Goal: Book appointment/travel/reservation: Book appointment/travel/reservation

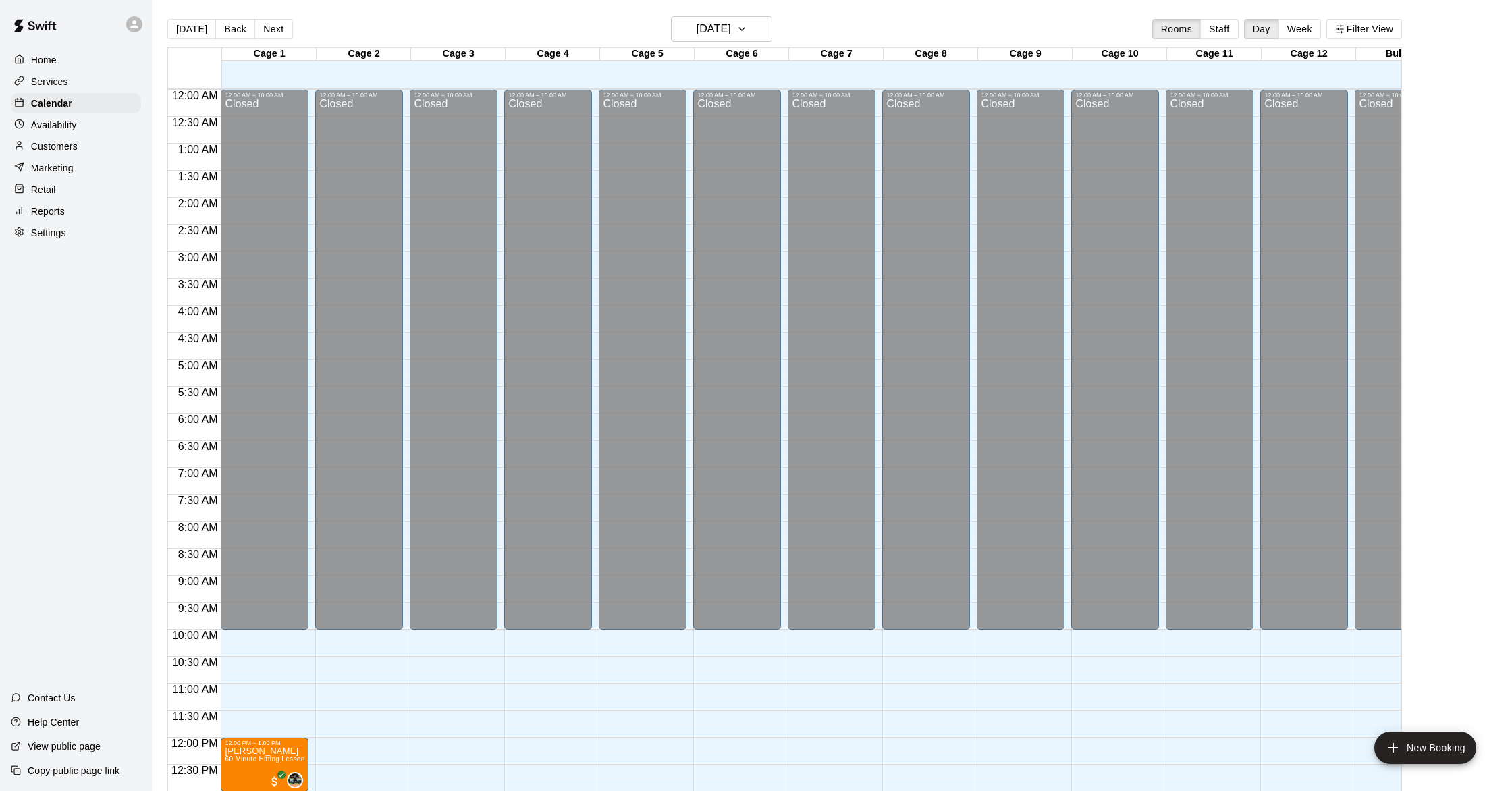
scroll to position [539, 0]
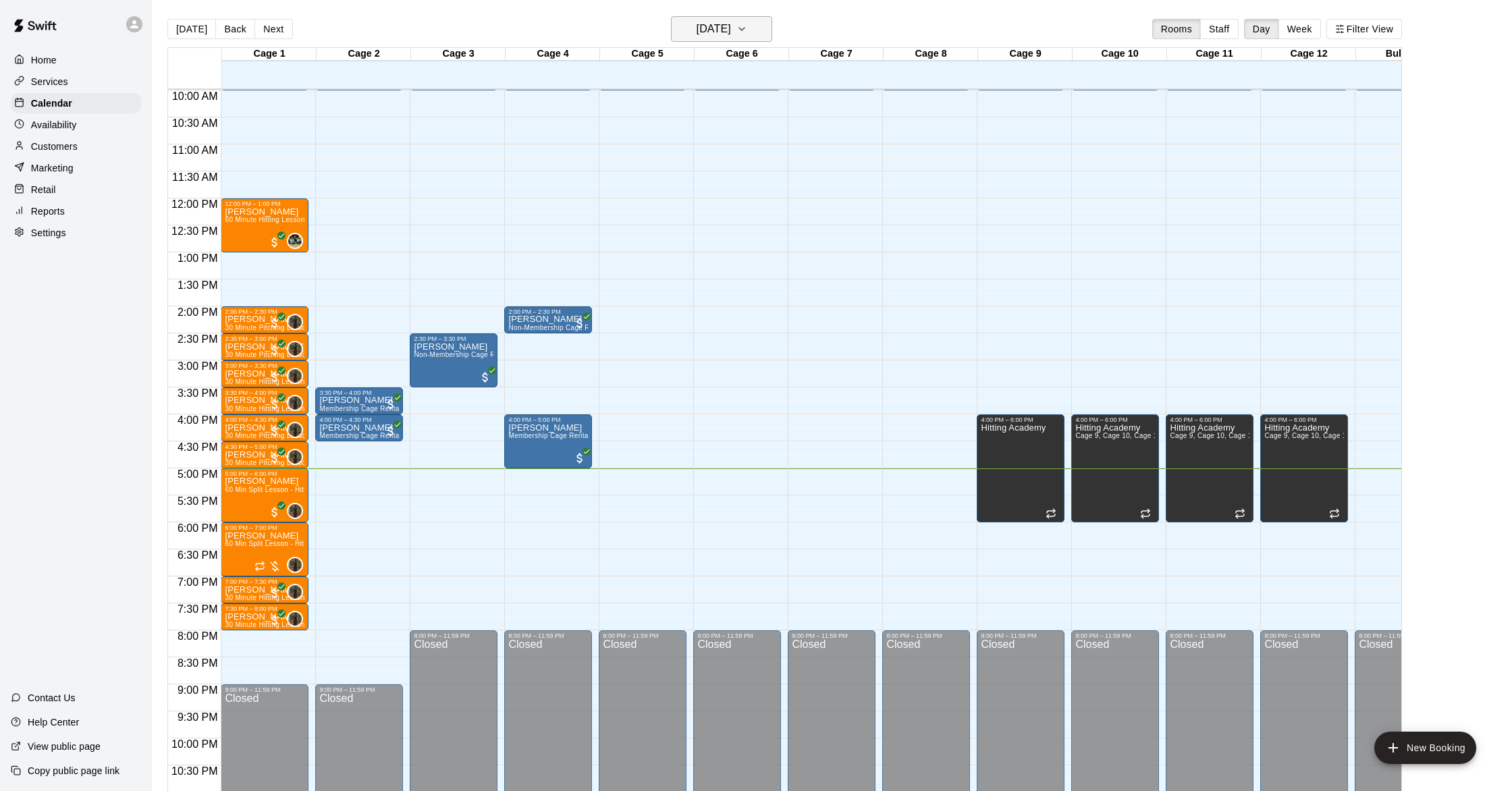
click at [697, 28] on h6 "[DATE]" at bounding box center [714, 29] width 35 height 19
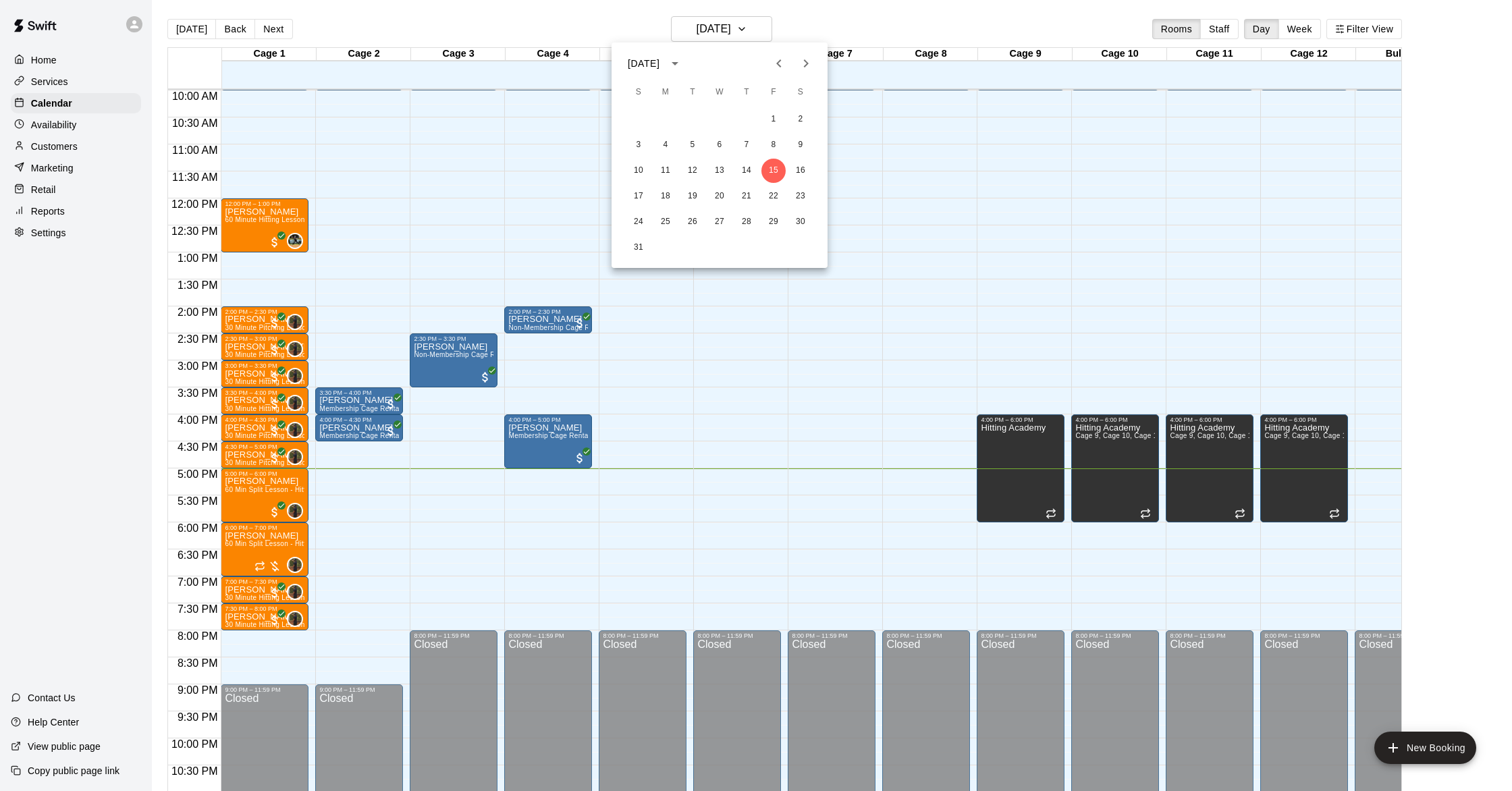
click at [696, 28] on div at bounding box center [756, 396] width 1512 height 791
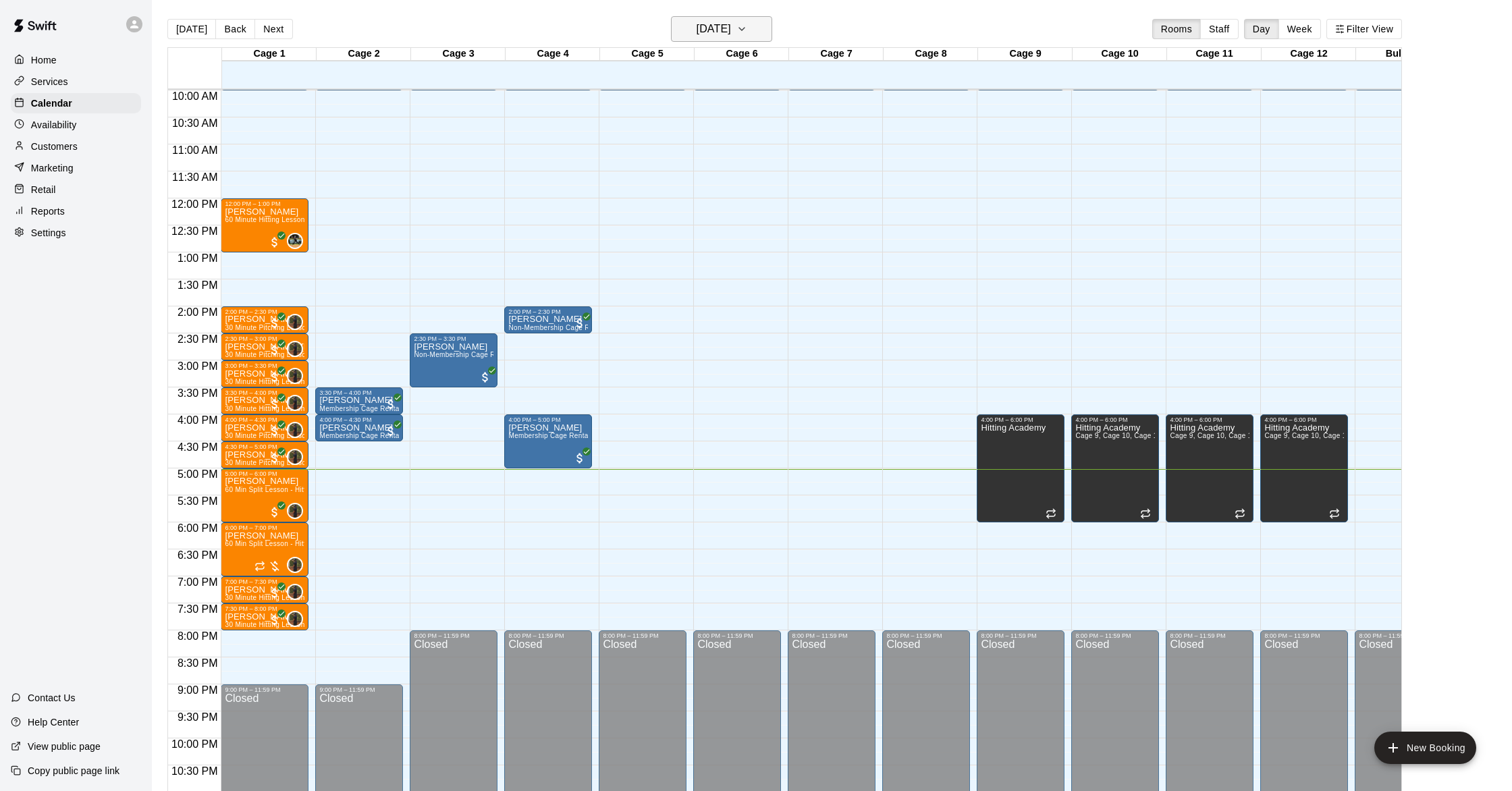
click at [710, 38] on h6 "[DATE]" at bounding box center [714, 29] width 35 height 19
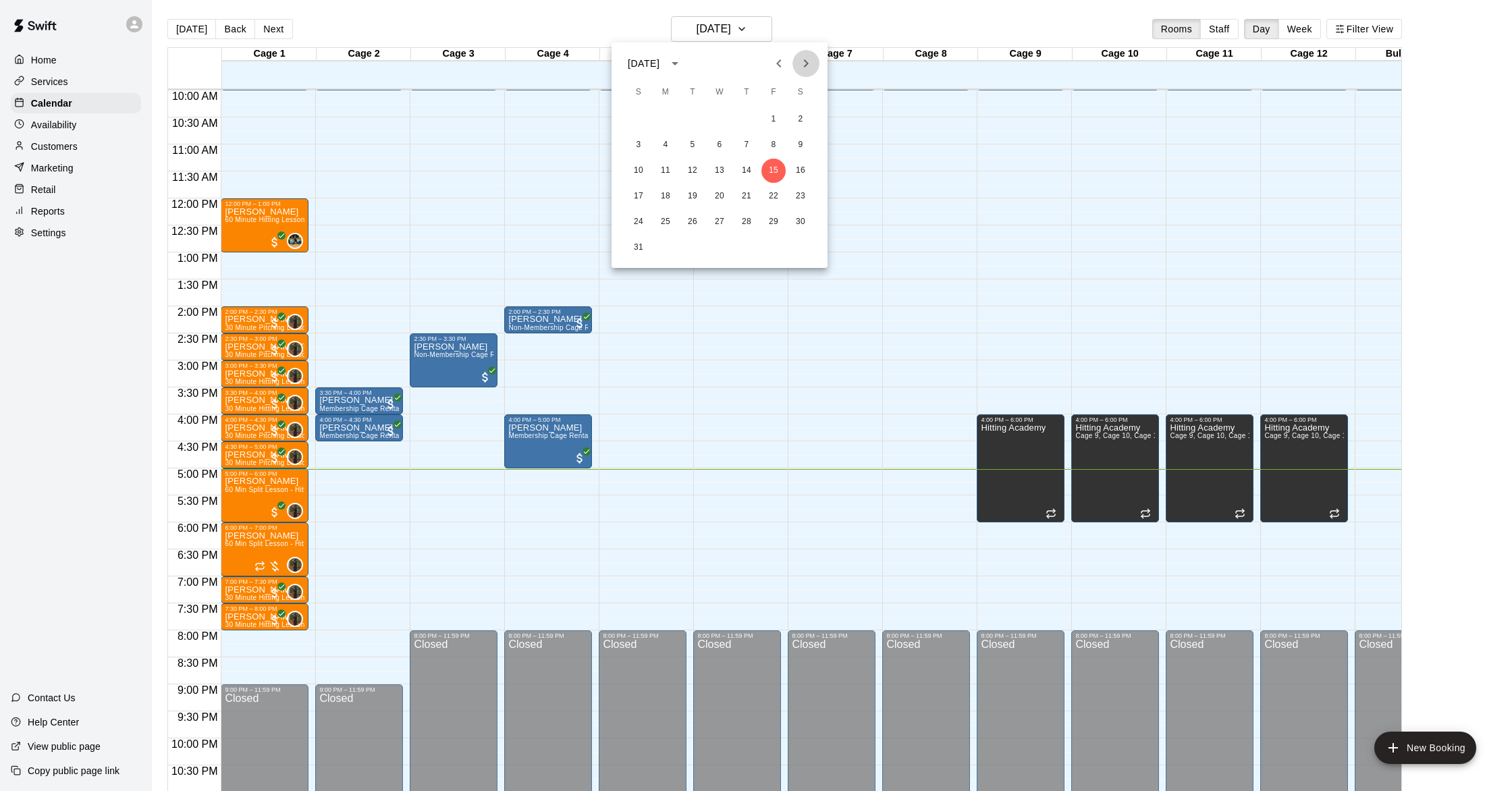
click at [805, 65] on icon "Next month" at bounding box center [806, 63] width 5 height 8
click at [716, 175] on button "17" at bounding box center [720, 170] width 25 height 25
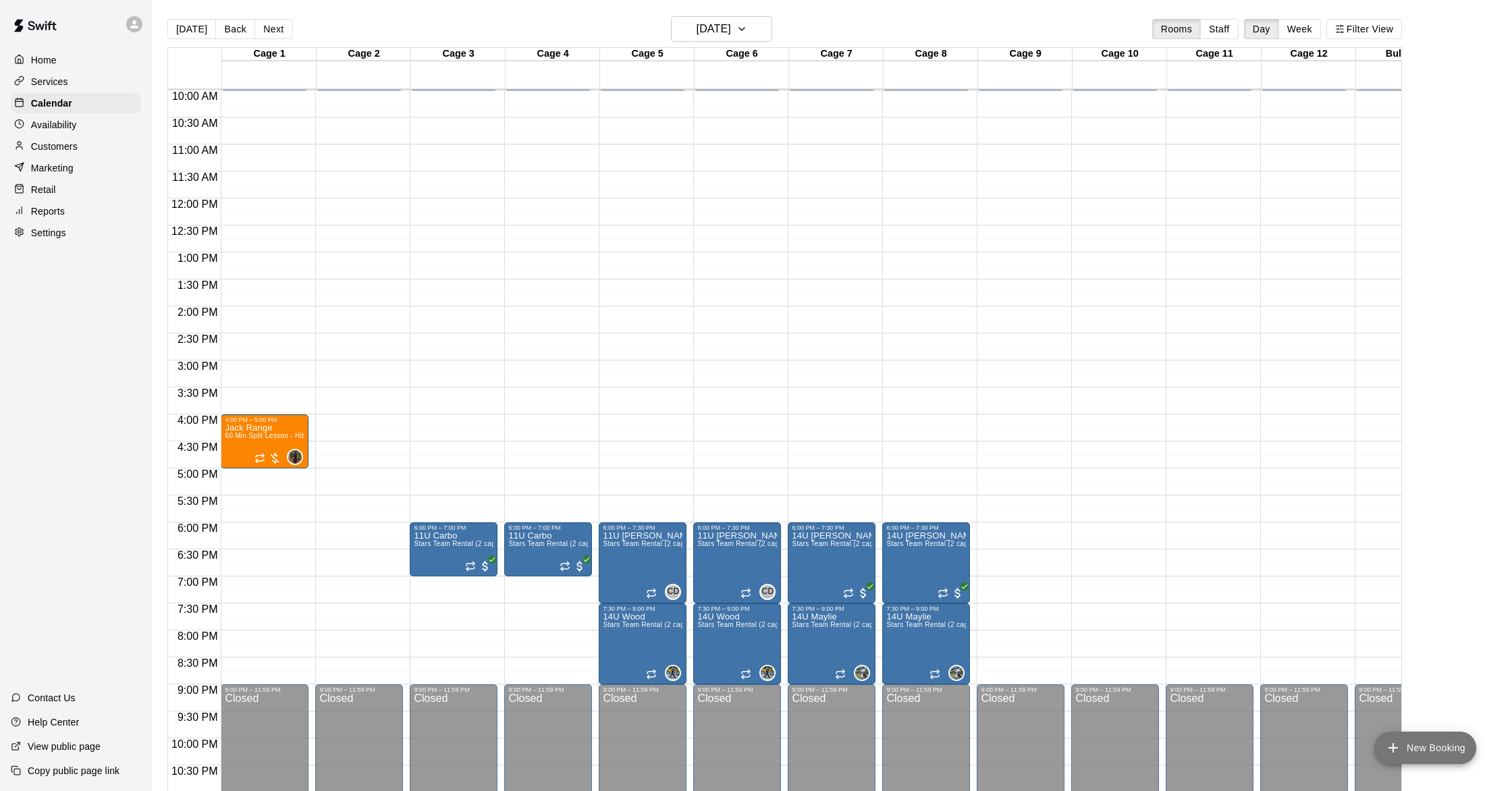
click at [1425, 739] on button "New Booking" at bounding box center [1425, 747] width 102 height 33
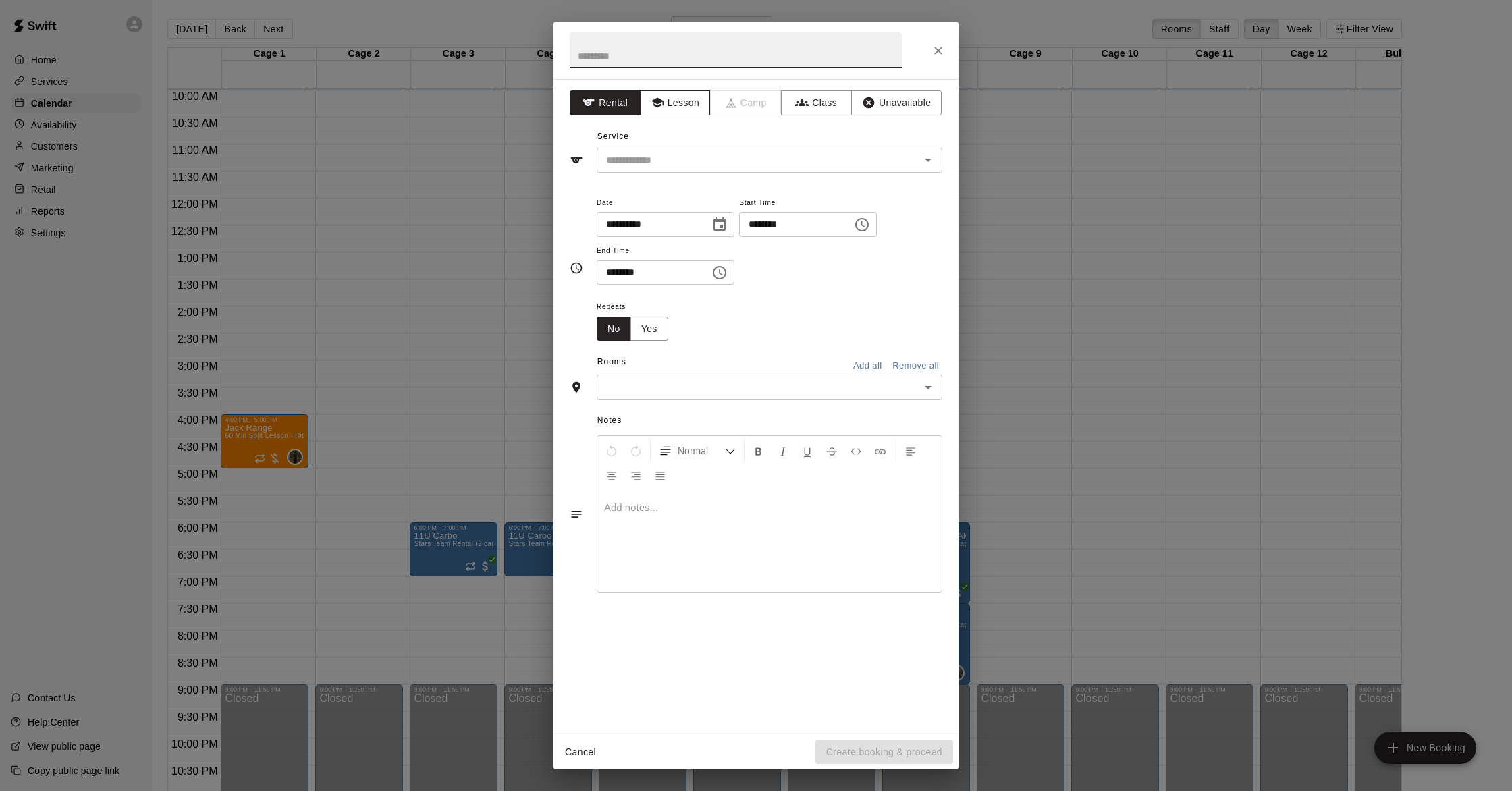
click at [660, 106] on icon "button" at bounding box center [657, 103] width 14 height 14
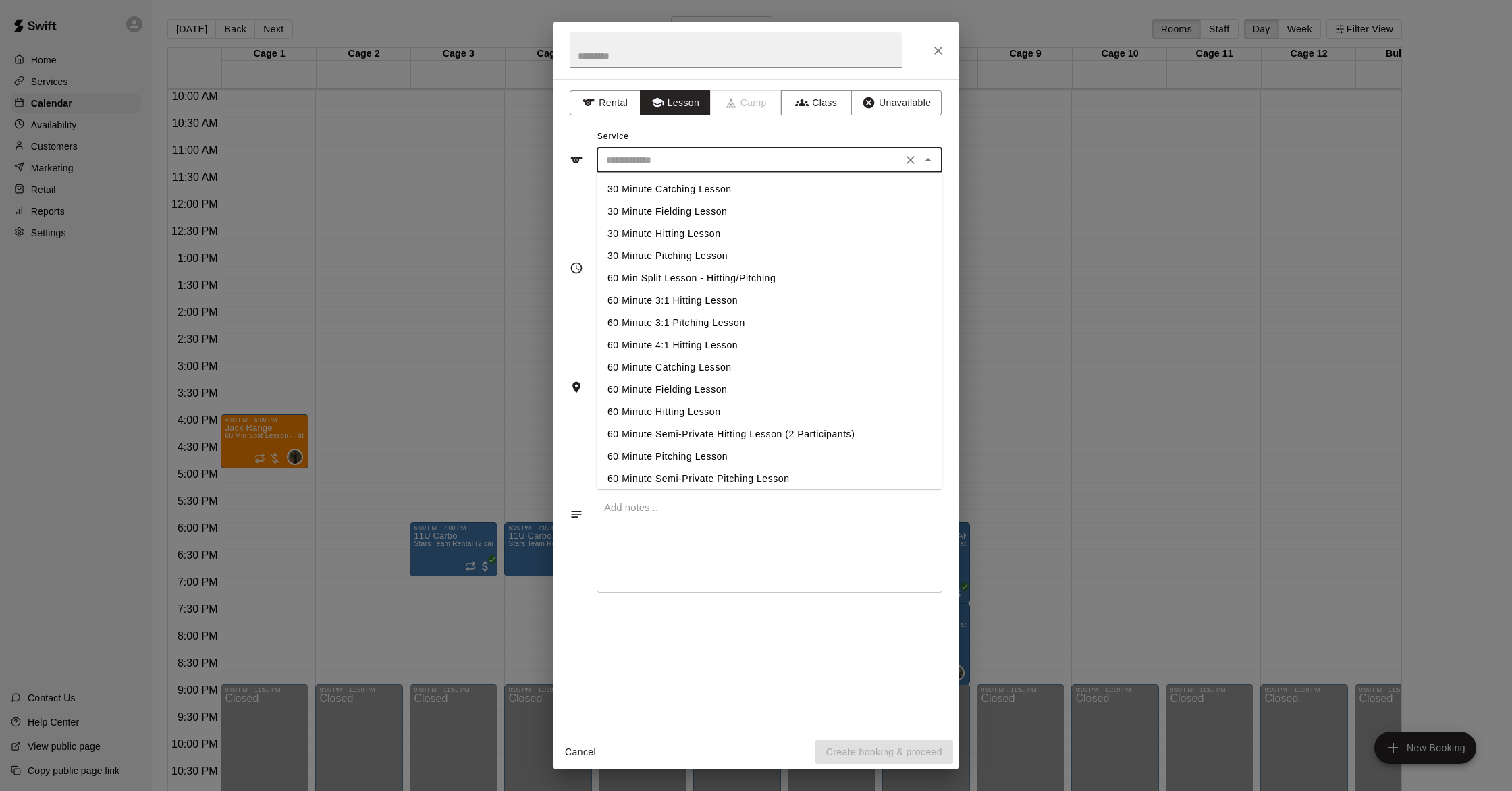
click at [665, 156] on input "text" at bounding box center [750, 160] width 297 height 17
click at [689, 238] on li "30 Minute Hitting Lesson" at bounding box center [769, 234] width 346 height 22
type input "**********"
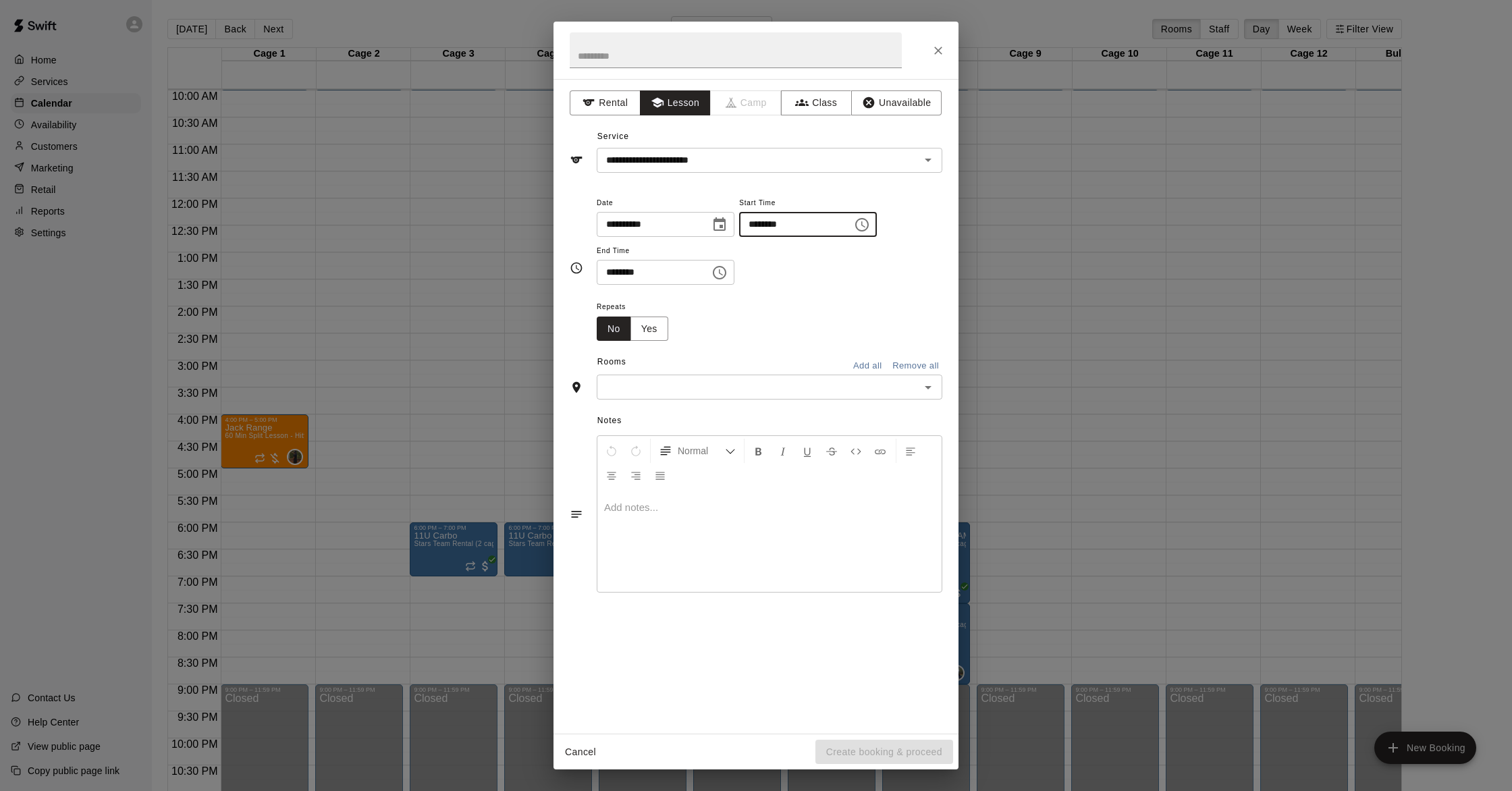
click at [762, 227] on input "********" at bounding box center [791, 224] width 104 height 25
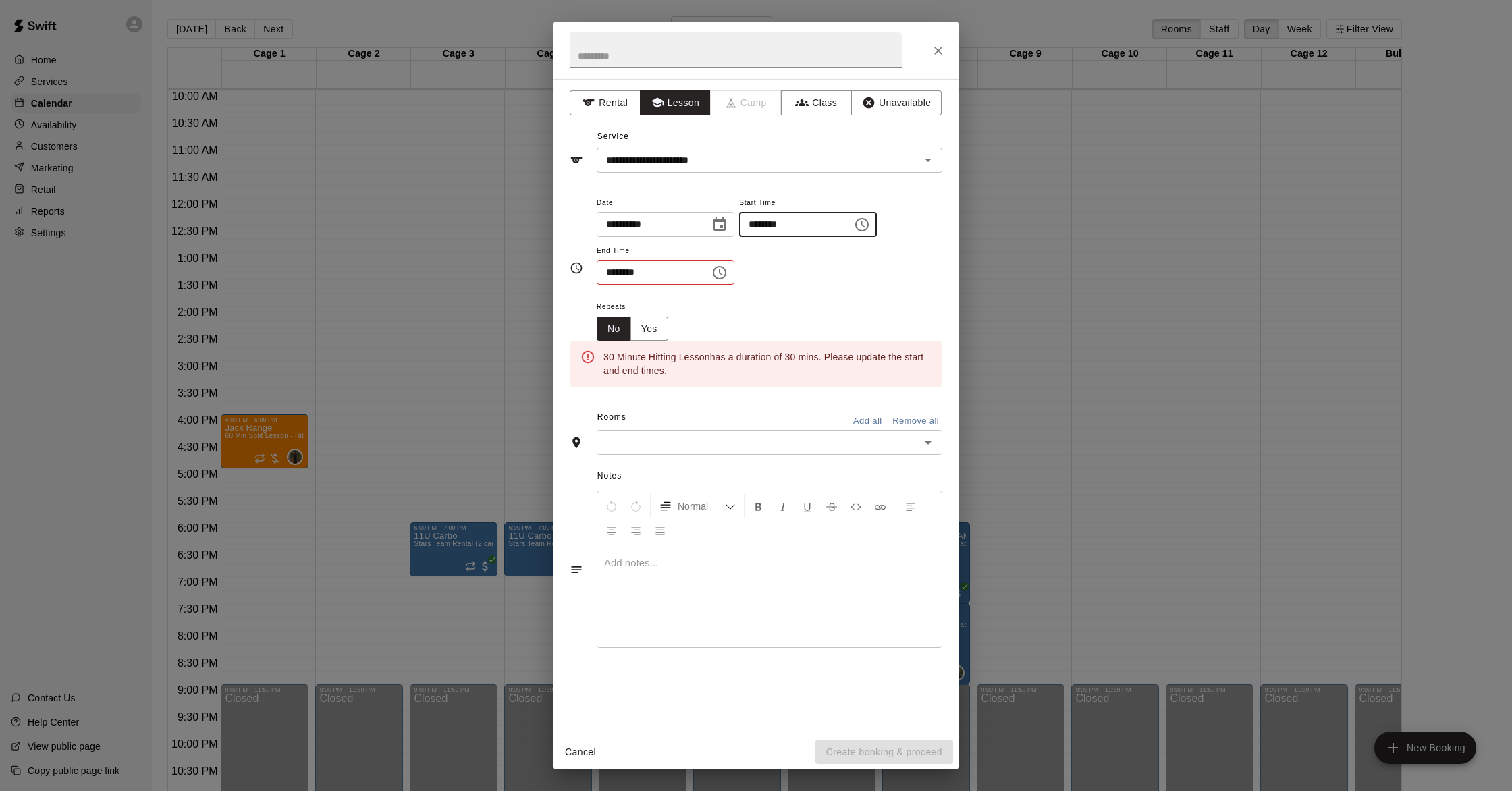
type input "********"
click at [611, 273] on input "********" at bounding box center [648, 272] width 104 height 25
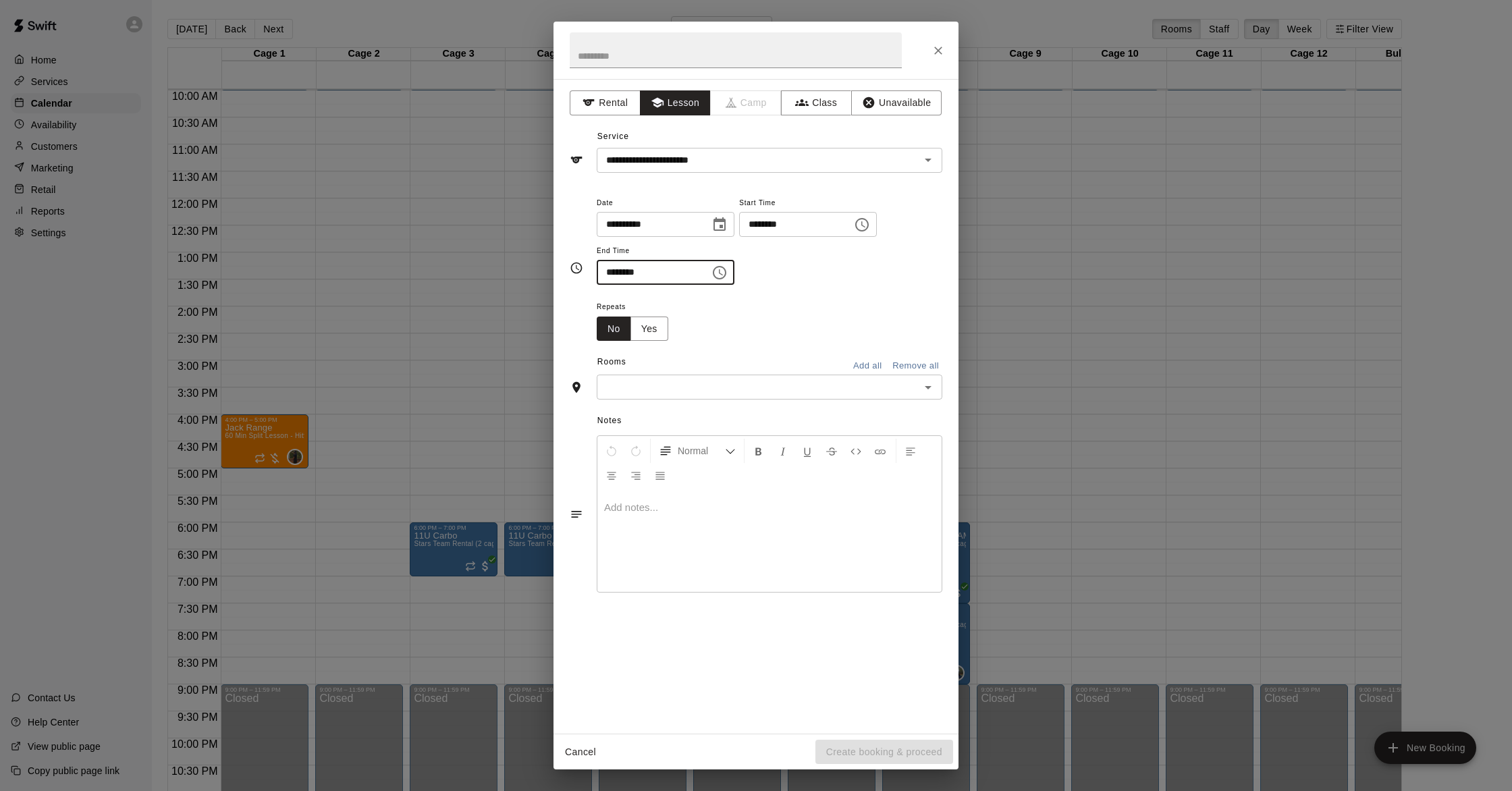
type input "********"
click at [740, 400] on div "Notes Normal Add notes..." at bounding box center [756, 503] width 373 height 207
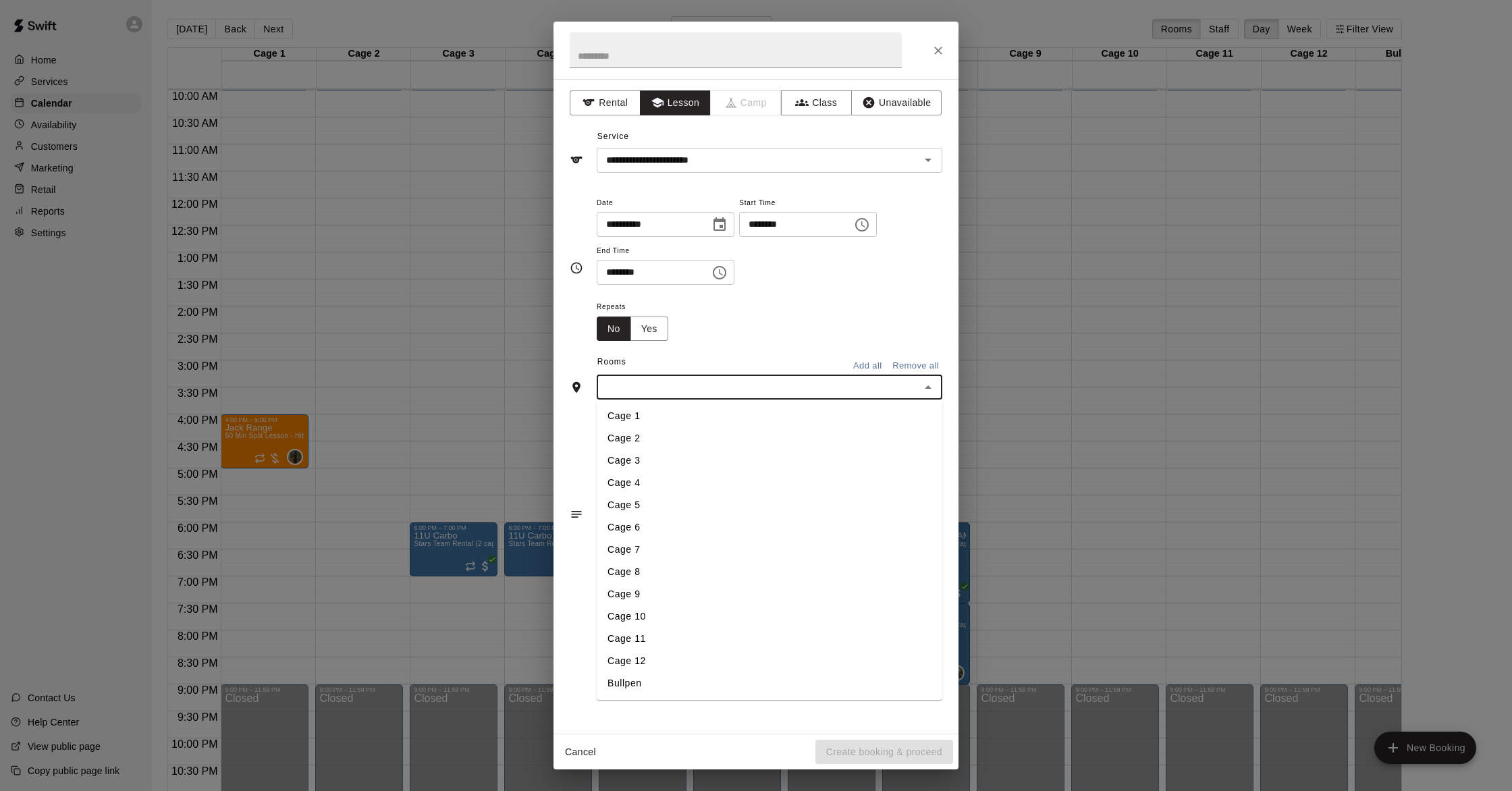
click at [738, 391] on input "text" at bounding box center [758, 387] width 315 height 17
click at [647, 416] on li "Cage 1" at bounding box center [769, 416] width 346 height 22
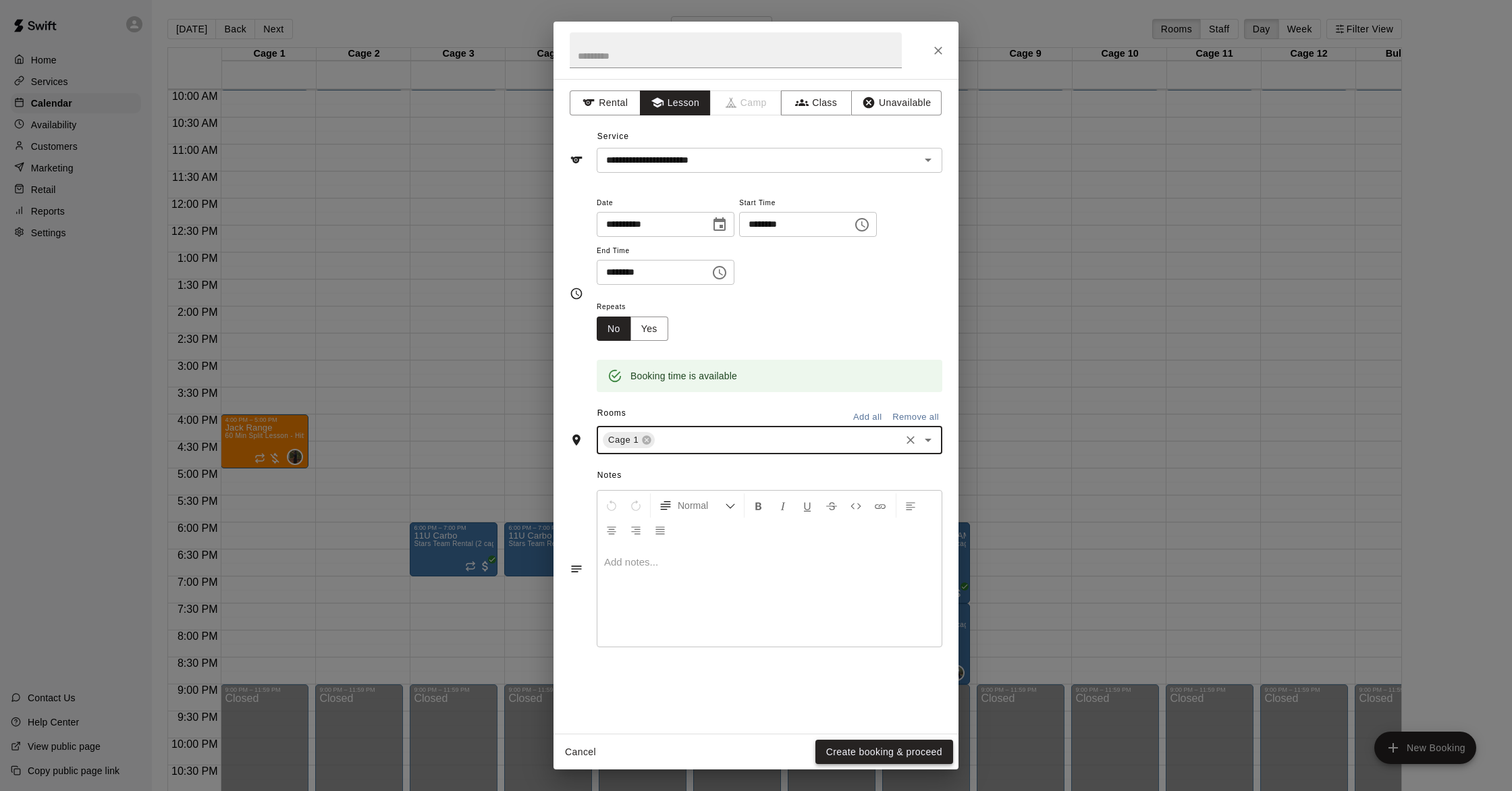
click at [871, 751] on button "Create booking & proceed" at bounding box center [884, 751] width 138 height 25
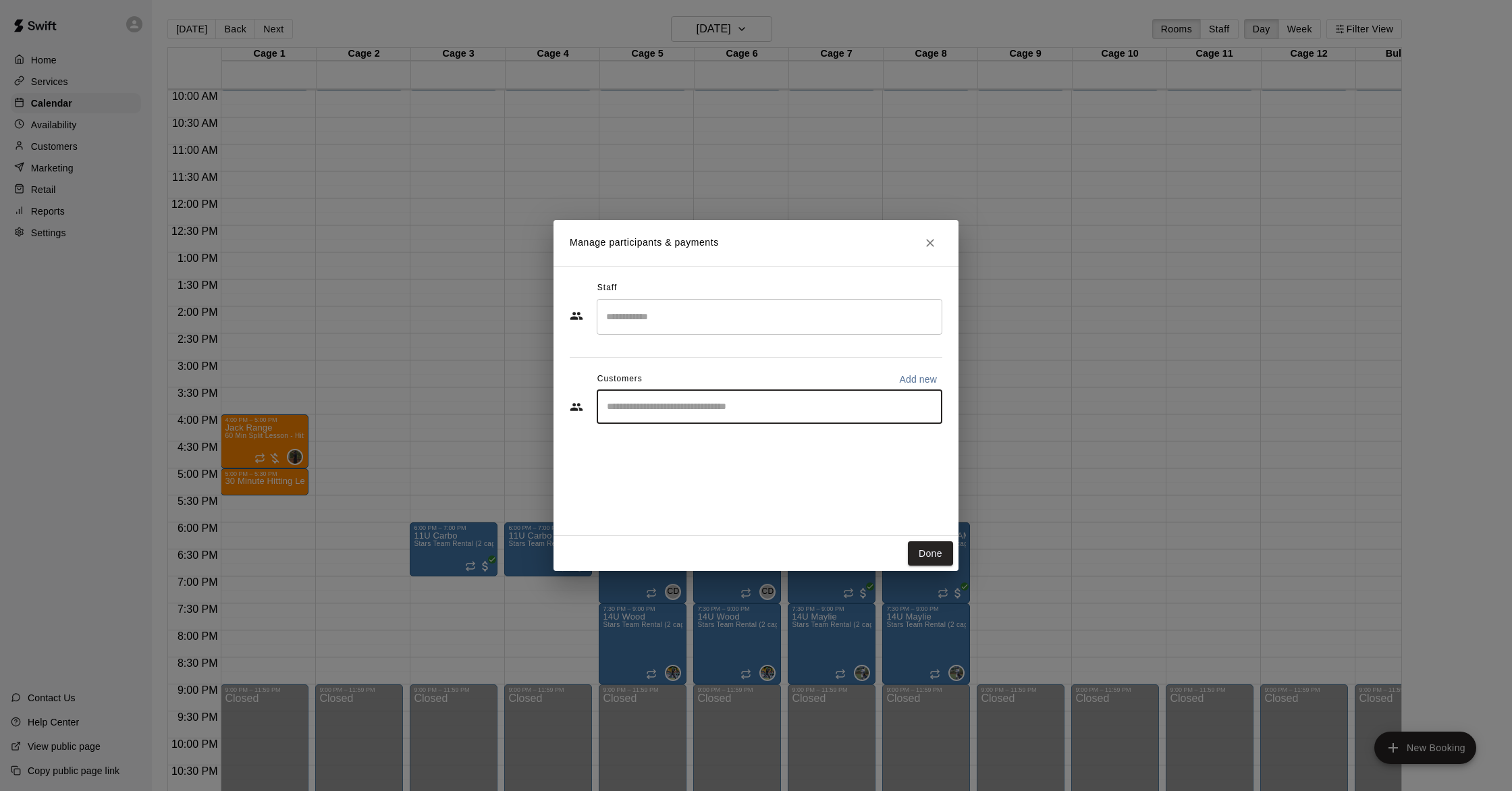
click at [751, 411] on input "Start typing to search customers..." at bounding box center [769, 407] width 333 height 14
type input "*"
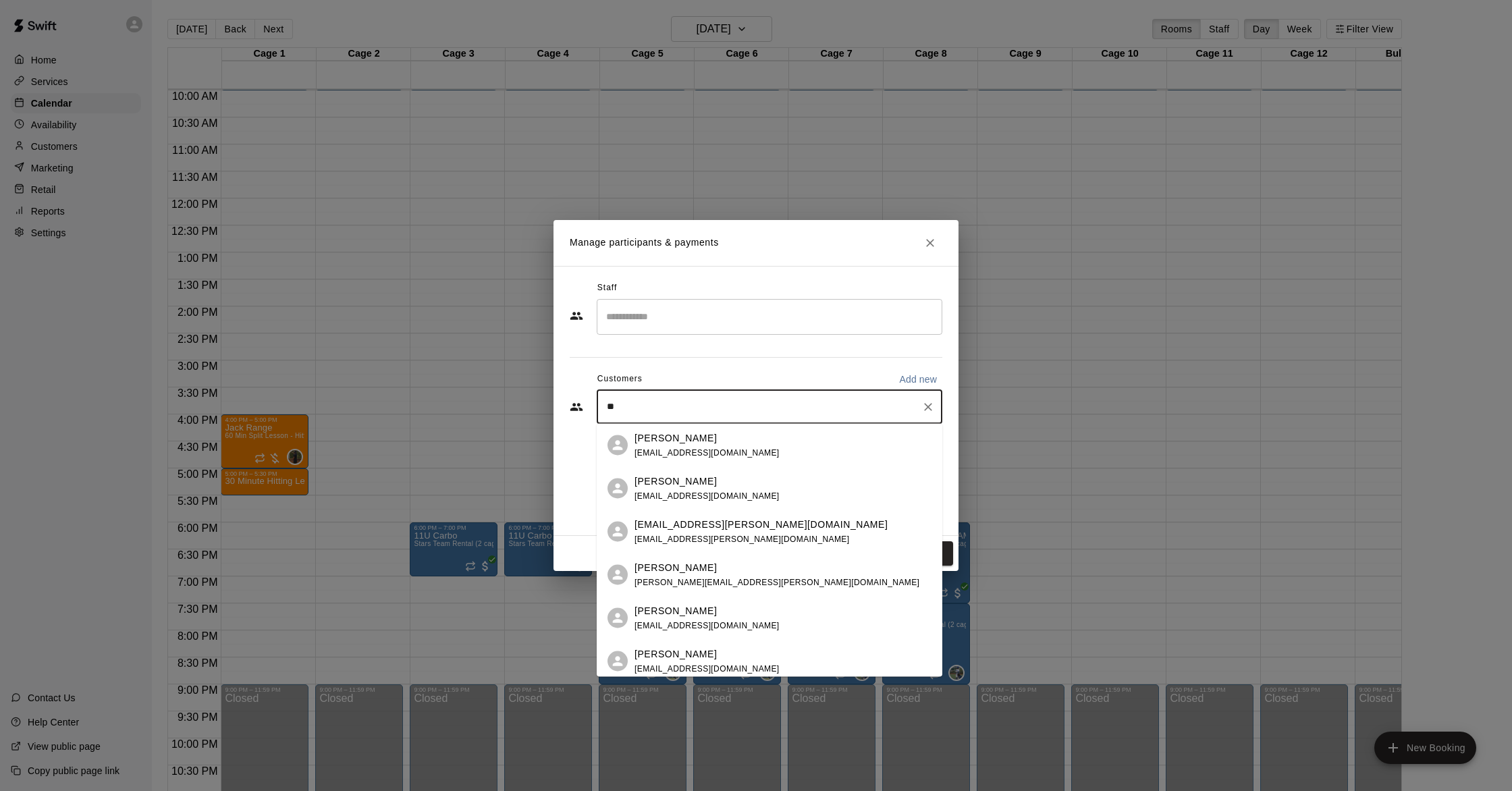
type input "*"
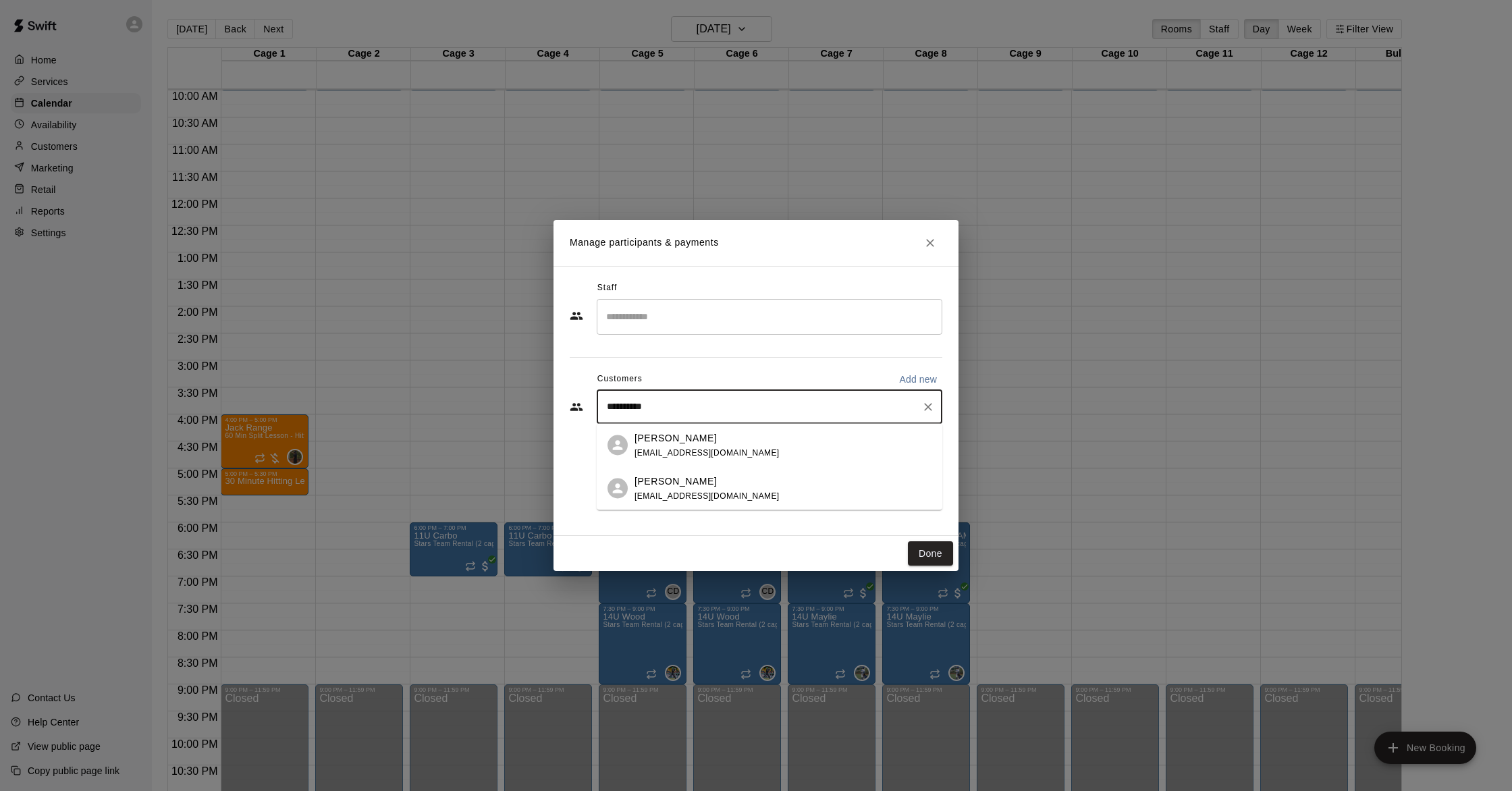
type input "**********"
click at [794, 451] on div "[PERSON_NAME] [EMAIL_ADDRESS][DOMAIN_NAME]" at bounding box center [783, 444] width 297 height 29
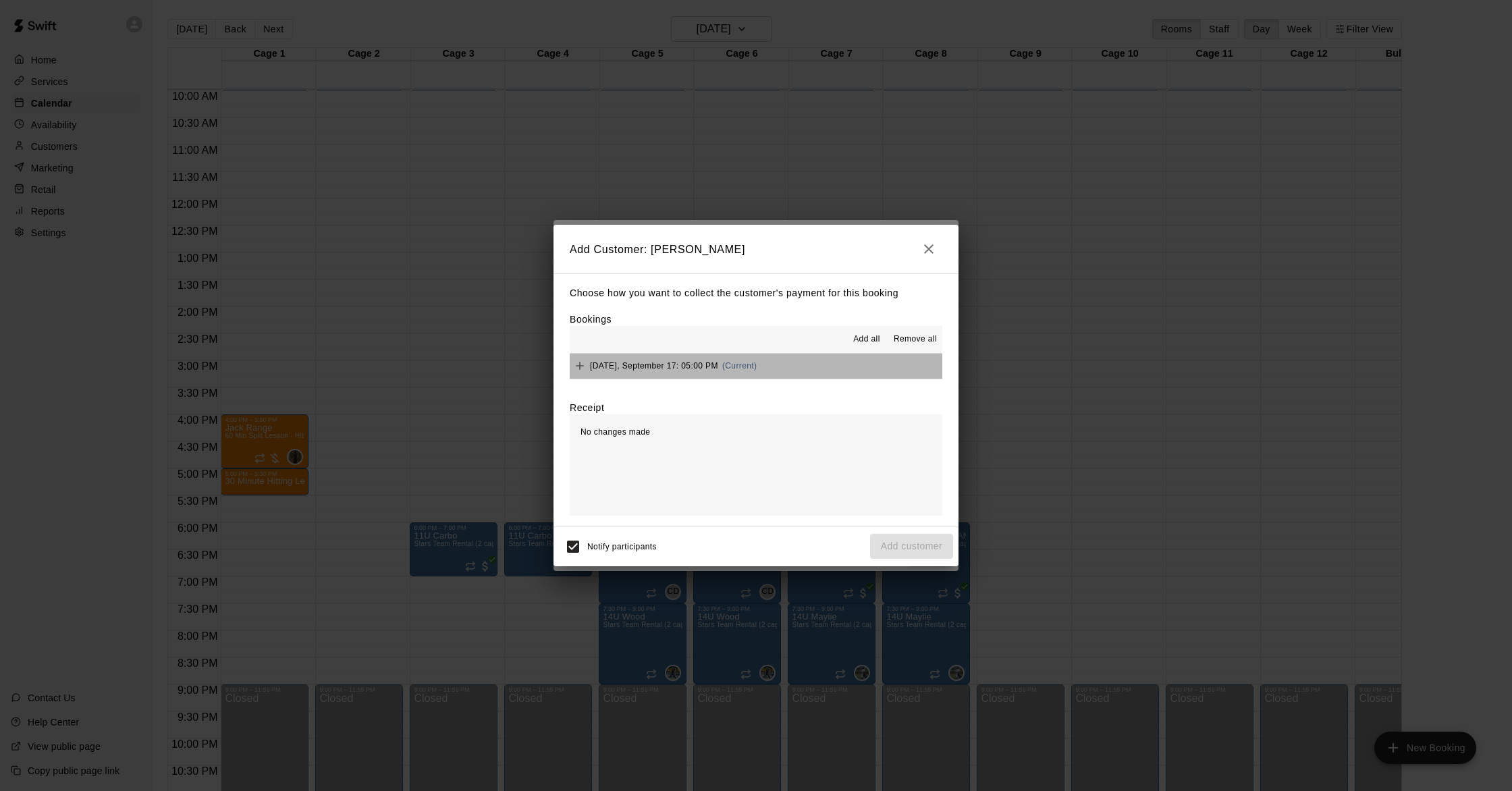
click at [753, 363] on span "(Current)" at bounding box center [740, 366] width 35 height 10
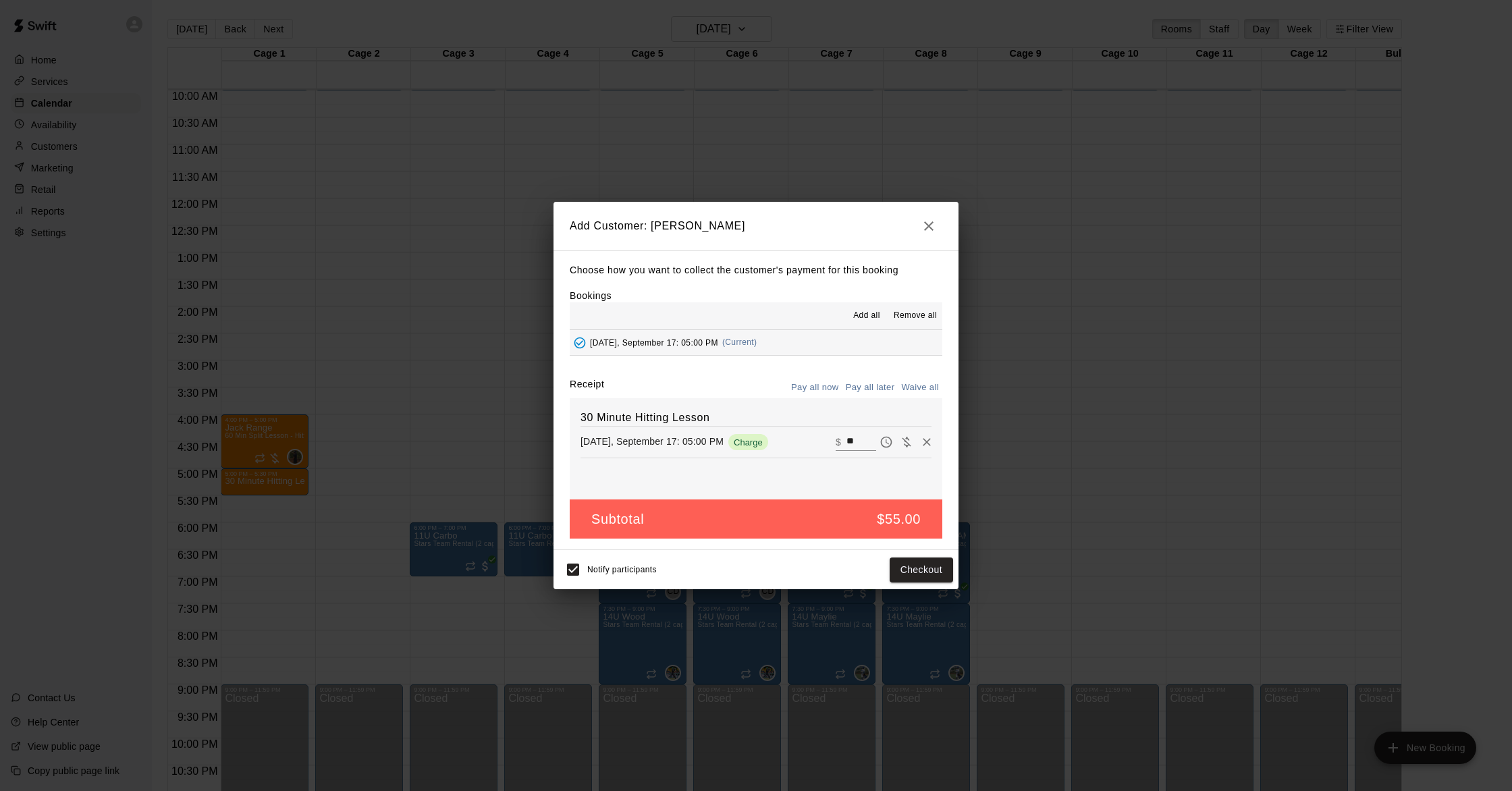
click at [862, 386] on button "Pay all later" at bounding box center [871, 388] width 57 height 21
click at [919, 575] on button "Add customer" at bounding box center [912, 569] width 83 height 25
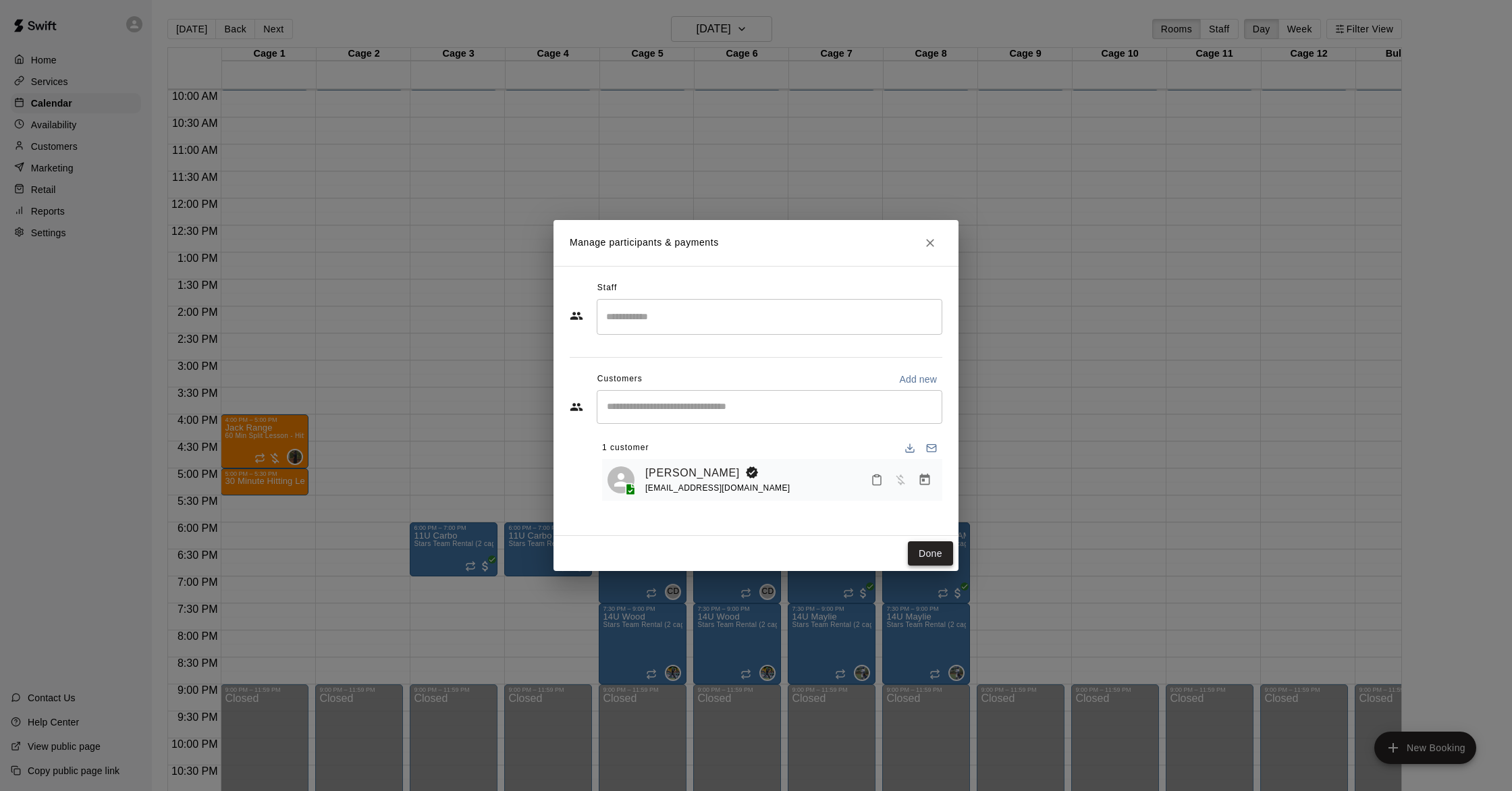
click at [935, 548] on button "Done" at bounding box center [931, 553] width 46 height 25
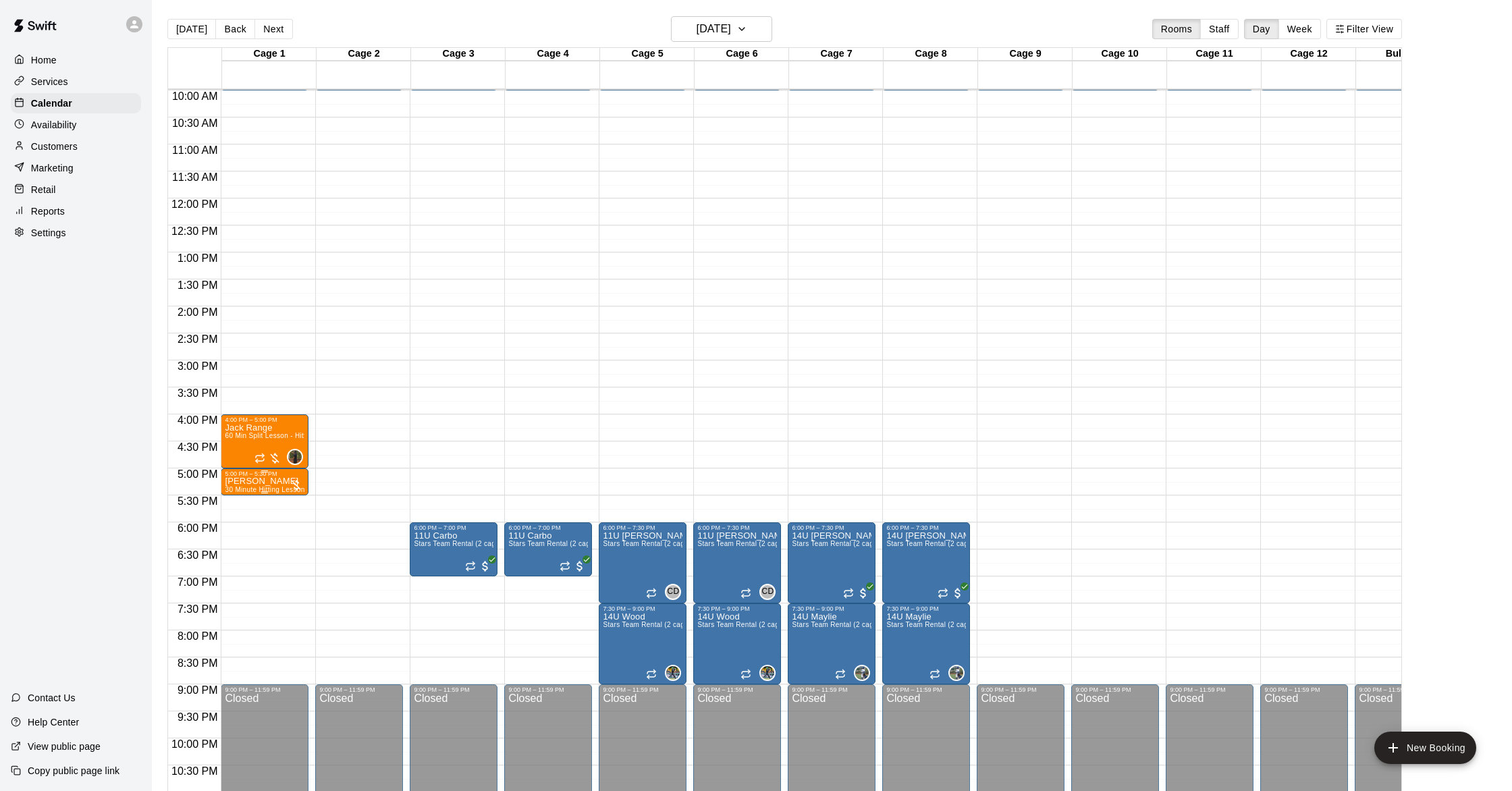
click at [288, 487] on div at bounding box center [756, 396] width 1512 height 791
click at [235, 492] on icon "edit" at bounding box center [239, 492] width 16 height 16
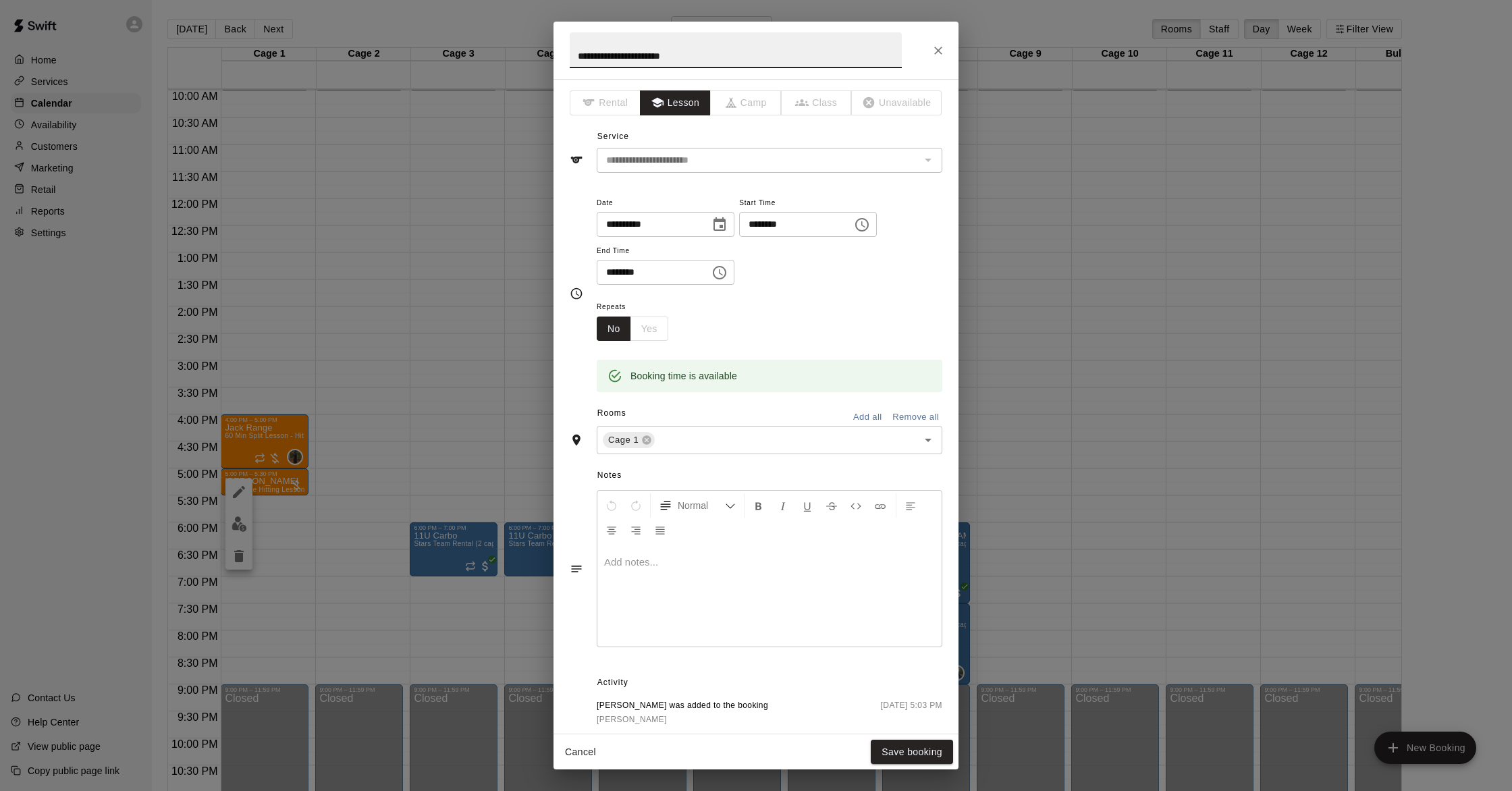
click at [648, 326] on div "No Yes" at bounding box center [633, 328] width 71 height 25
click at [603, 333] on button "No" at bounding box center [614, 328] width 35 height 25
click at [652, 327] on div "No Yes" at bounding box center [633, 328] width 71 height 25
click at [901, 751] on button "Save booking" at bounding box center [911, 751] width 82 height 25
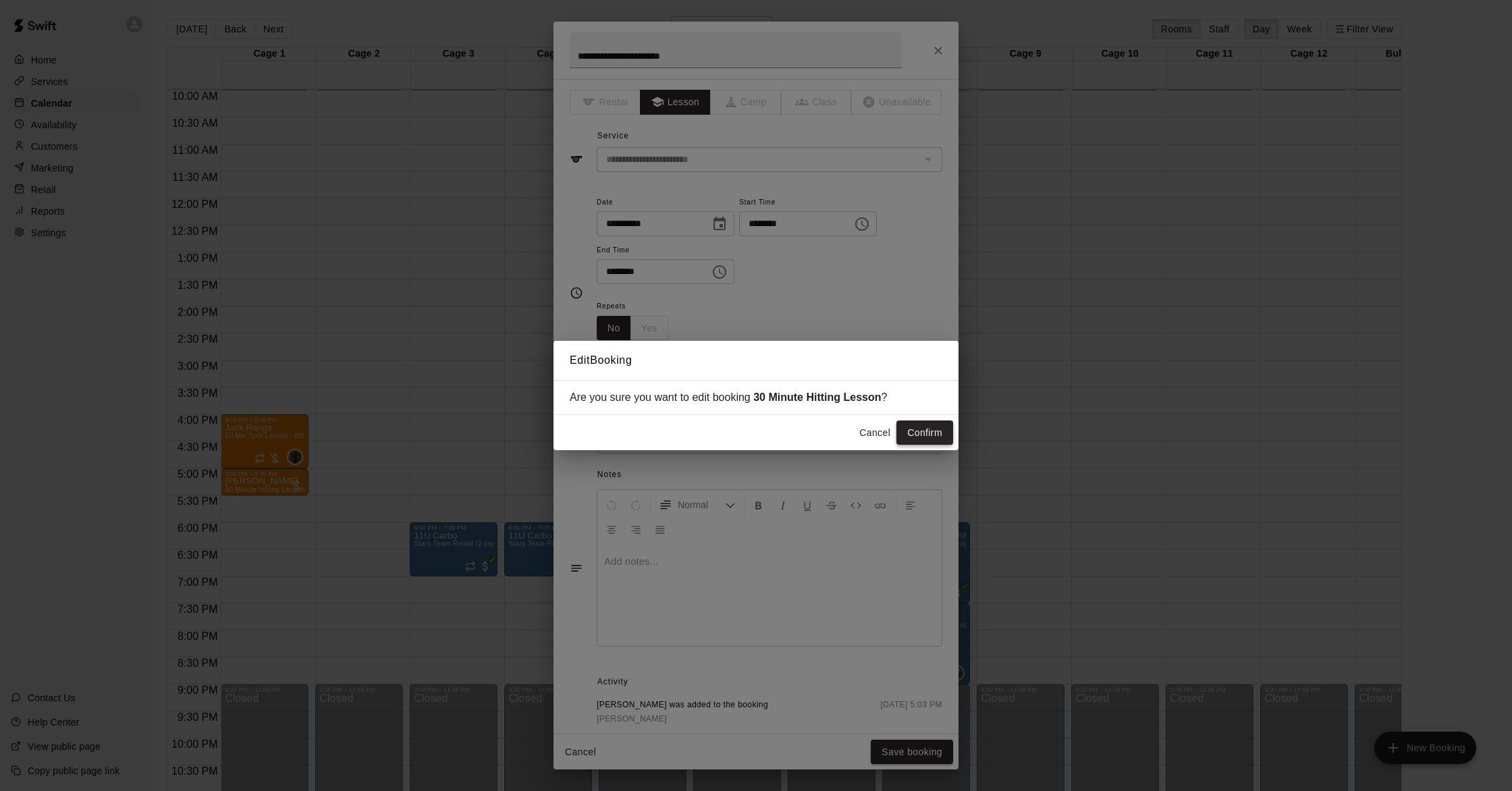
click at [916, 432] on button "Confirm" at bounding box center [924, 432] width 57 height 25
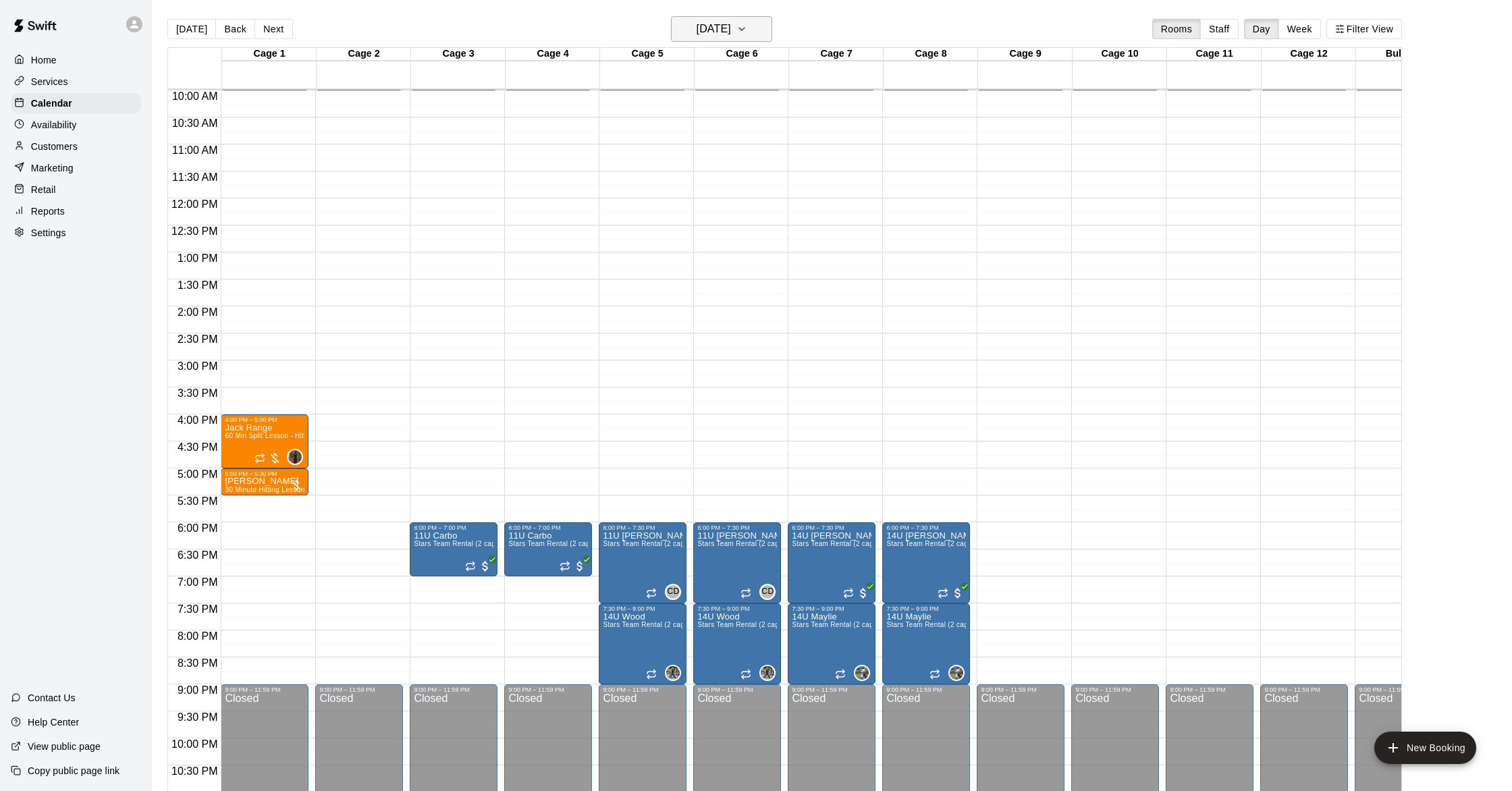
click at [697, 25] on h6 "[DATE]" at bounding box center [714, 29] width 35 height 19
click at [722, 199] on button "24" at bounding box center [720, 196] width 25 height 25
click at [1393, 745] on icon "add" at bounding box center [1394, 748] width 10 height 10
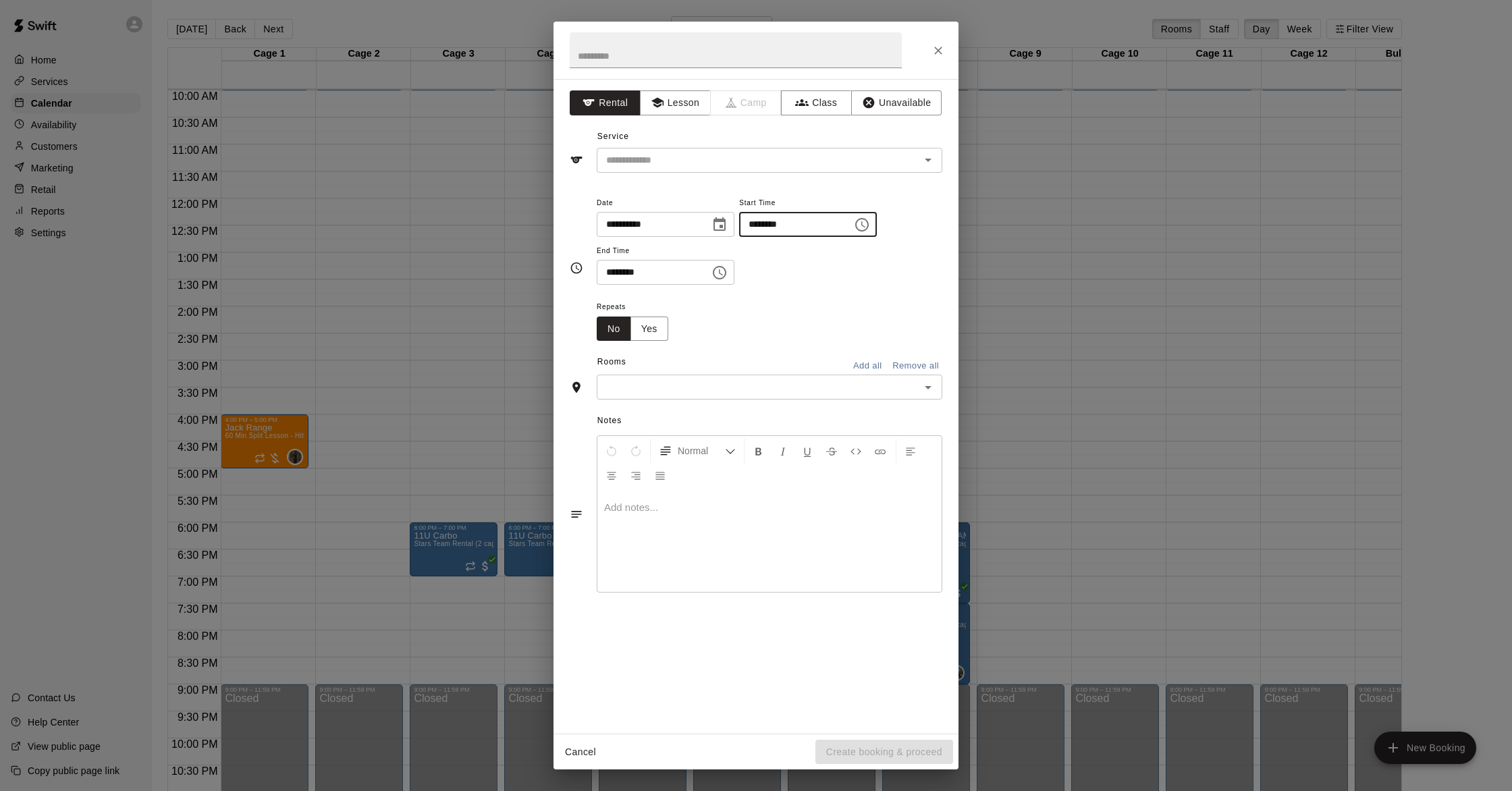
click at [759, 227] on input "********" at bounding box center [791, 224] width 104 height 25
type input "********"
click at [615, 274] on input "********" at bounding box center [648, 272] width 104 height 25
type input "********"
click at [686, 390] on input "text" at bounding box center [758, 387] width 315 height 17
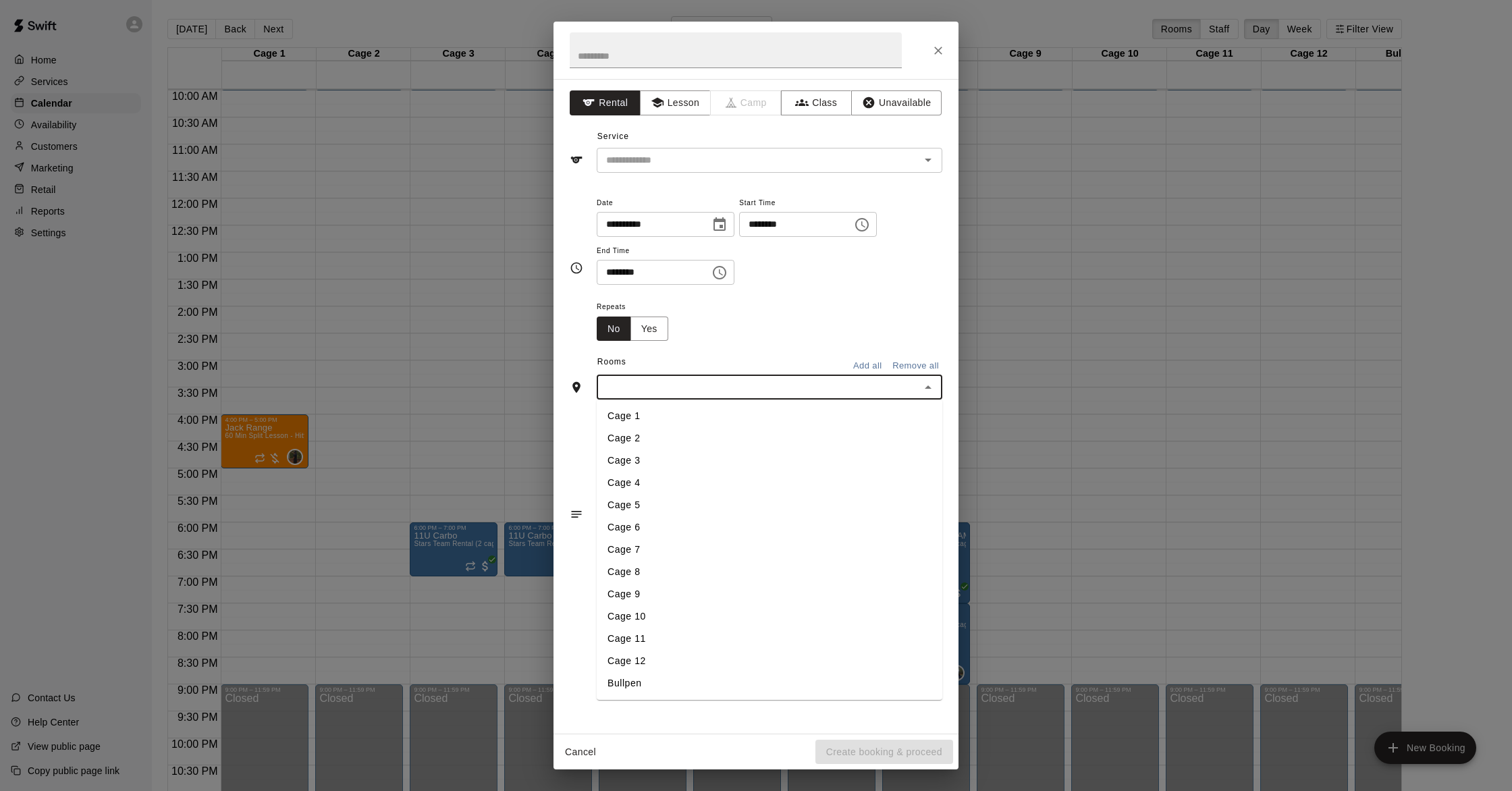
click at [648, 420] on li "Cage 1" at bounding box center [769, 416] width 346 height 22
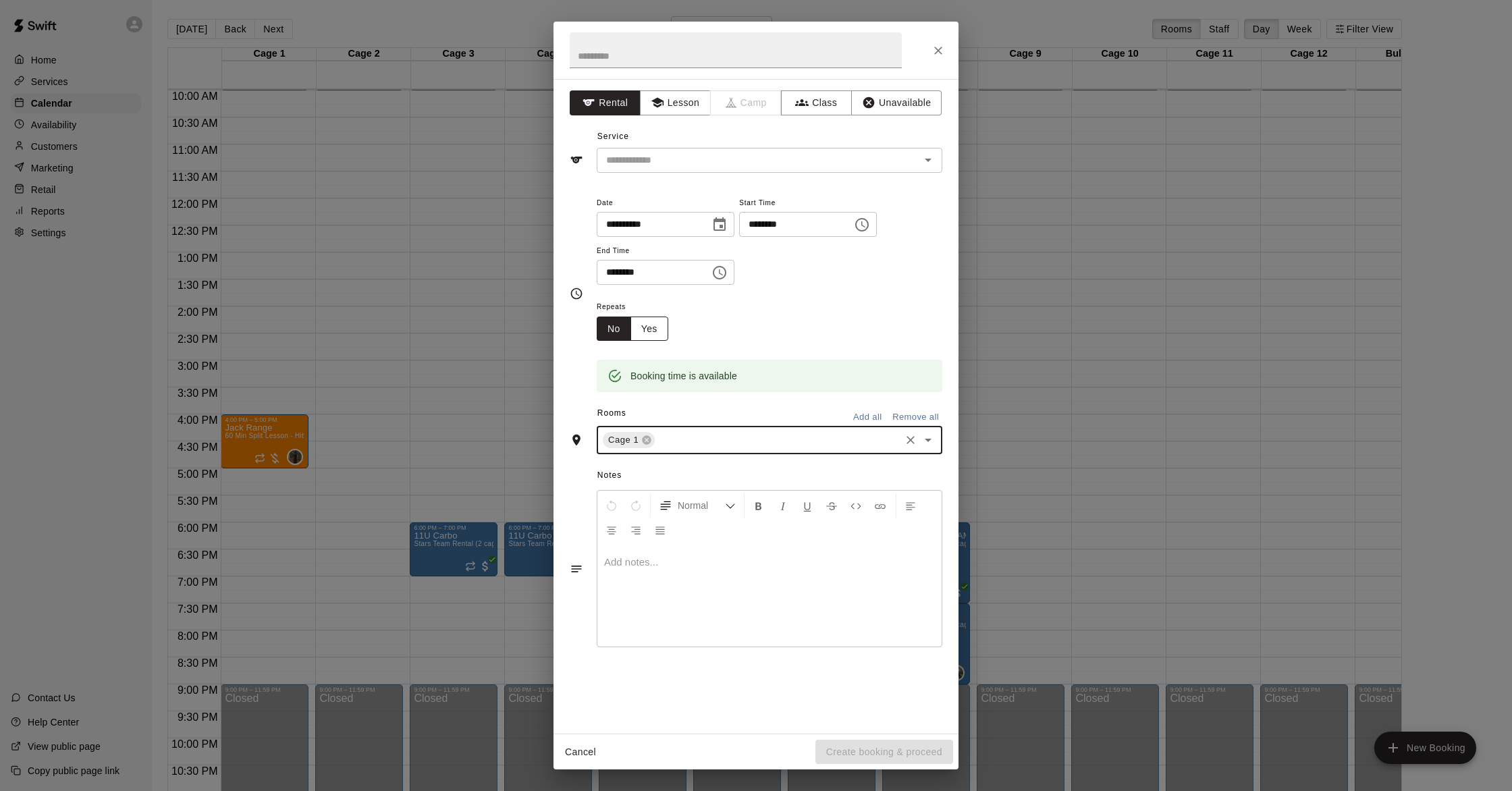
click at [640, 339] on button "Yes" at bounding box center [649, 328] width 38 height 25
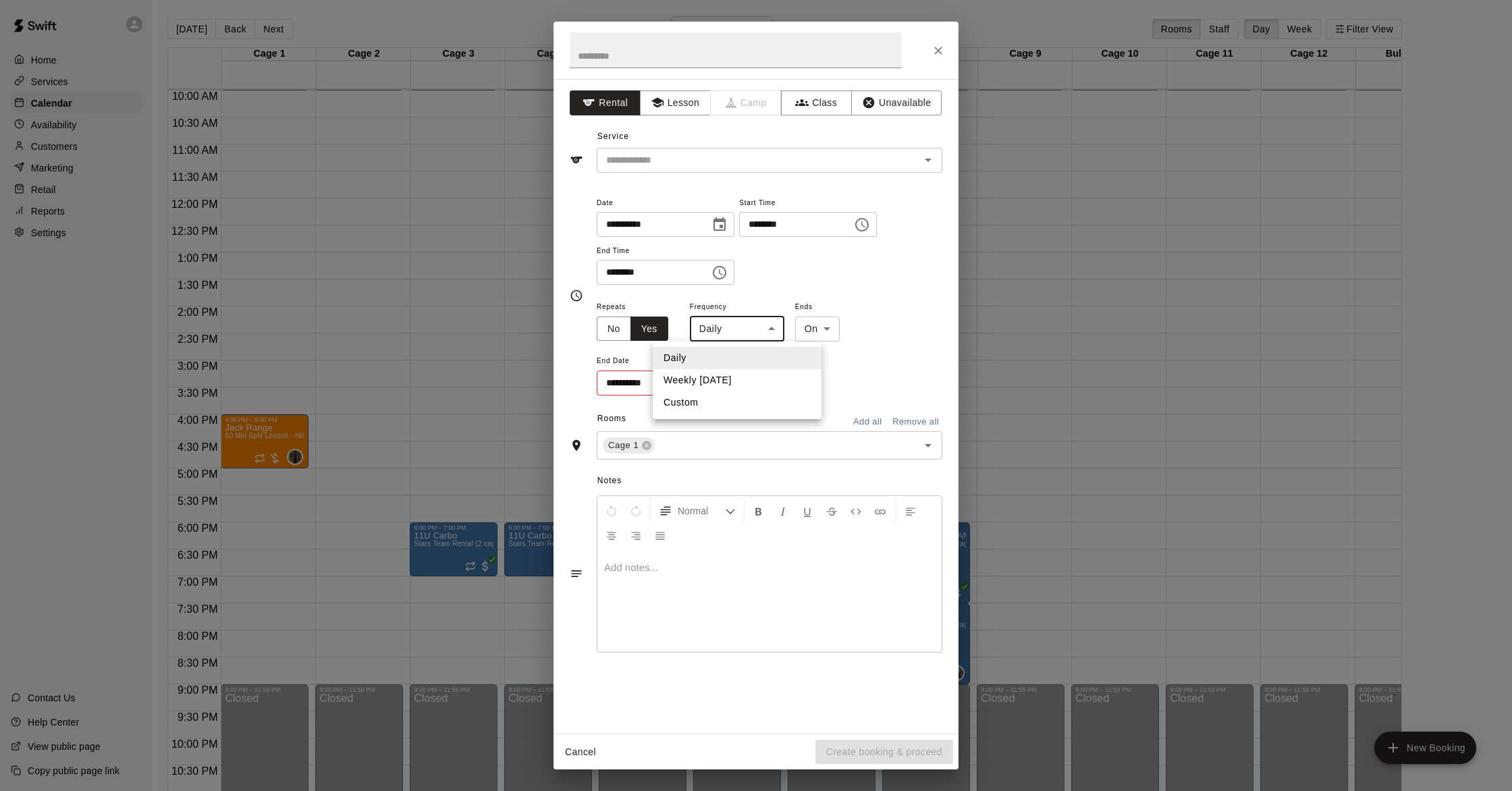
click at [727, 335] on body "Home Services Calendar Availability Customers Marketing Retail Reports Settings…" at bounding box center [756, 406] width 1512 height 813
click at [725, 382] on li "Weekly [DATE]" at bounding box center [737, 380] width 169 height 22
type input "******"
click at [856, 335] on body "Home Services Calendar Availability Customers Marketing Retail Reports Settings…" at bounding box center [756, 406] width 1512 height 813
click at [707, 376] on div at bounding box center [756, 396] width 1512 height 791
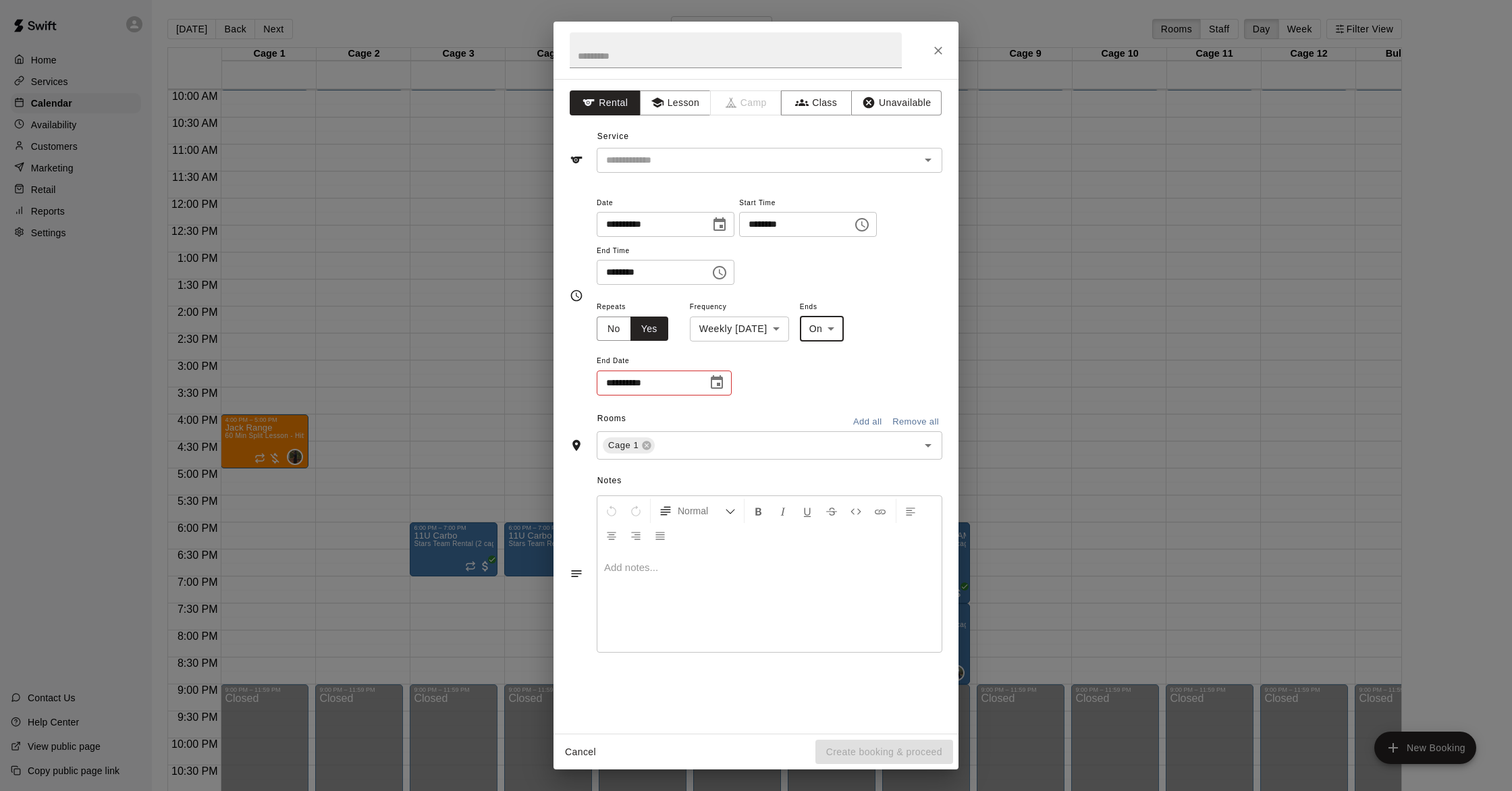
click at [719, 382] on icon "Choose date" at bounding box center [717, 383] width 16 height 16
click at [791, 413] on icon "Next month" at bounding box center [791, 416] width 16 height 16
click at [704, 496] on button "8" at bounding box center [705, 498] width 25 height 25
type input "**********"
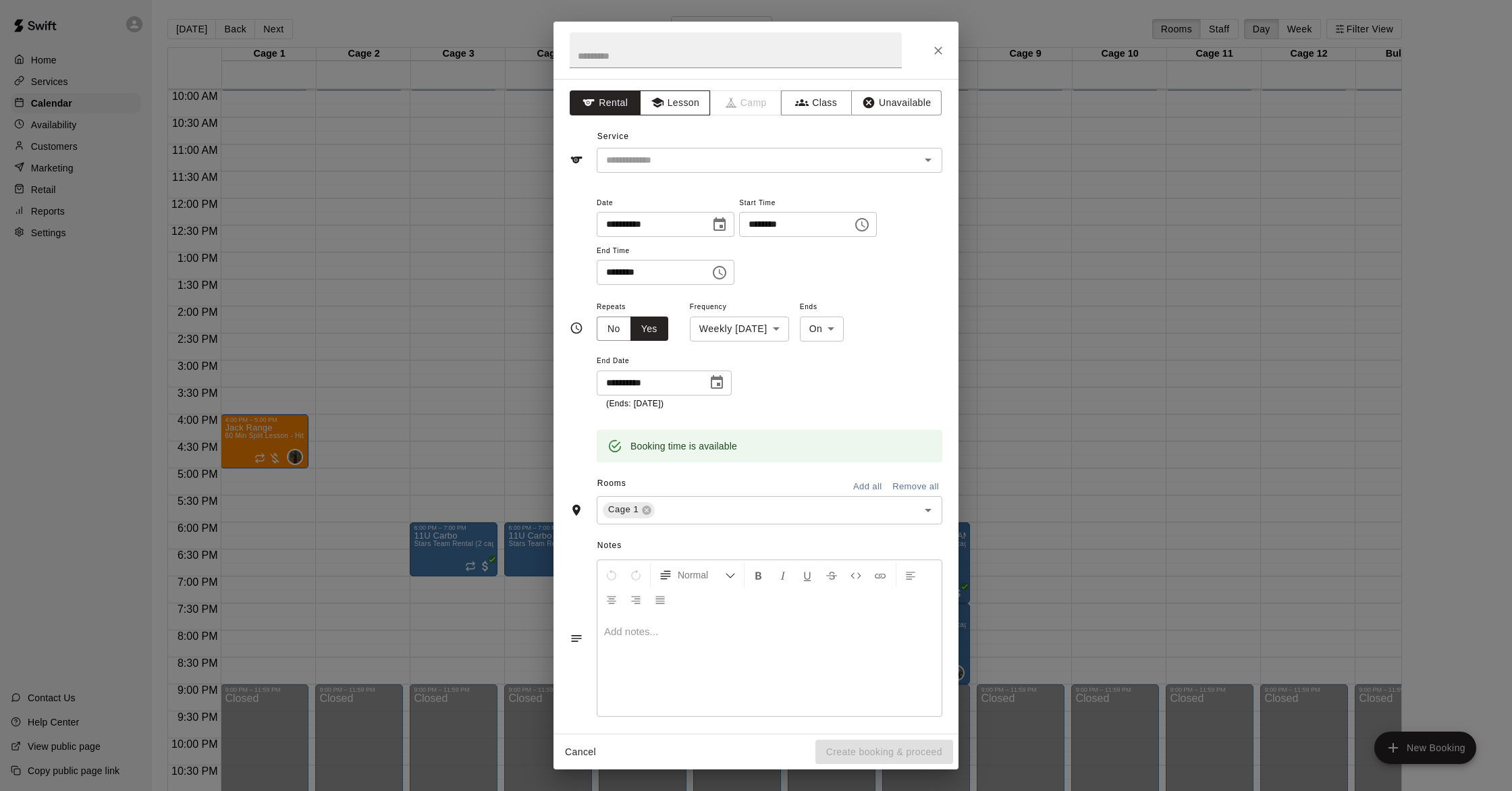
click at [677, 96] on button "Lesson" at bounding box center [675, 102] width 70 height 25
click at [677, 160] on input "text" at bounding box center [750, 160] width 297 height 17
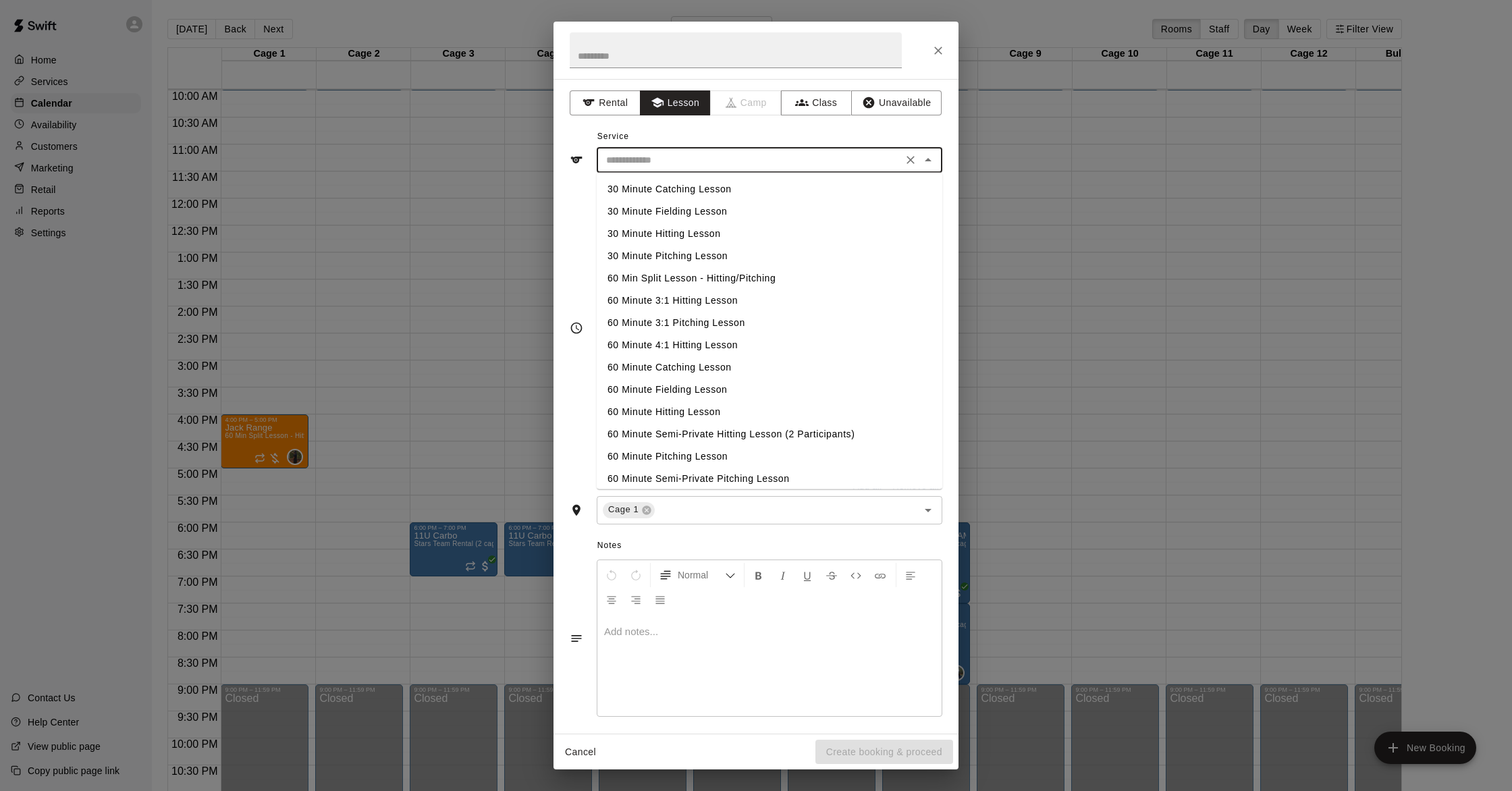
click at [692, 233] on li "30 Minute Hitting Lesson" at bounding box center [769, 234] width 346 height 22
type input "**********"
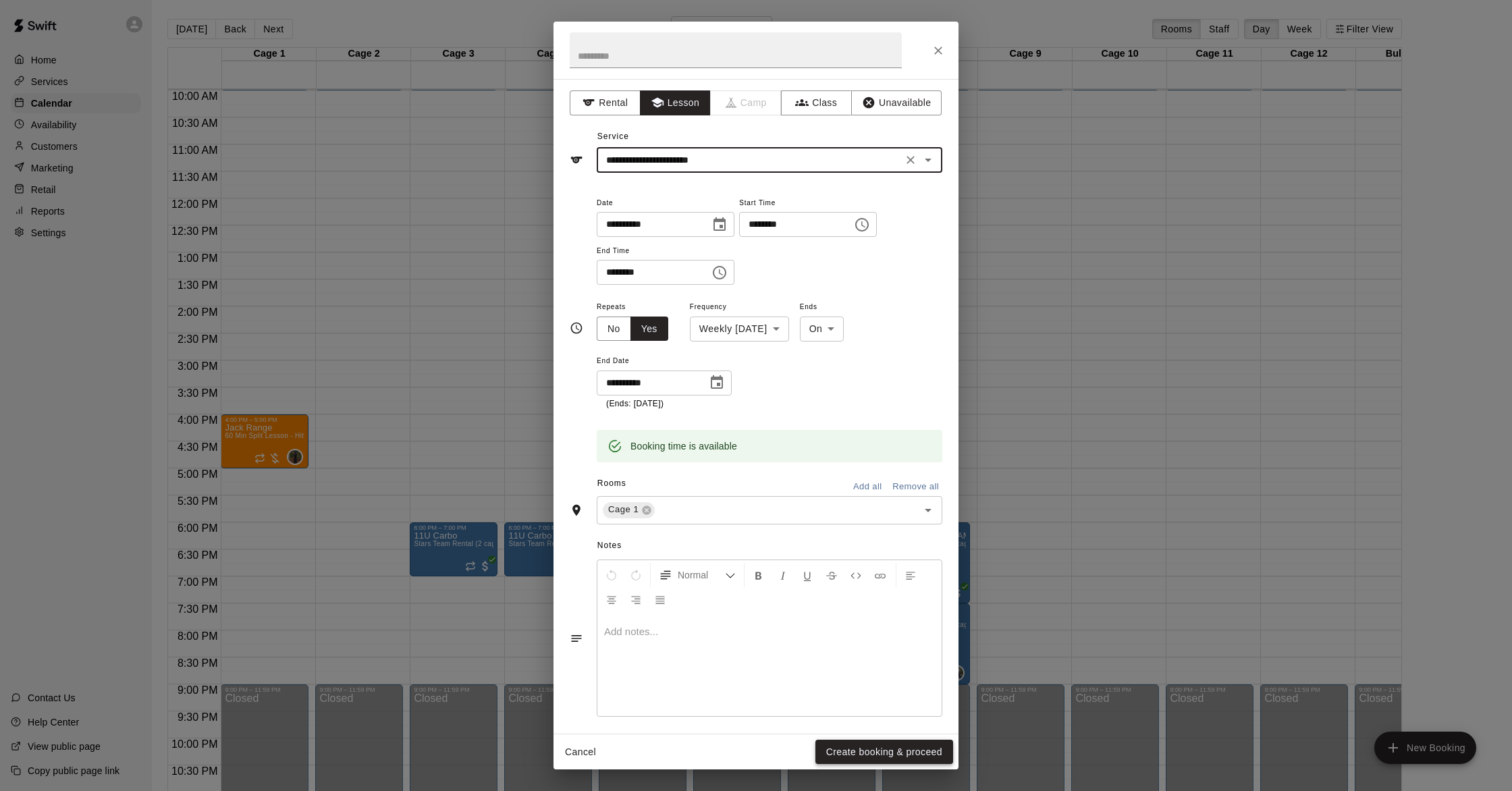
click at [872, 754] on button "Create booking & proceed" at bounding box center [884, 751] width 138 height 25
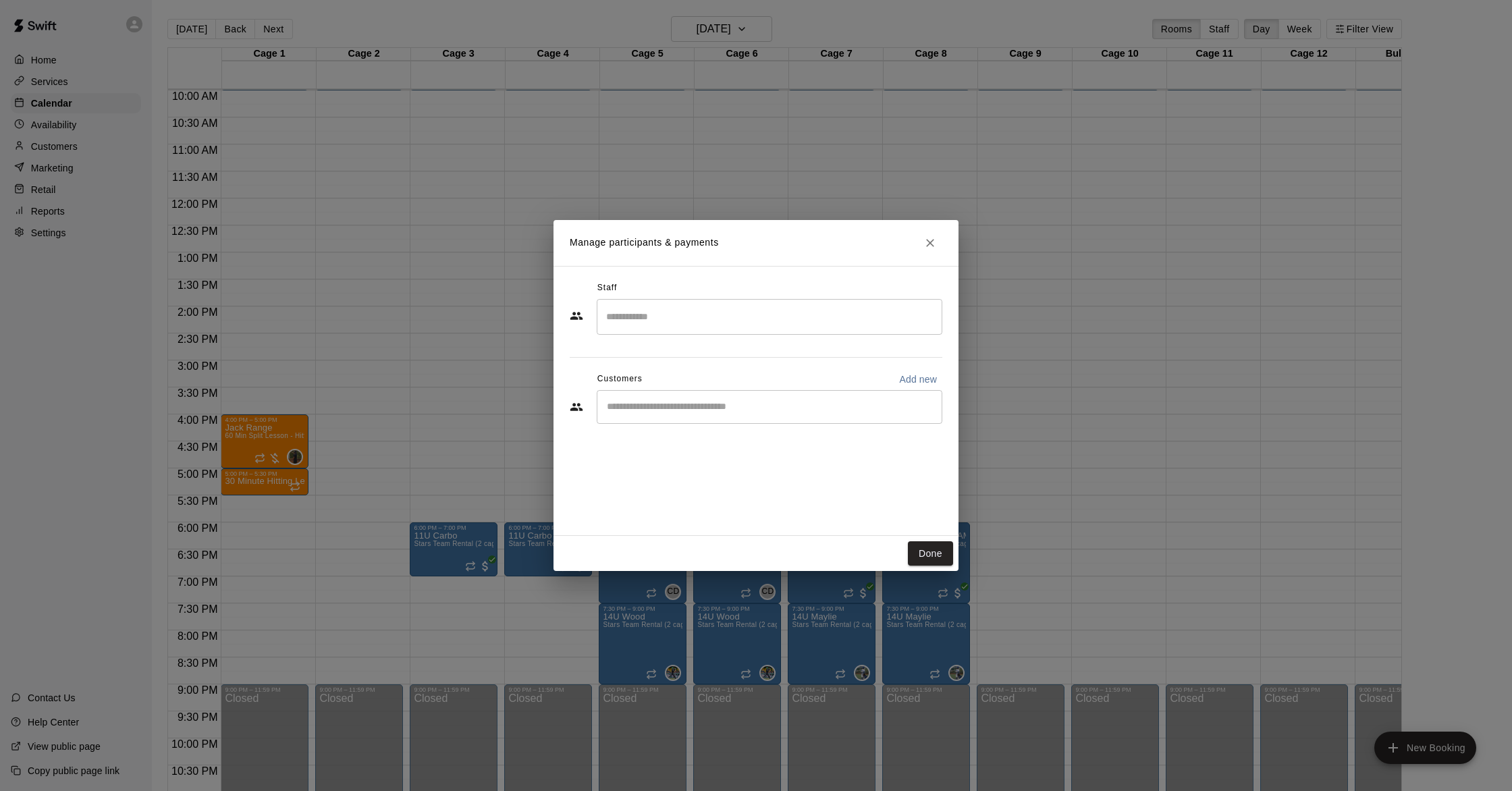
click at [686, 410] on input "Start typing to search customers..." at bounding box center [769, 407] width 333 height 14
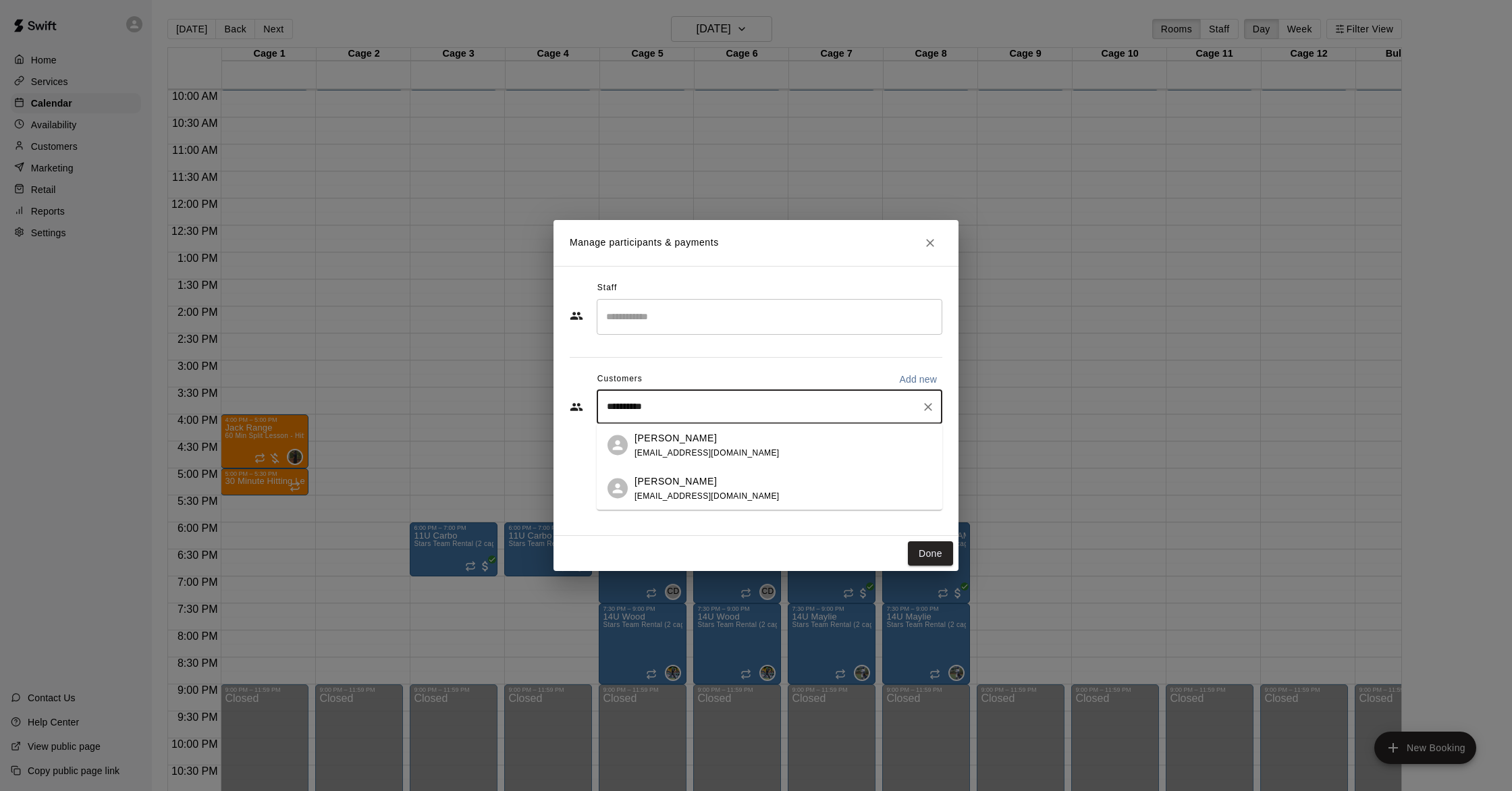
type input "**********"
click at [752, 454] on div "[PERSON_NAME] [EMAIL_ADDRESS][DOMAIN_NAME]" at bounding box center [783, 444] width 297 height 29
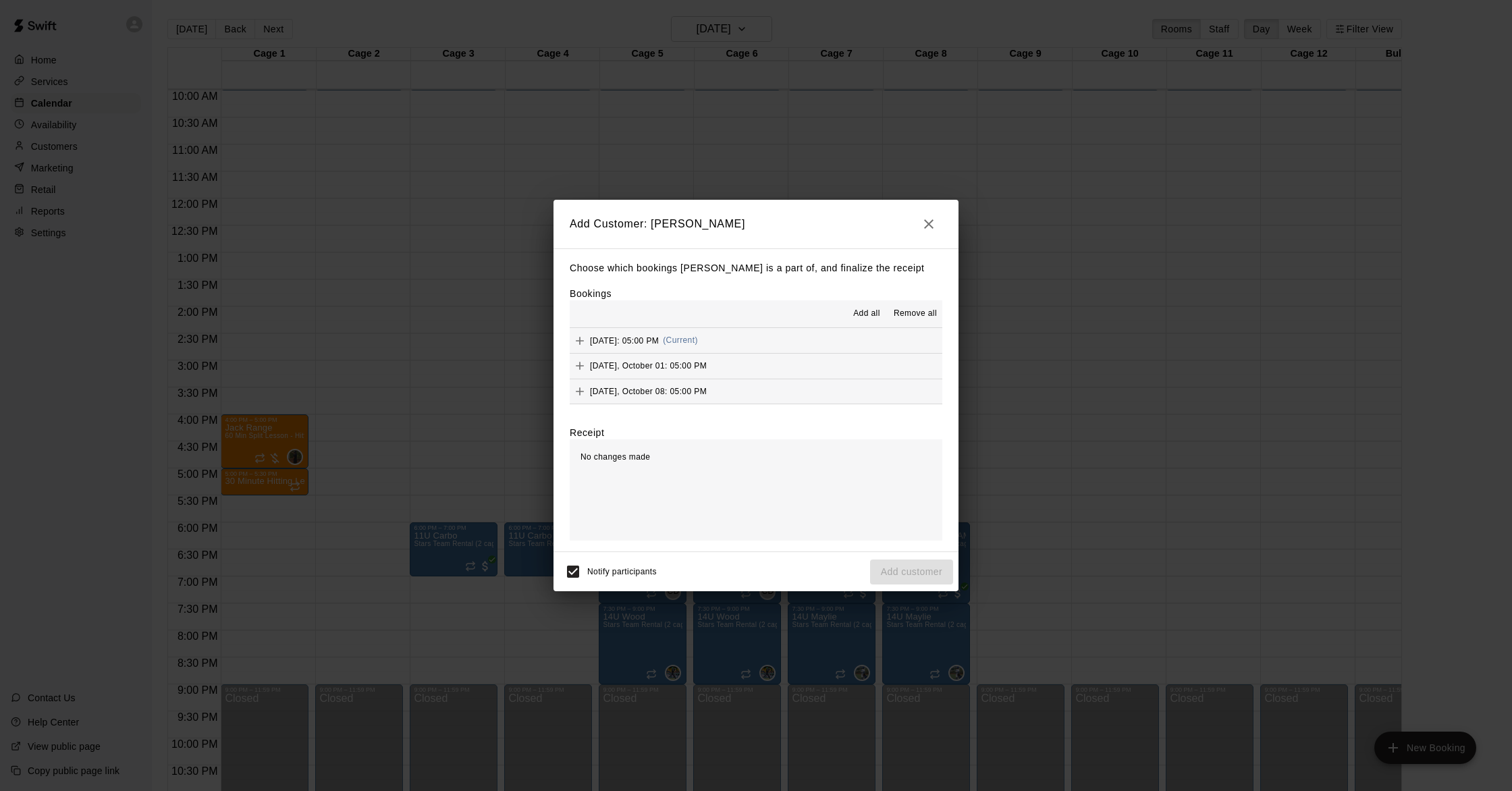
click at [698, 341] on span "(Current)" at bounding box center [680, 340] width 35 height 10
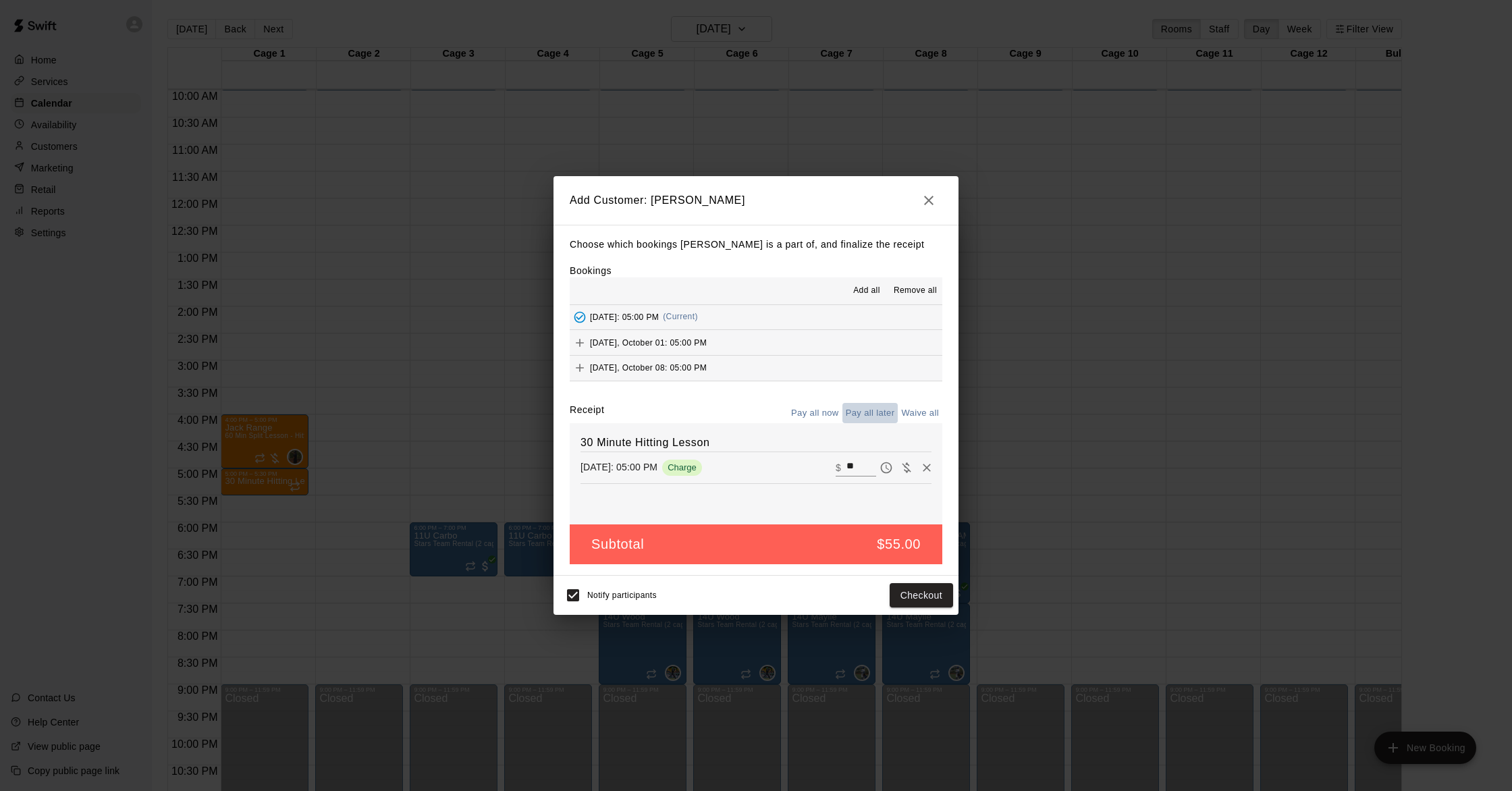
click at [866, 414] on button "Pay all later" at bounding box center [871, 413] width 57 height 21
click at [917, 595] on button "Add customer" at bounding box center [912, 595] width 83 height 25
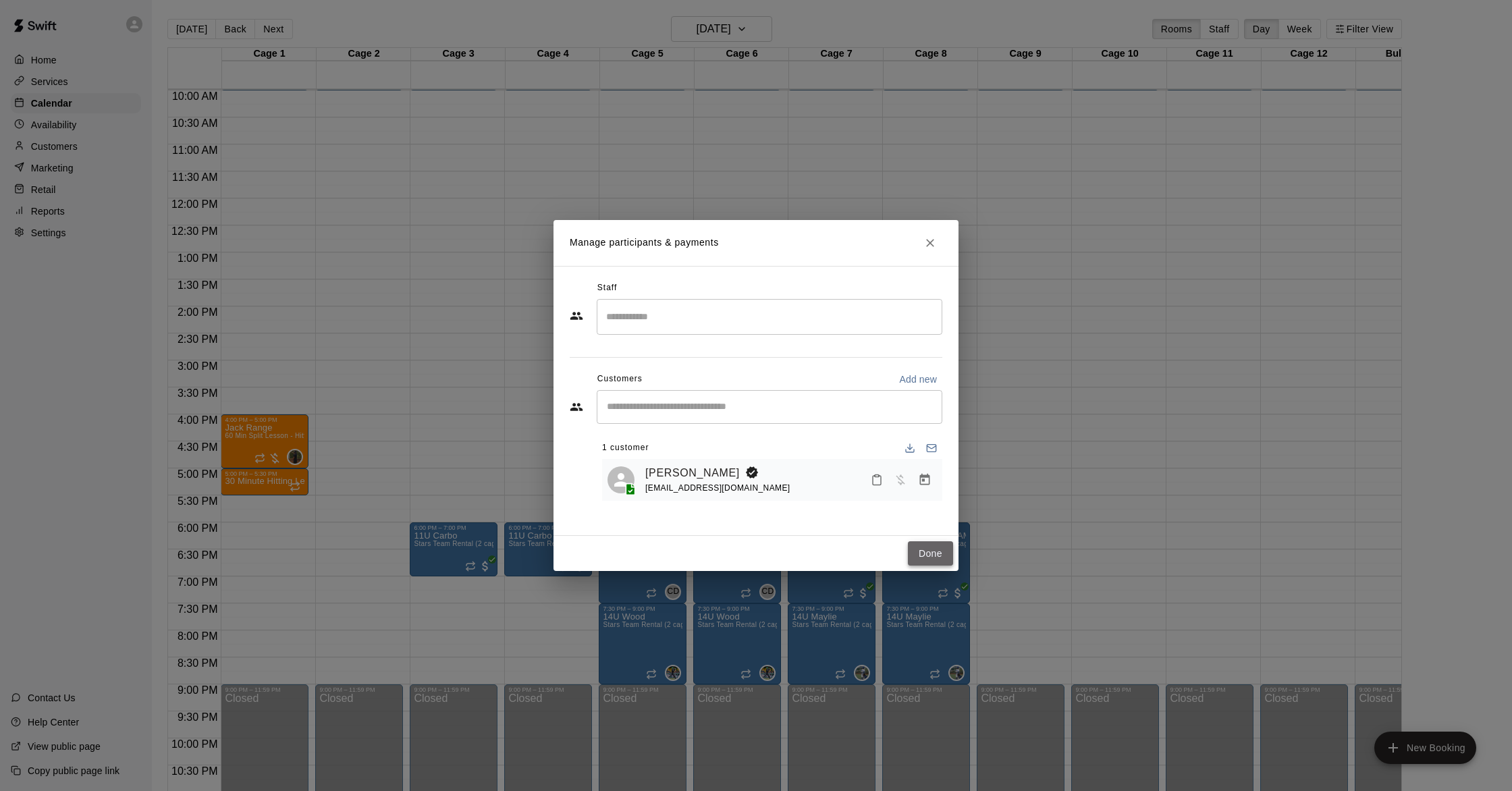
click at [922, 555] on button "Done" at bounding box center [931, 553] width 46 height 25
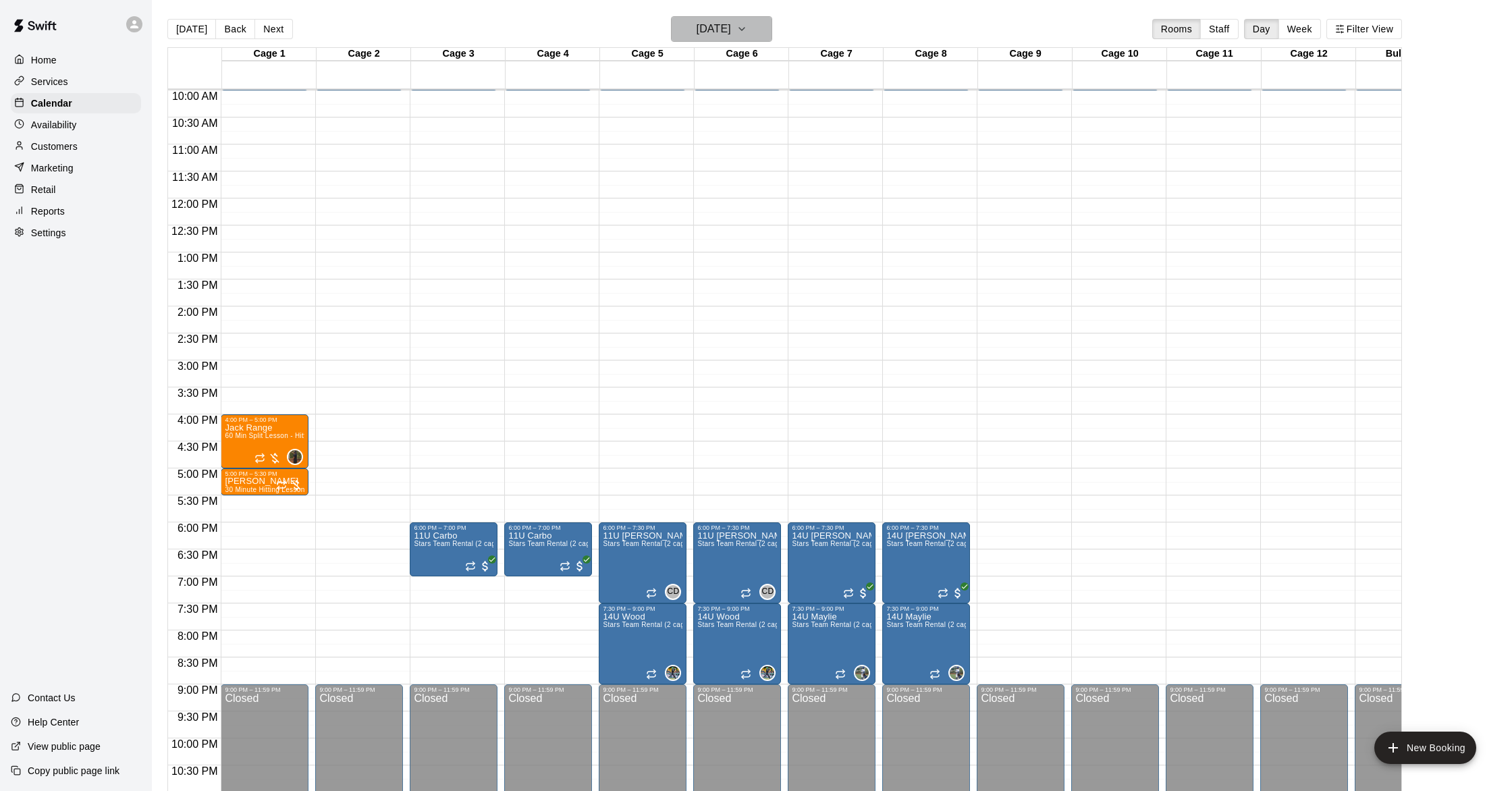
click at [697, 28] on h6 "[DATE]" at bounding box center [714, 29] width 35 height 19
click at [803, 64] on icon "Next month" at bounding box center [806, 63] width 16 height 16
click at [721, 122] on button "1" at bounding box center [720, 119] width 25 height 25
click at [720, 35] on h6 "[DATE]" at bounding box center [714, 29] width 35 height 19
click at [713, 142] on button "8" at bounding box center [720, 145] width 25 height 25
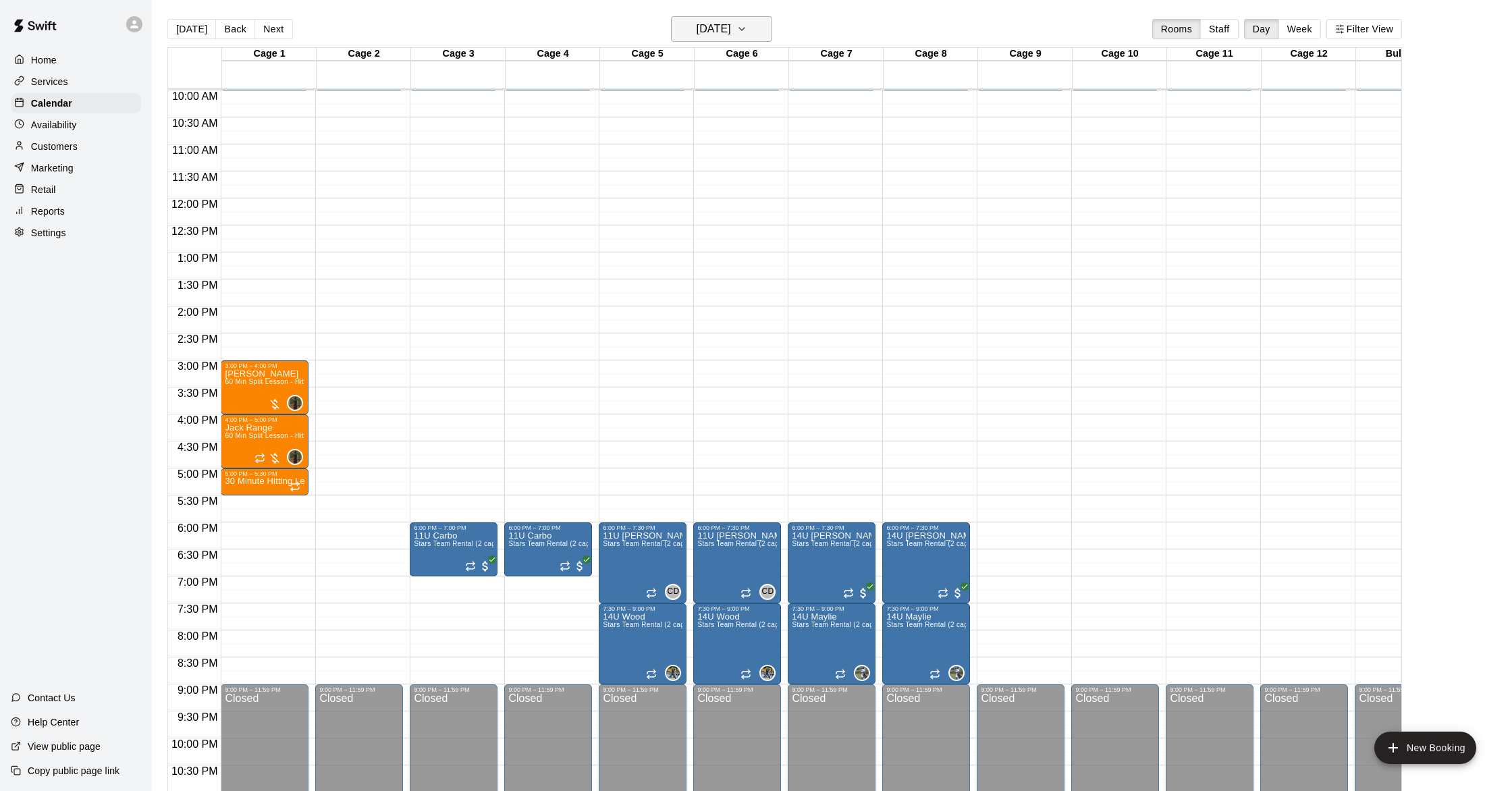
click at [731, 25] on h6 "[DATE]" at bounding box center [714, 29] width 35 height 19
click at [721, 167] on button "15" at bounding box center [720, 170] width 25 height 25
click at [731, 33] on h6 "[DATE]" at bounding box center [714, 29] width 35 height 19
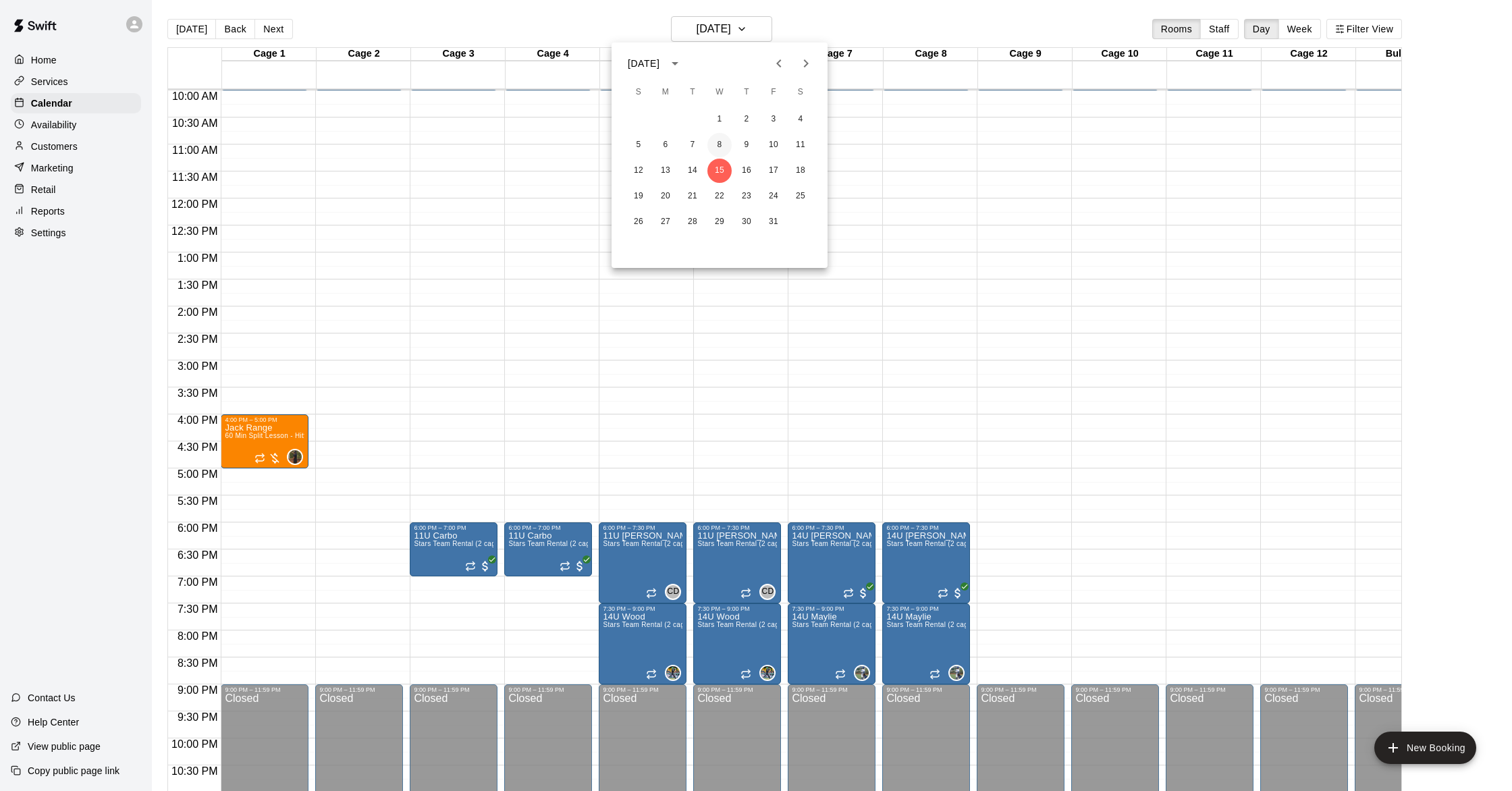
click at [717, 148] on button "8" at bounding box center [720, 145] width 25 height 25
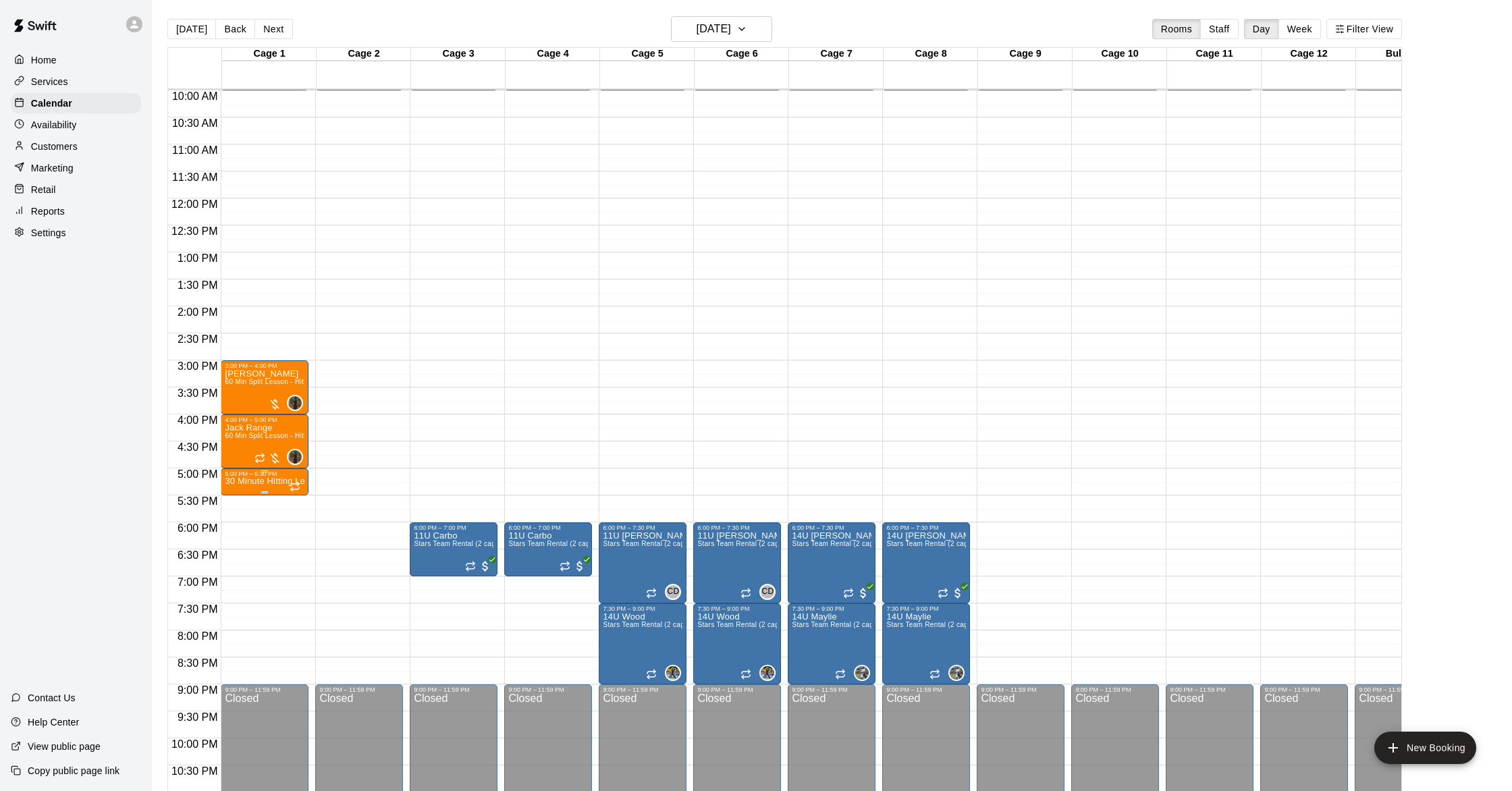
click at [264, 481] on p "30 Minute Hitting Lesson" at bounding box center [265, 481] width 79 height 0
click at [235, 522] on img "edit" at bounding box center [240, 528] width 16 height 16
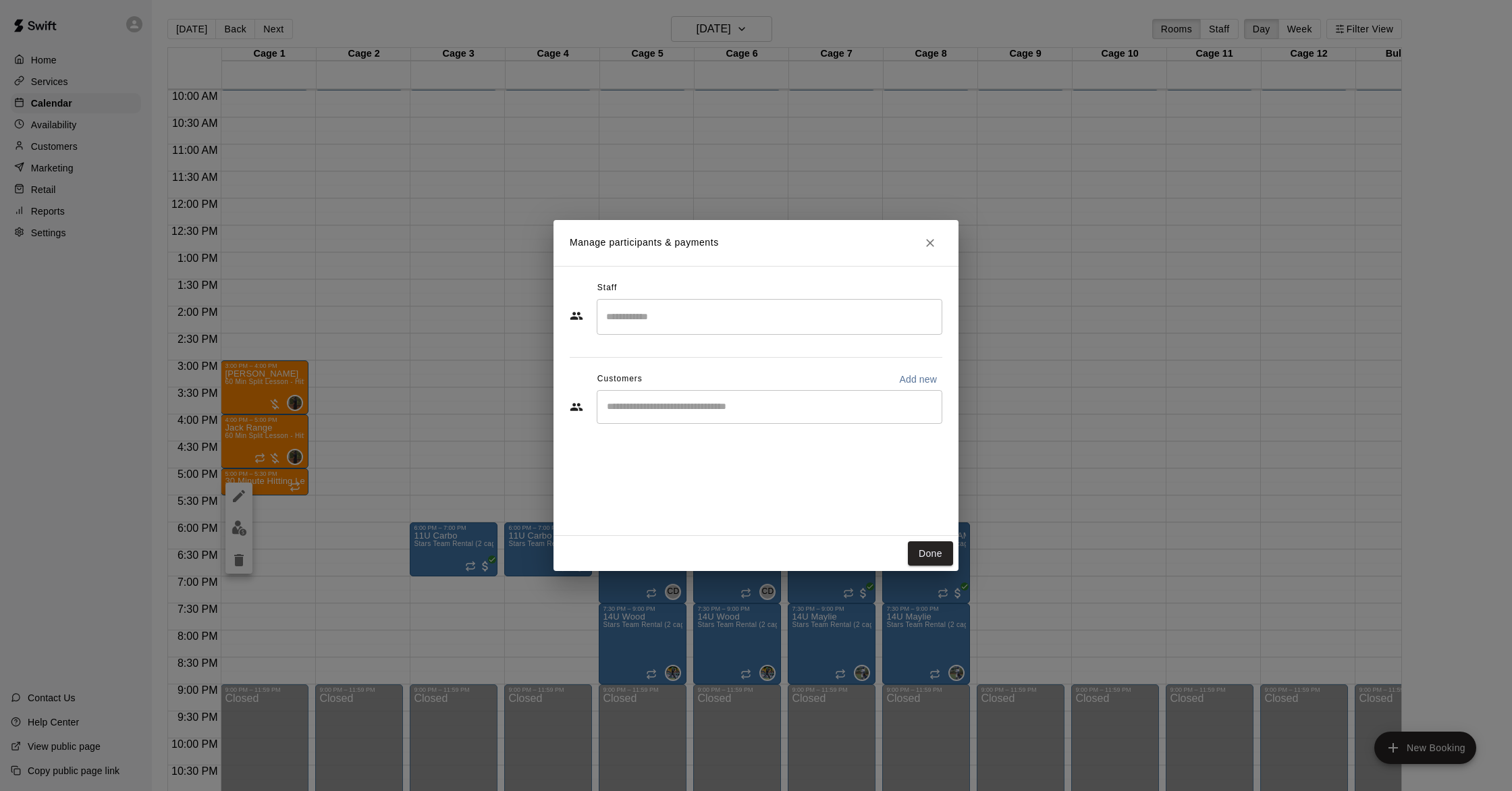
click at [934, 249] on icon "Close" at bounding box center [930, 243] width 14 height 14
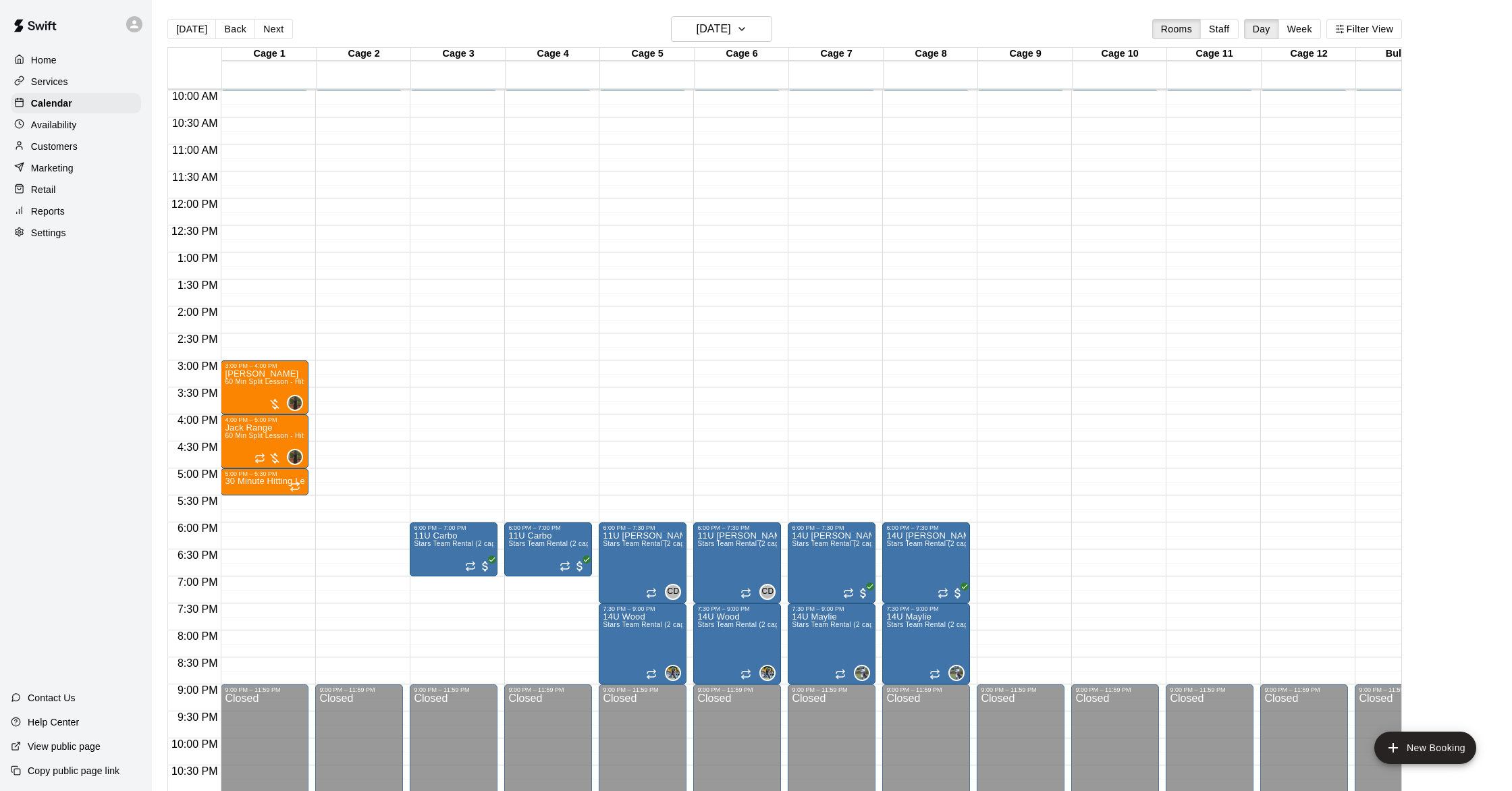
scroll to position [540, 0]
click at [722, 18] on button "[DATE]" at bounding box center [722, 29] width 101 height 26
click at [786, 60] on icon "Previous month" at bounding box center [779, 63] width 16 height 16
click at [717, 168] on button "17" at bounding box center [720, 170] width 25 height 25
click at [262, 480] on p "[PERSON_NAME]" at bounding box center [265, 480] width 79 height 0
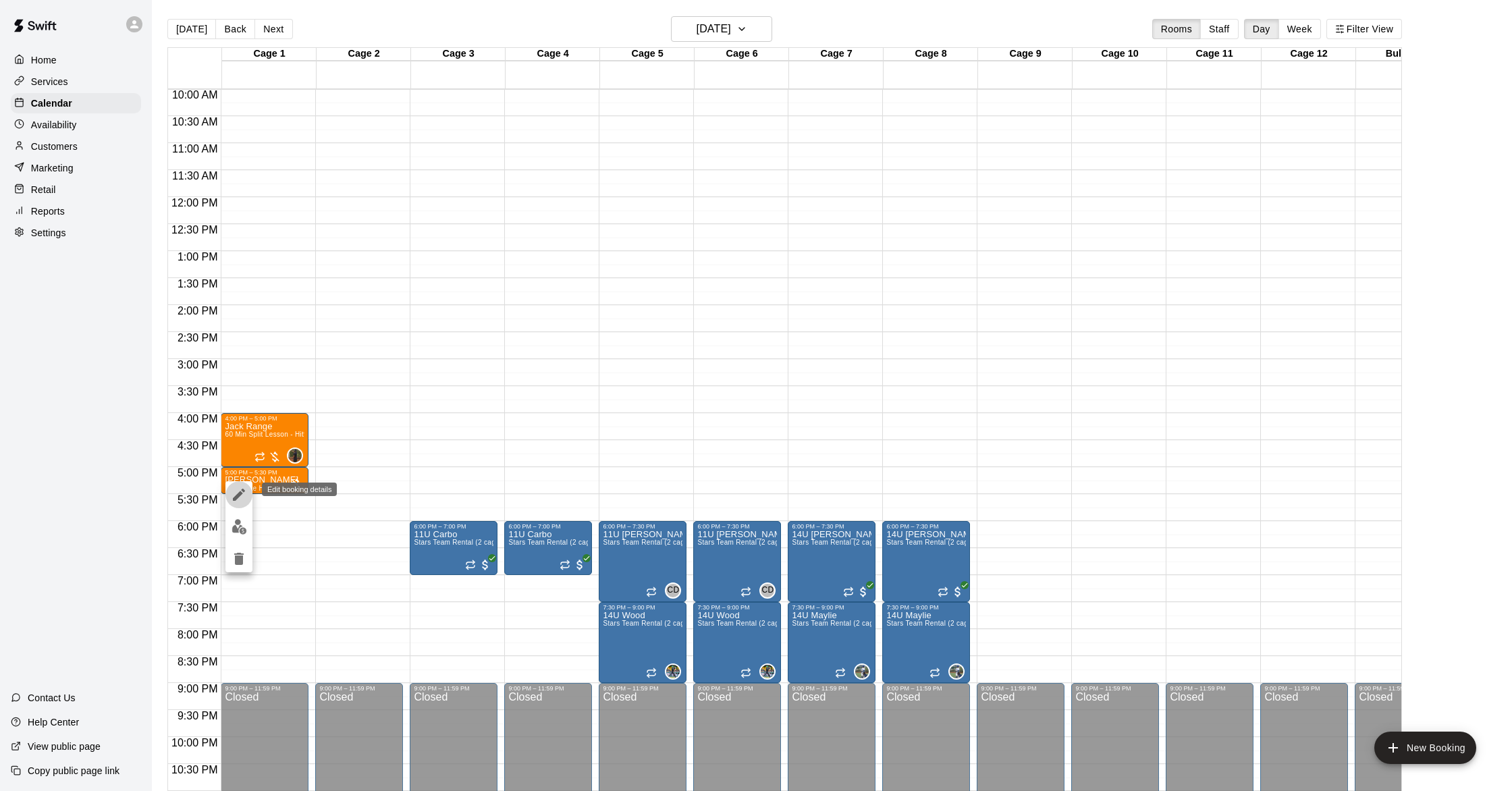
click at [240, 499] on icon "edit" at bounding box center [239, 495] width 16 height 16
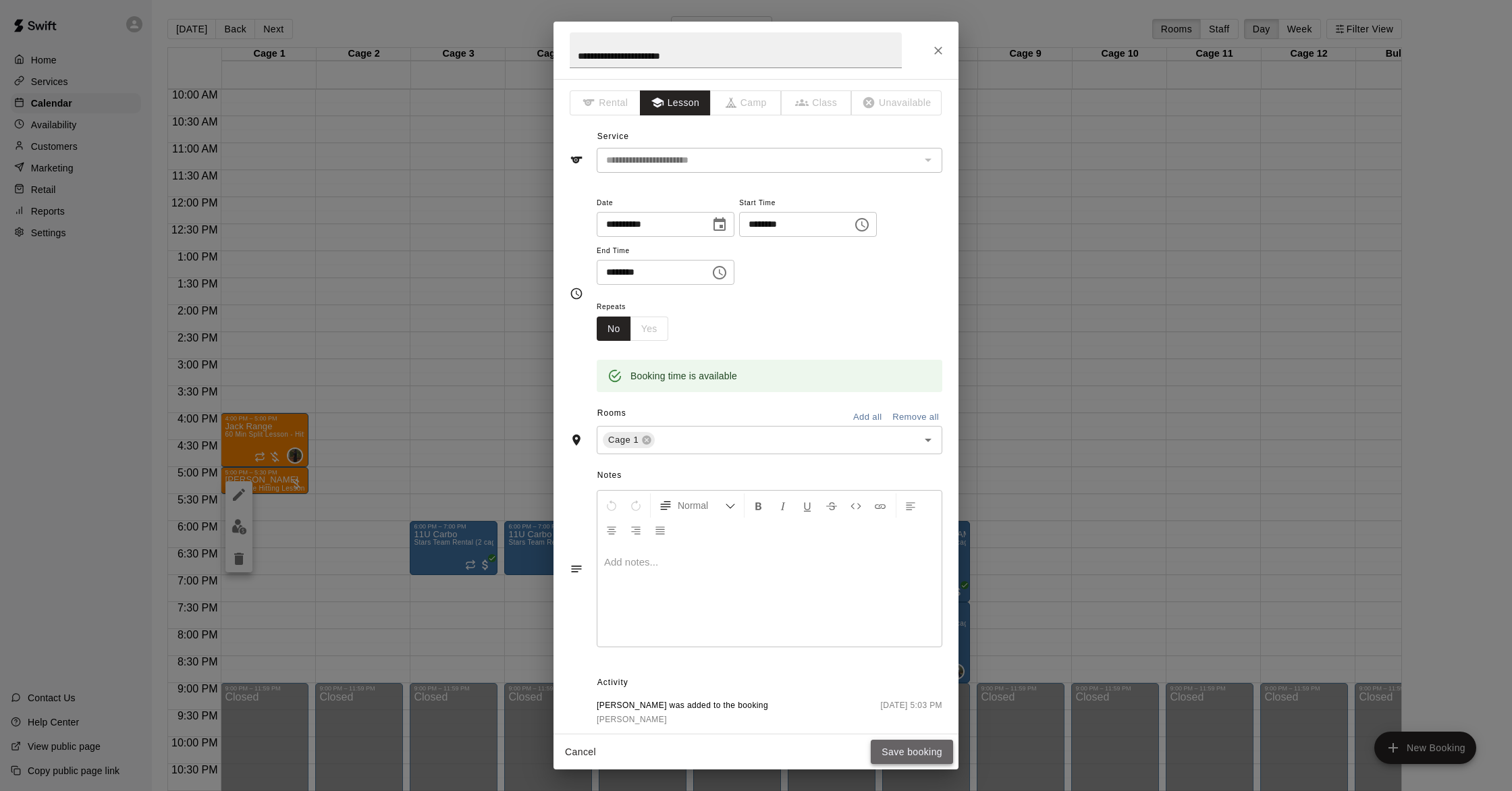
click at [900, 749] on button "Save booking" at bounding box center [911, 751] width 82 height 25
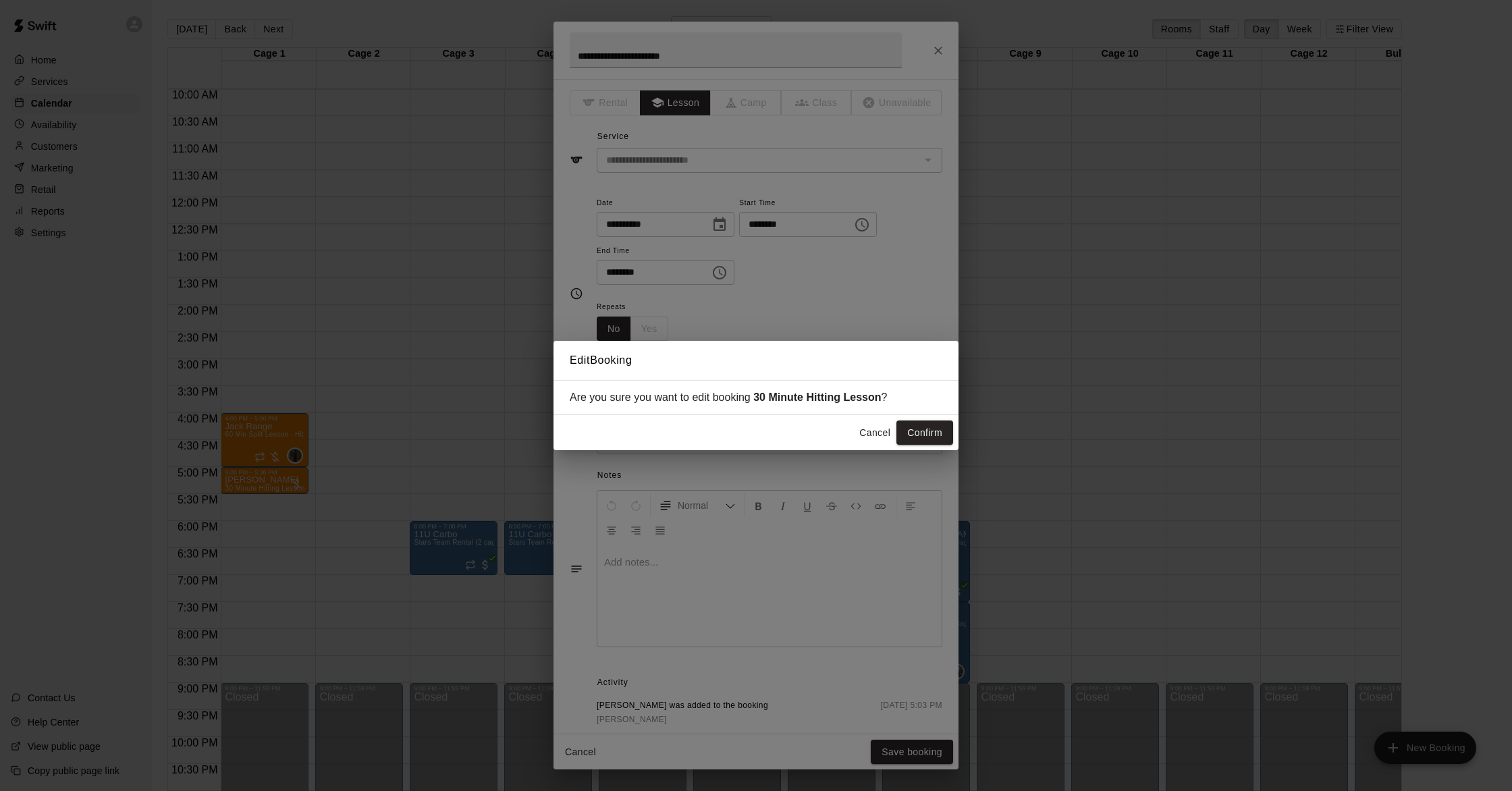
click at [861, 435] on button "Cancel" at bounding box center [875, 432] width 44 height 25
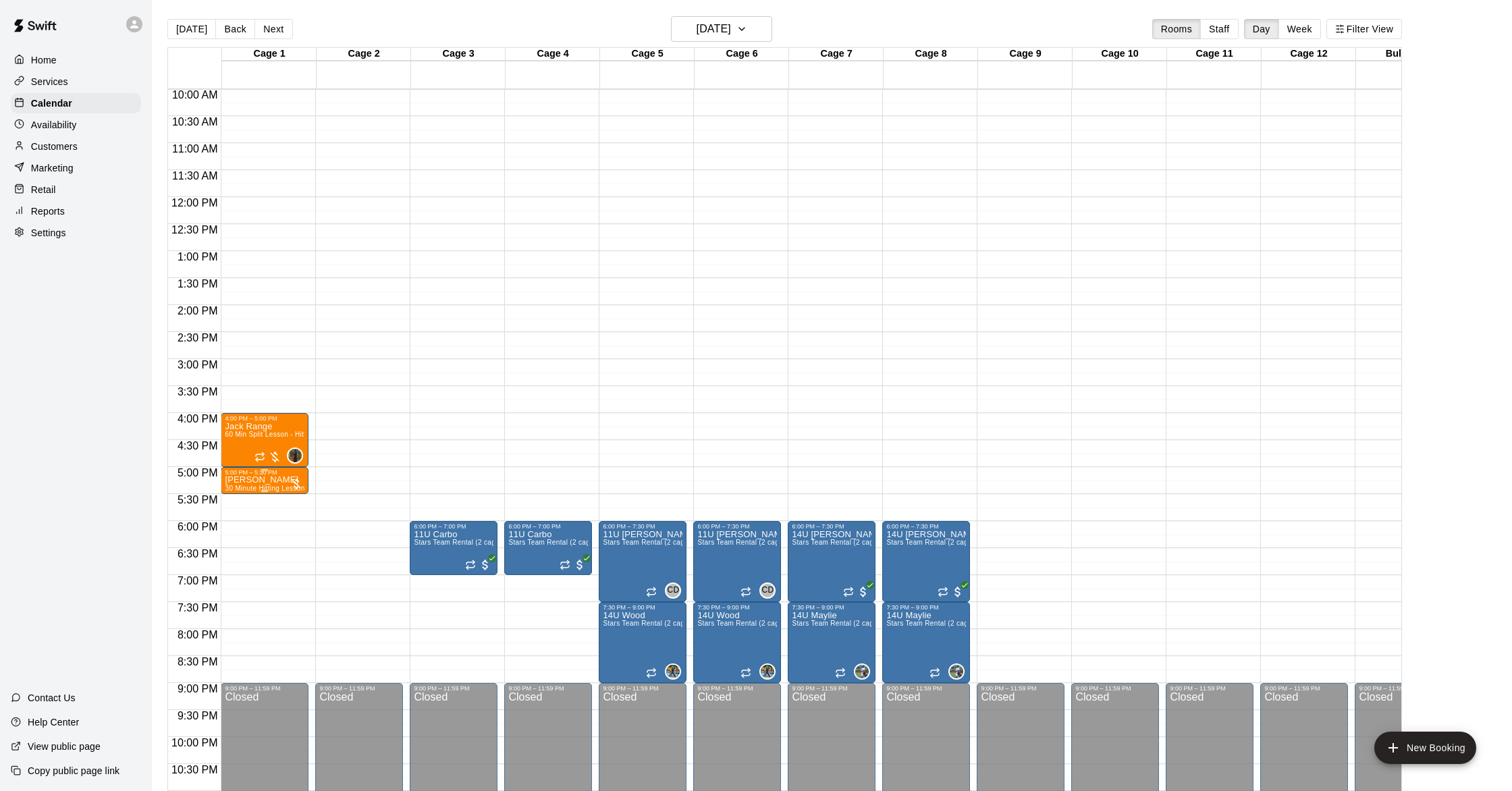
click at [273, 480] on p "[PERSON_NAME]" at bounding box center [265, 480] width 79 height 0
click at [241, 525] on img "edit" at bounding box center [240, 527] width 16 height 16
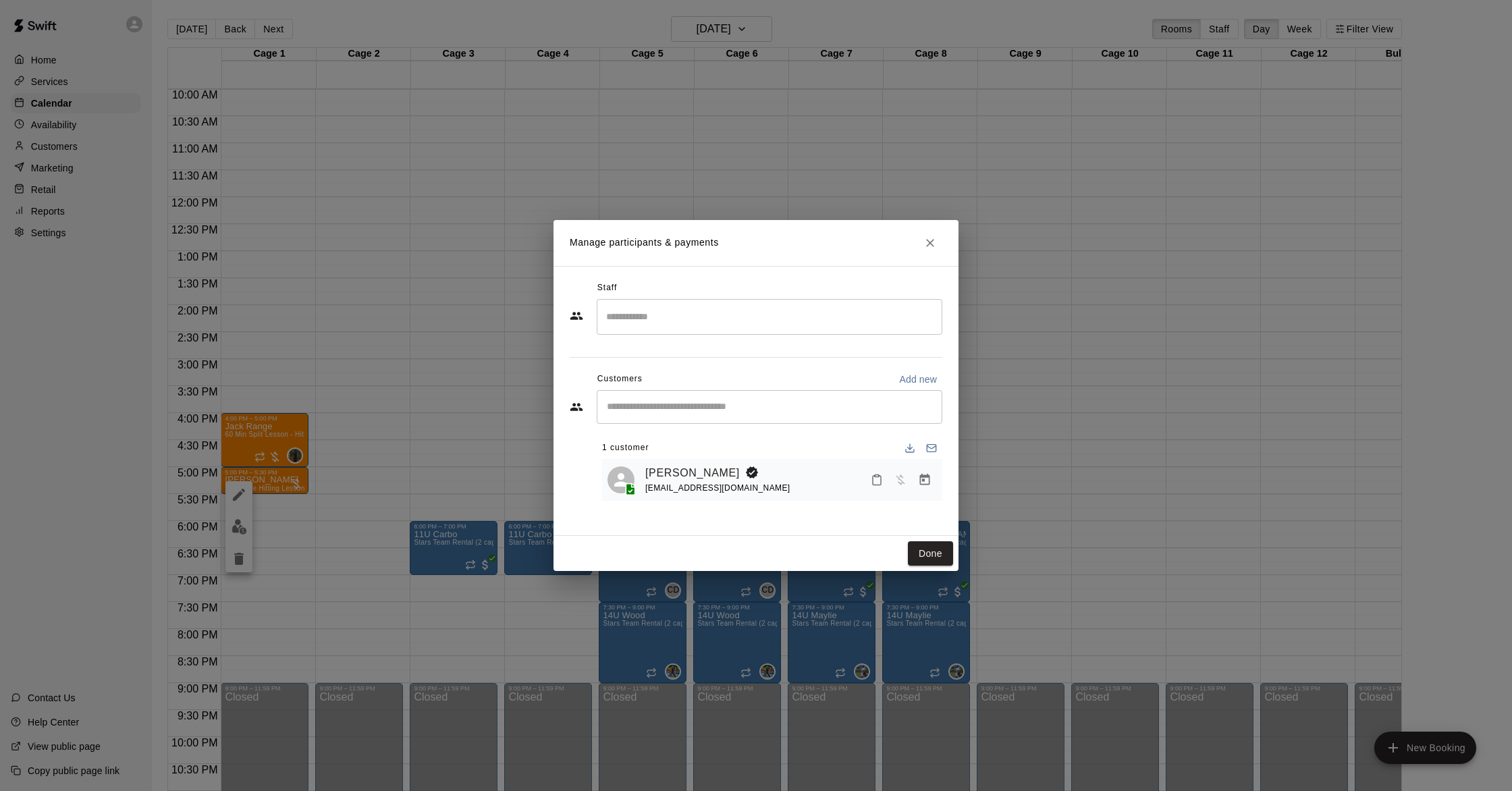
click at [701, 329] on div "​" at bounding box center [769, 317] width 346 height 36
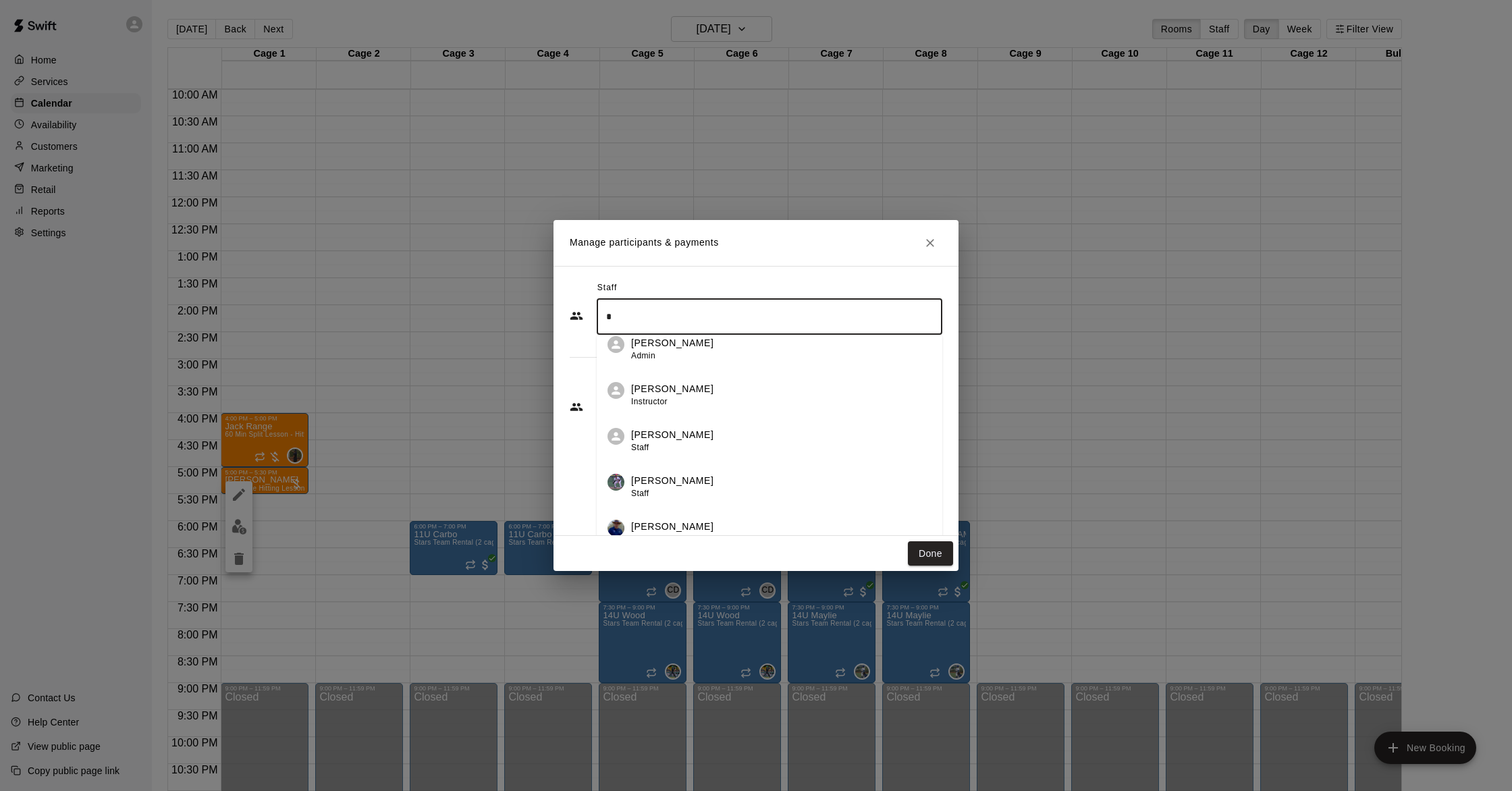
scroll to position [0, 0]
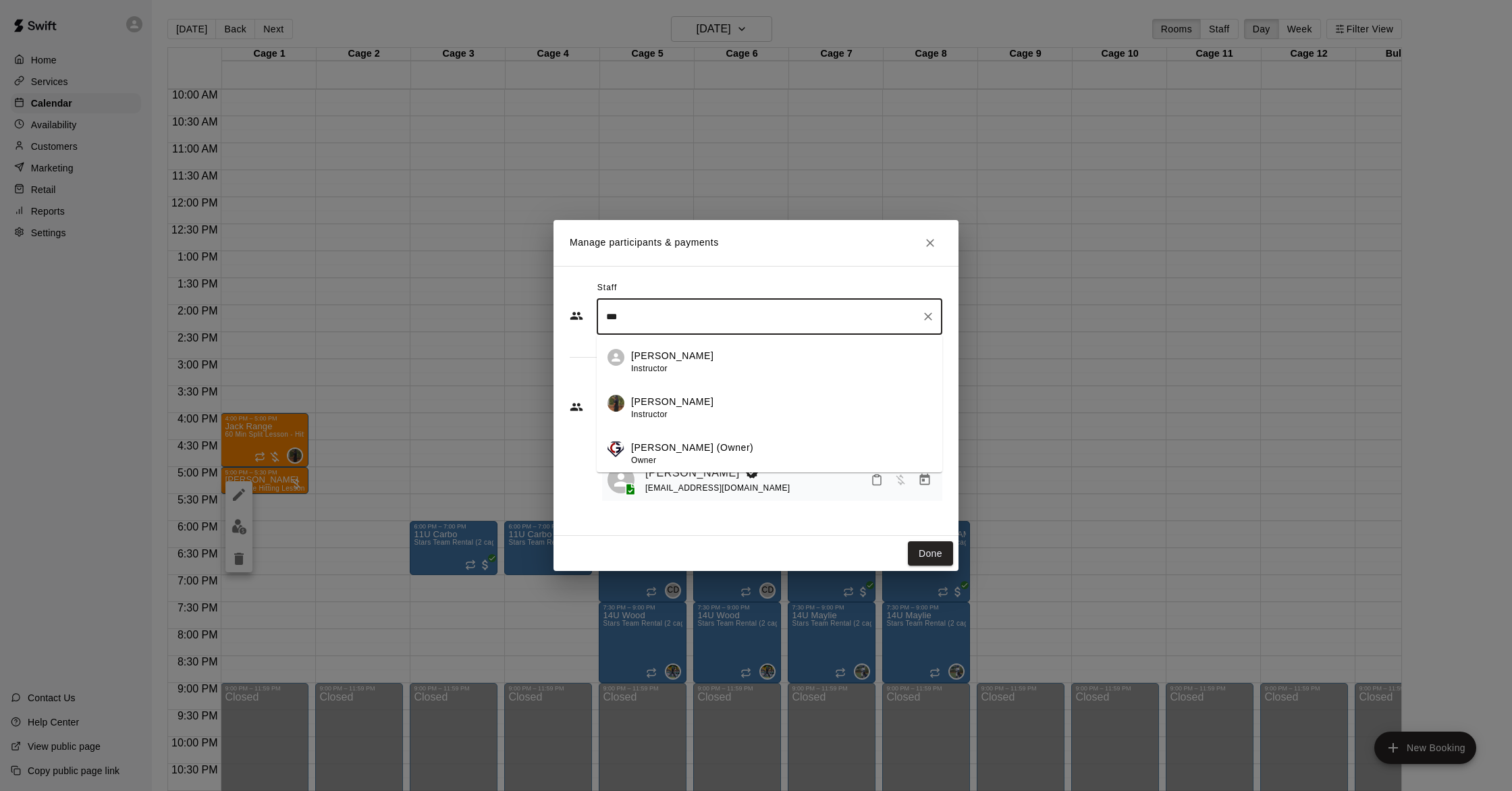
click at [690, 411] on div "[PERSON_NAME] Instructor" at bounding box center [672, 407] width 82 height 27
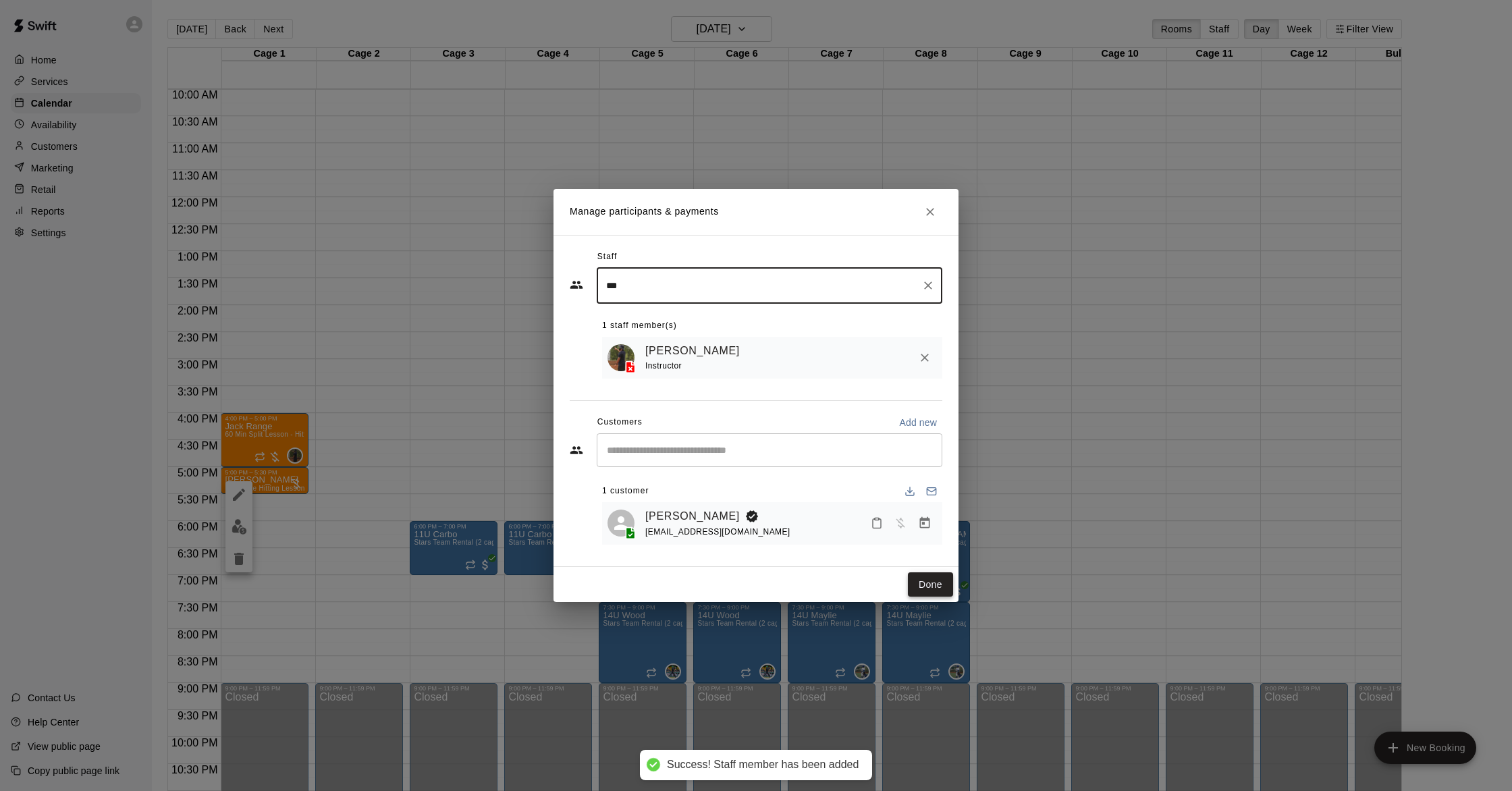
type input "***"
click at [921, 589] on button "Done" at bounding box center [931, 584] width 46 height 25
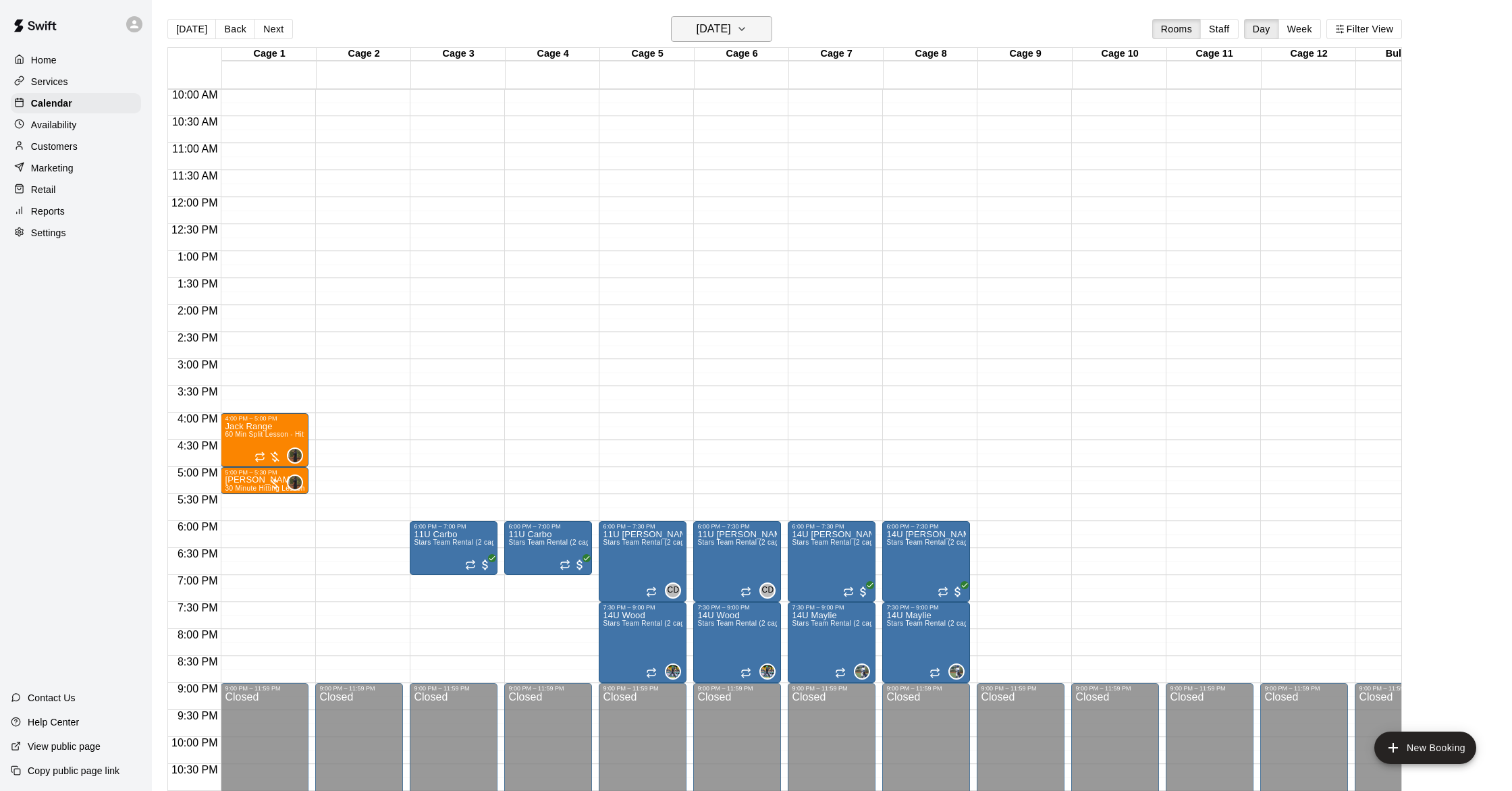
click at [731, 29] on h6 "[DATE]" at bounding box center [714, 29] width 35 height 19
click at [723, 194] on button "24" at bounding box center [720, 196] width 25 height 25
click at [257, 480] on p "[PERSON_NAME]" at bounding box center [265, 480] width 79 height 0
click at [239, 527] on img "edit" at bounding box center [240, 527] width 16 height 16
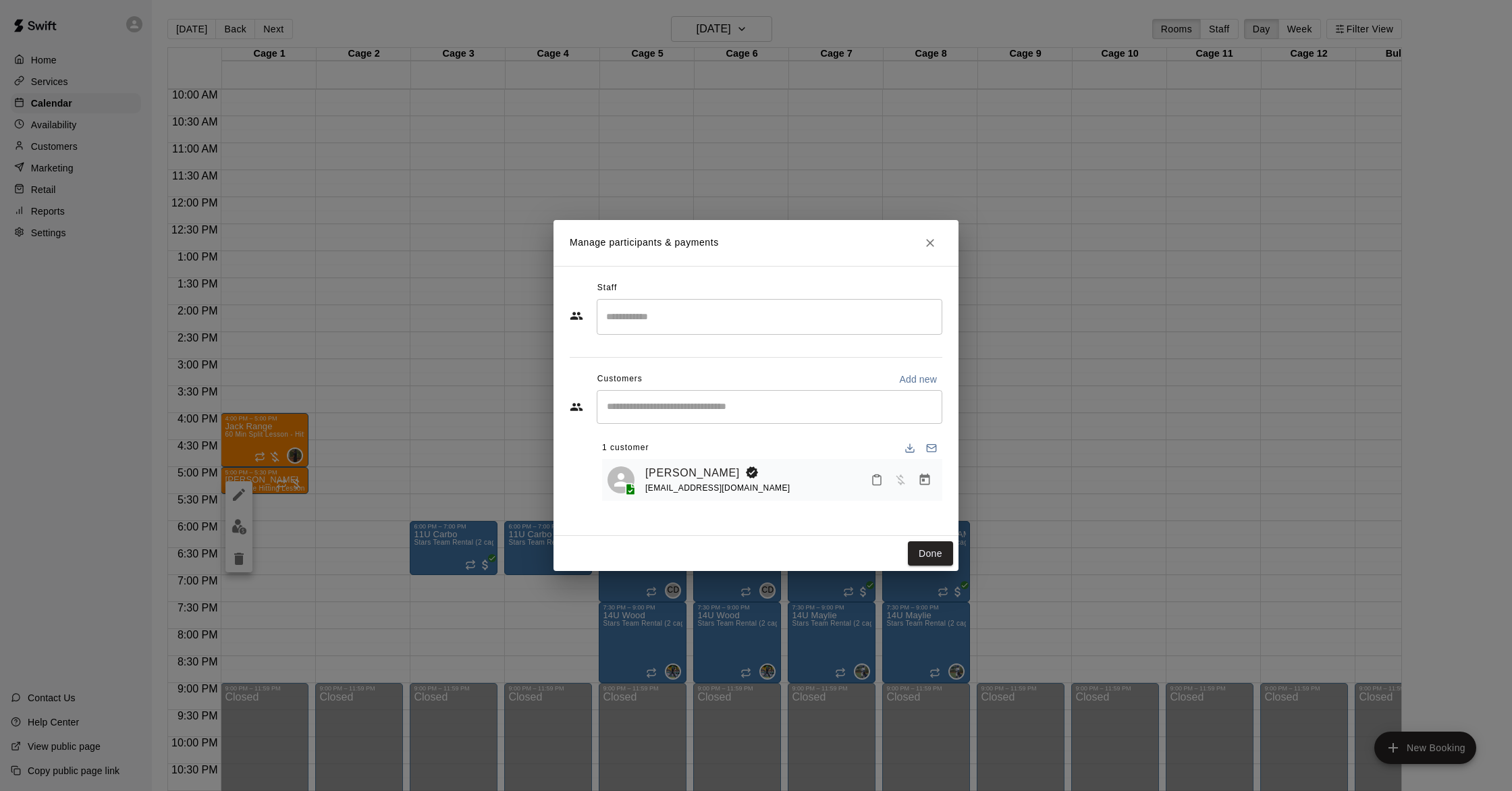
click at [693, 320] on input "Search staff" at bounding box center [769, 317] width 333 height 24
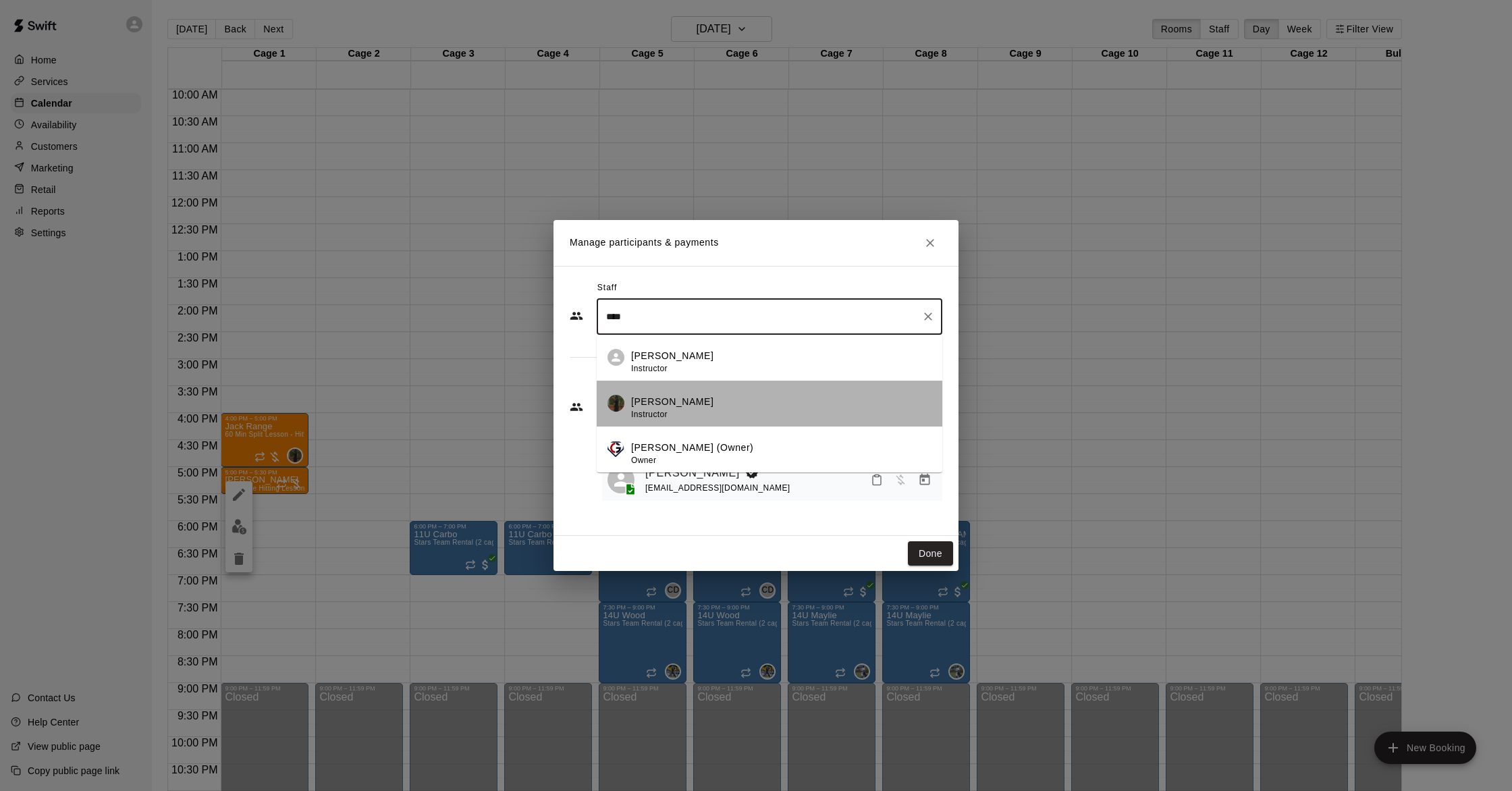
click at [695, 395] on p "[PERSON_NAME]" at bounding box center [672, 401] width 82 height 14
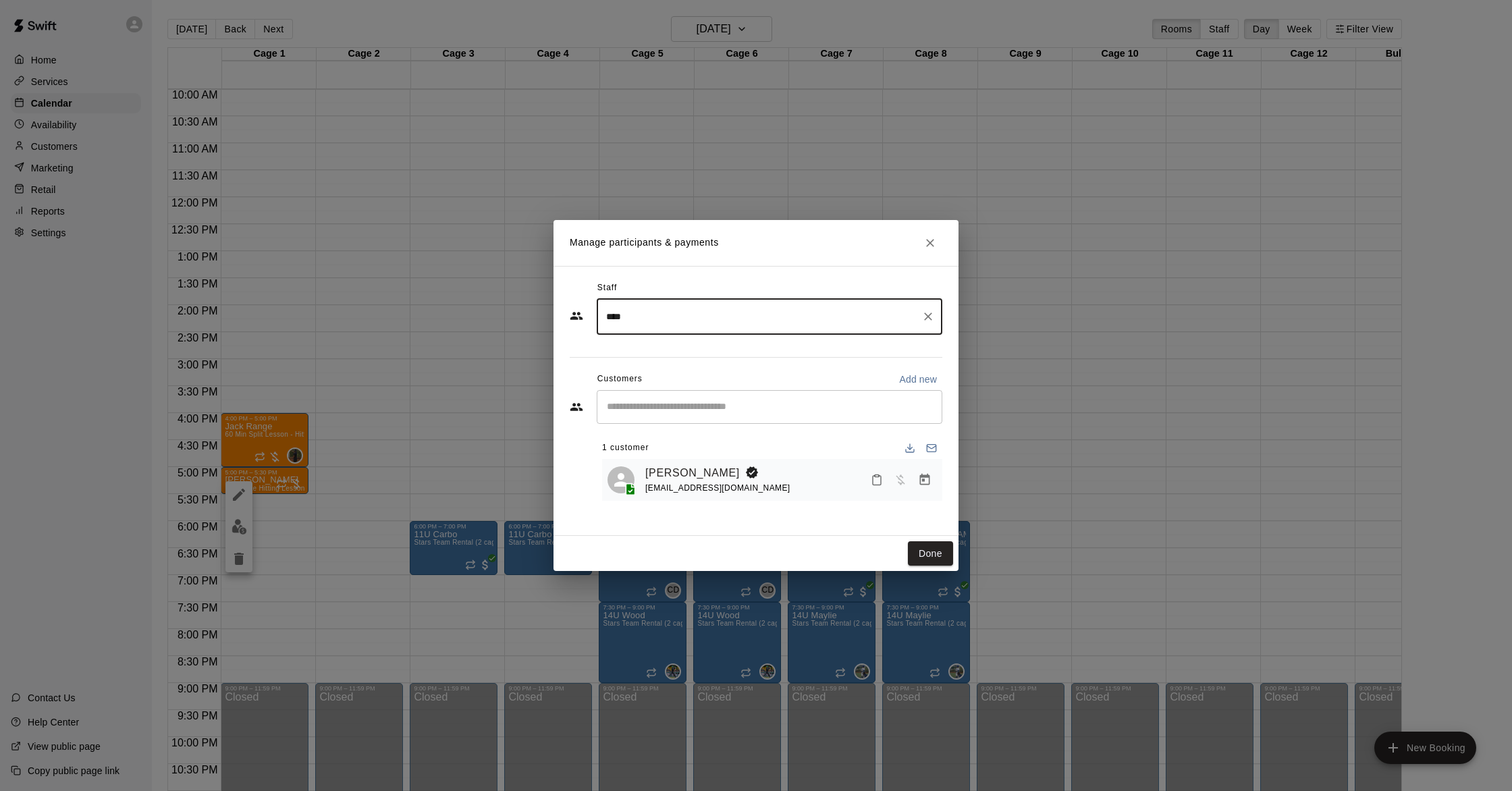
type input "****"
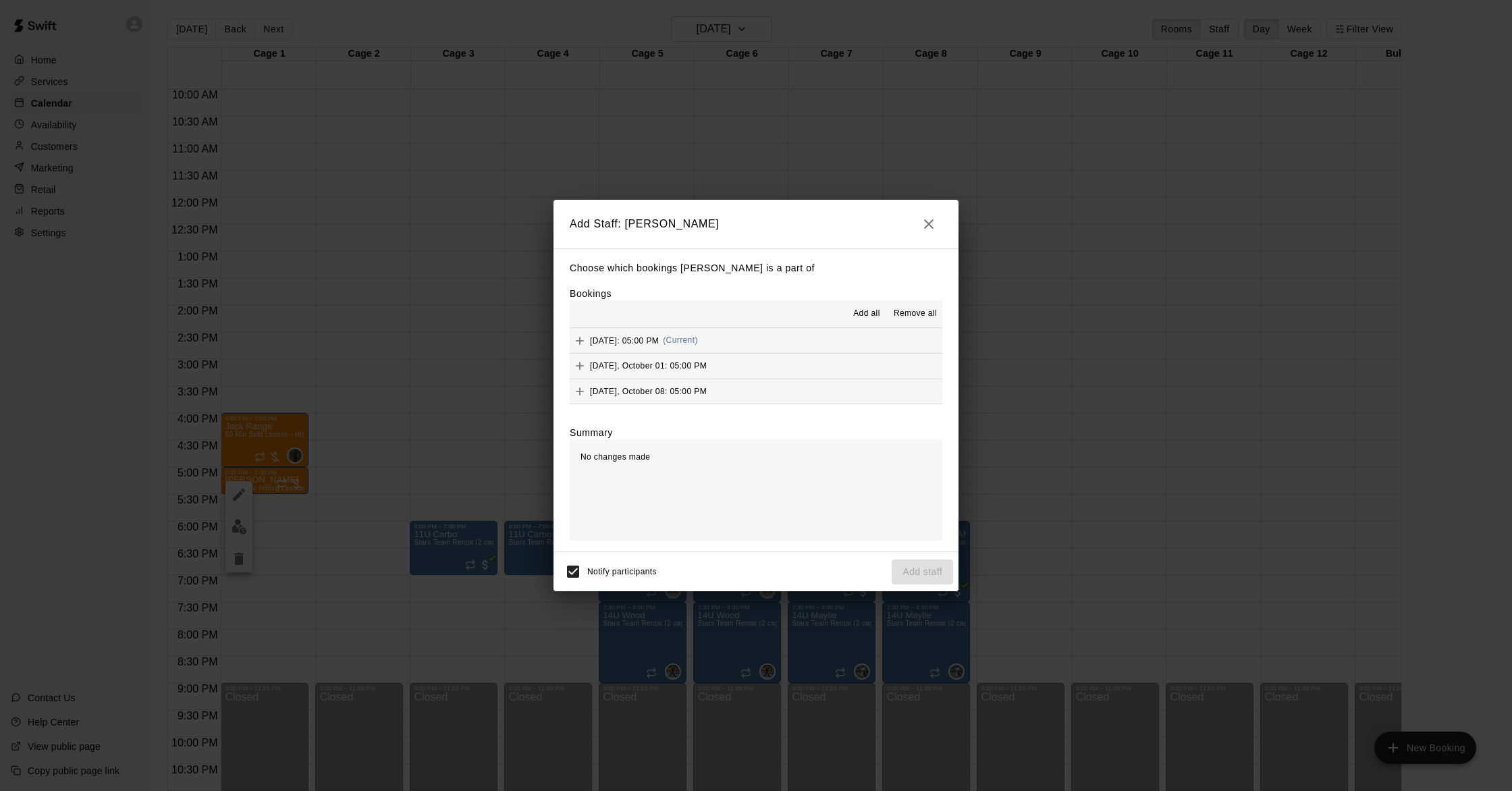
click at [698, 339] on span "(Current)" at bounding box center [680, 340] width 35 height 10
click at [913, 566] on button "Add staff" at bounding box center [922, 571] width 61 height 25
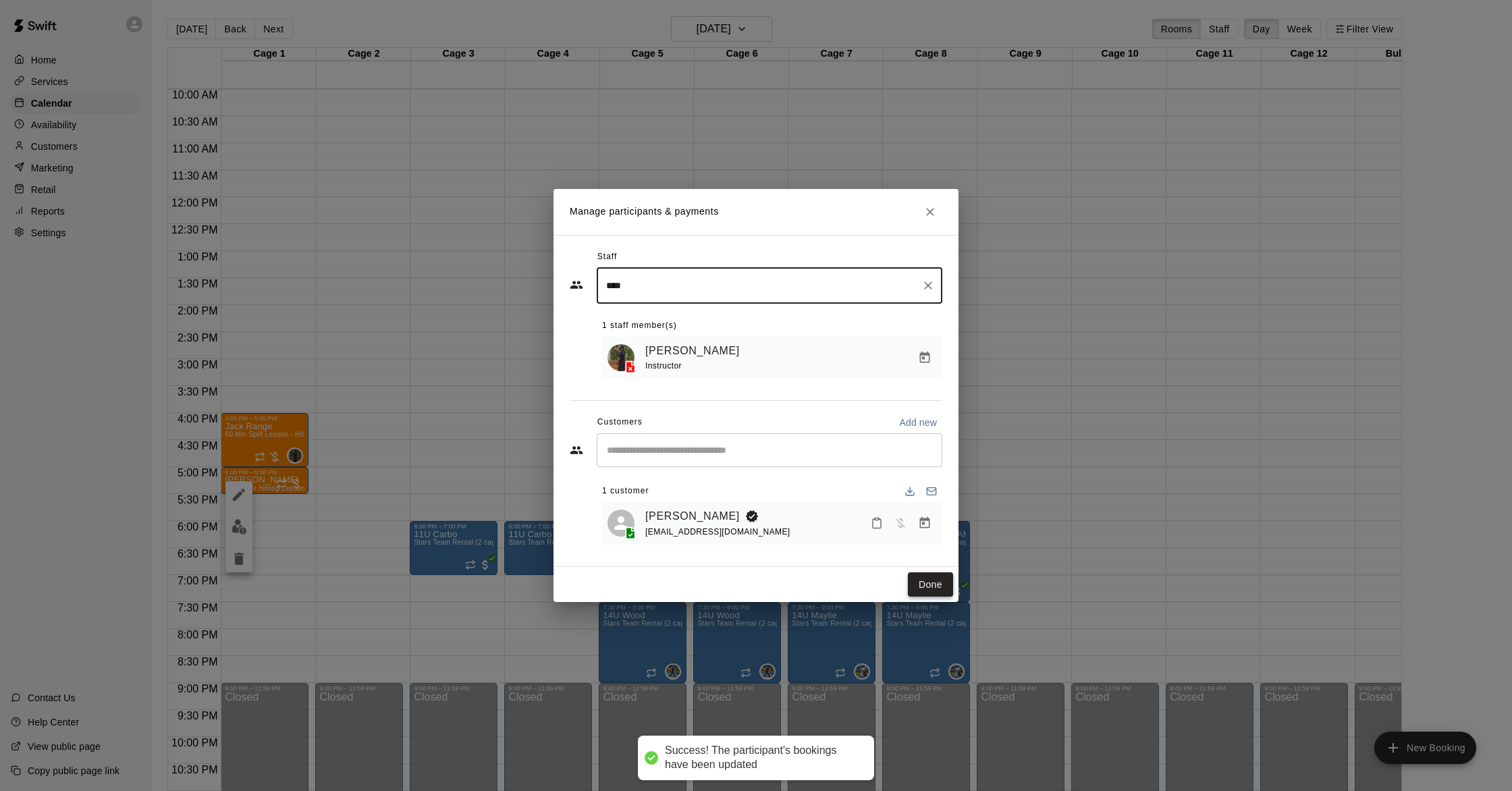
click at [921, 587] on button "Done" at bounding box center [931, 584] width 46 height 25
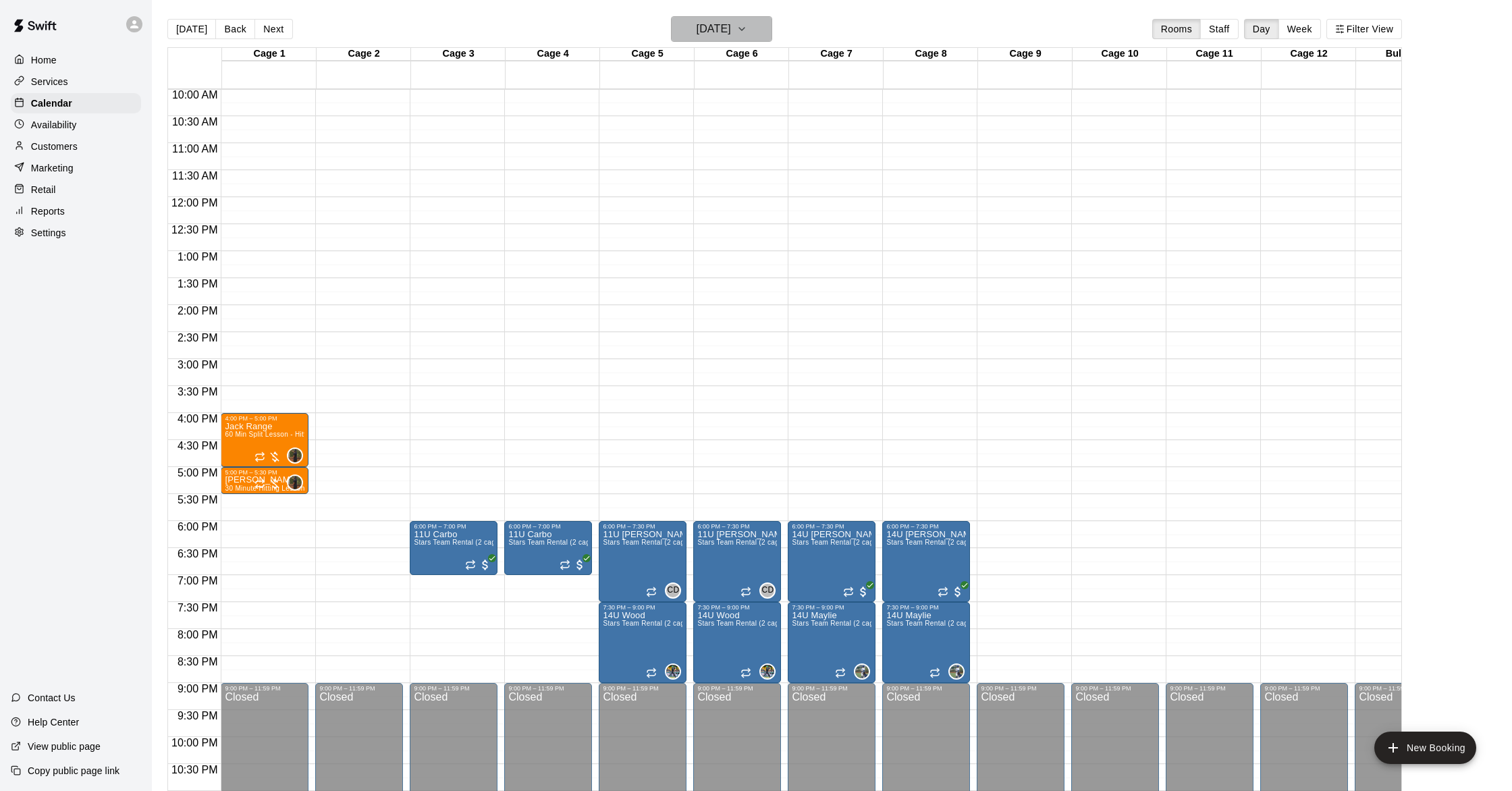
click at [731, 27] on h6 "[DATE]" at bounding box center [714, 29] width 35 height 19
click at [809, 67] on icon "Next month" at bounding box center [806, 63] width 16 height 16
click at [722, 121] on button "1" at bounding box center [720, 119] width 25 height 25
click at [265, 475] on div "5:00 PM – 5:30 PM" at bounding box center [265, 472] width 79 height 7
click at [241, 514] on img "edit" at bounding box center [240, 515] width 16 height 16
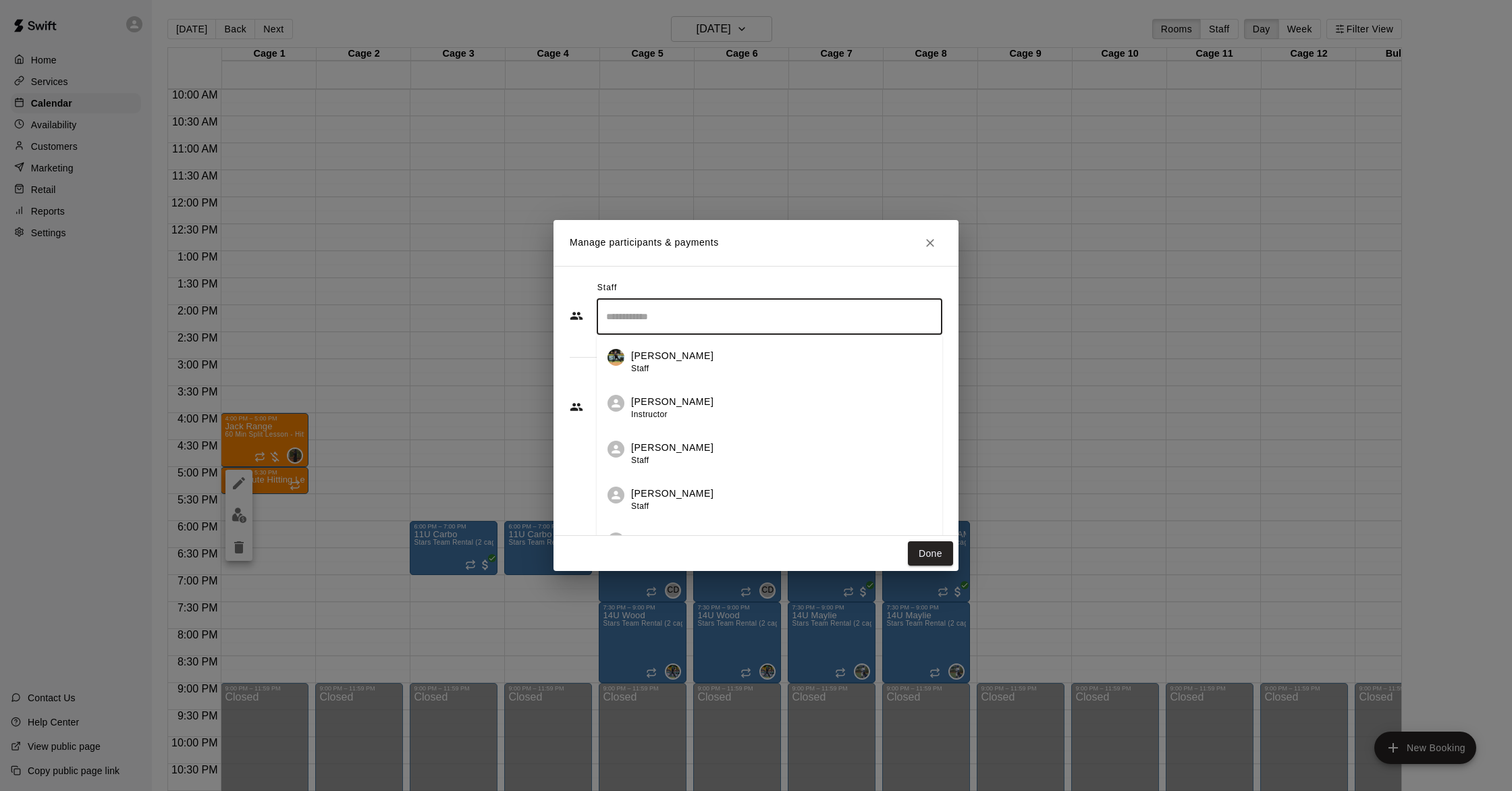
click at [655, 314] on input "Search staff" at bounding box center [769, 317] width 333 height 24
click at [702, 395] on div "[PERSON_NAME] Instructor" at bounding box center [781, 407] width 300 height 27
type input "****"
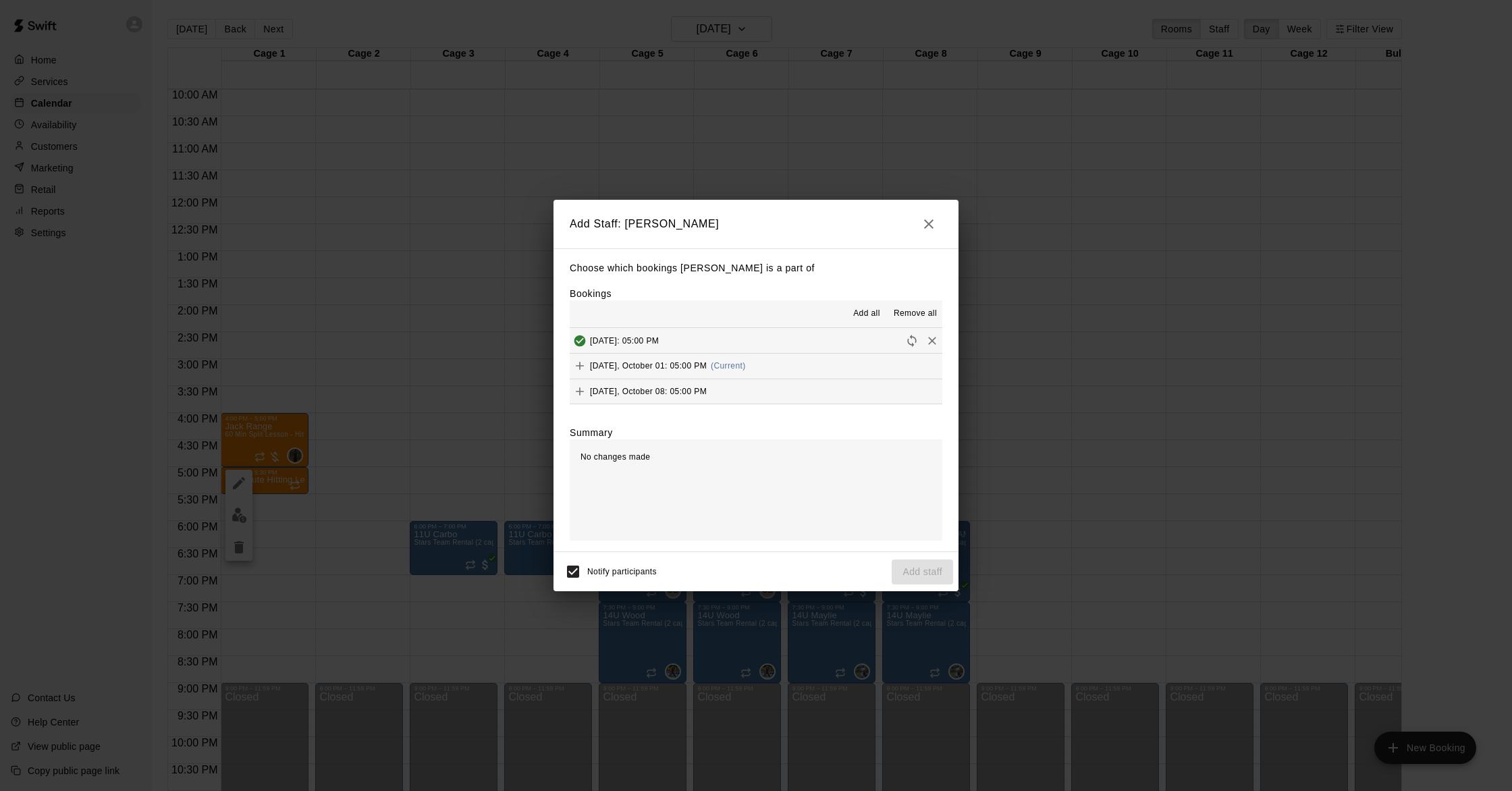
click at [736, 367] on span "(Current)" at bounding box center [728, 366] width 35 height 10
click at [909, 568] on button "Add staff" at bounding box center [922, 571] width 61 height 25
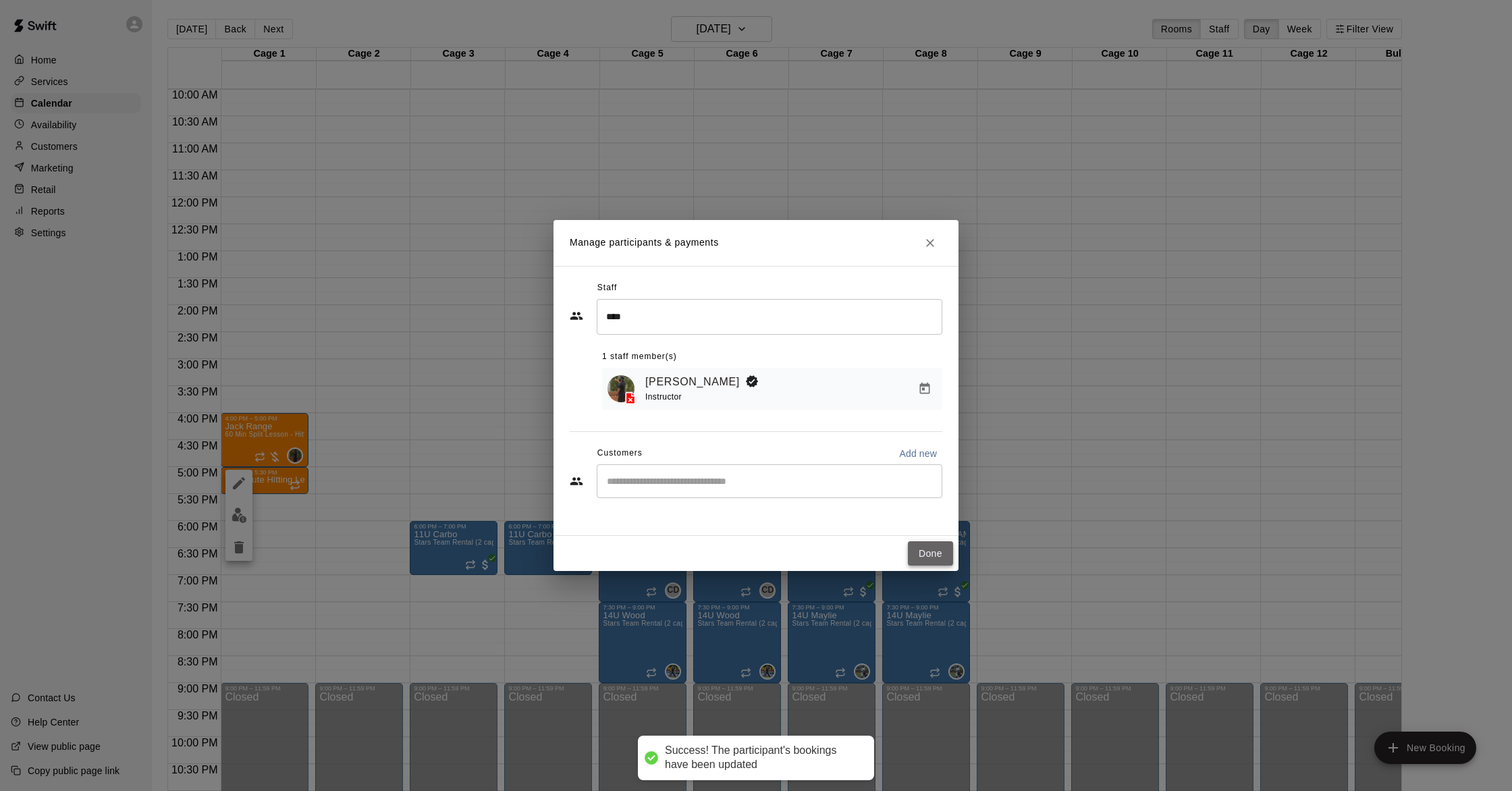
click at [934, 553] on button "Done" at bounding box center [931, 553] width 46 height 25
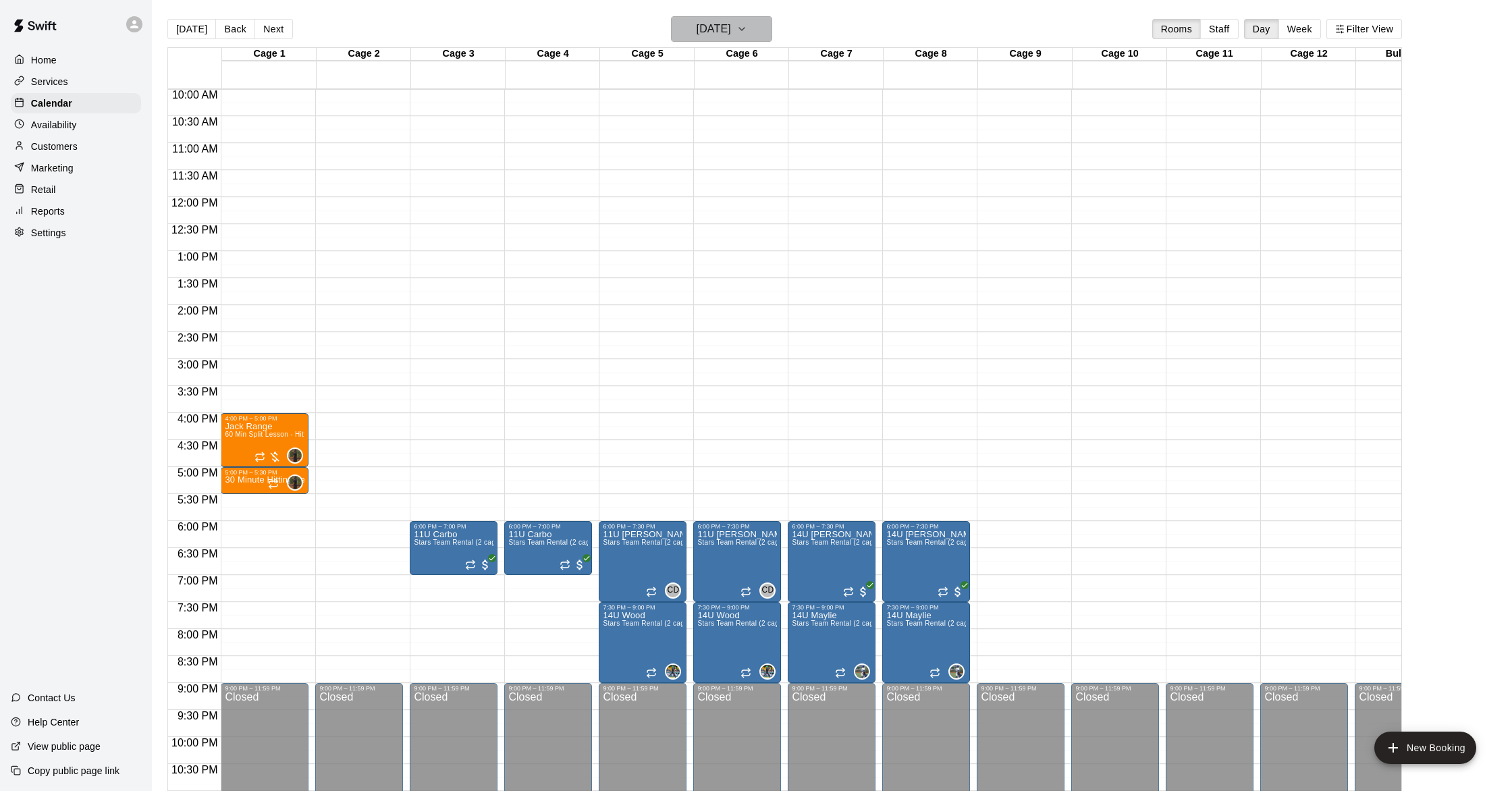
click at [728, 33] on h6 "[DATE]" at bounding box center [714, 29] width 35 height 19
click at [718, 147] on button "8" at bounding box center [720, 145] width 25 height 25
click at [266, 475] on div "5:00 PM – 5:30 PM" at bounding box center [265, 472] width 79 height 7
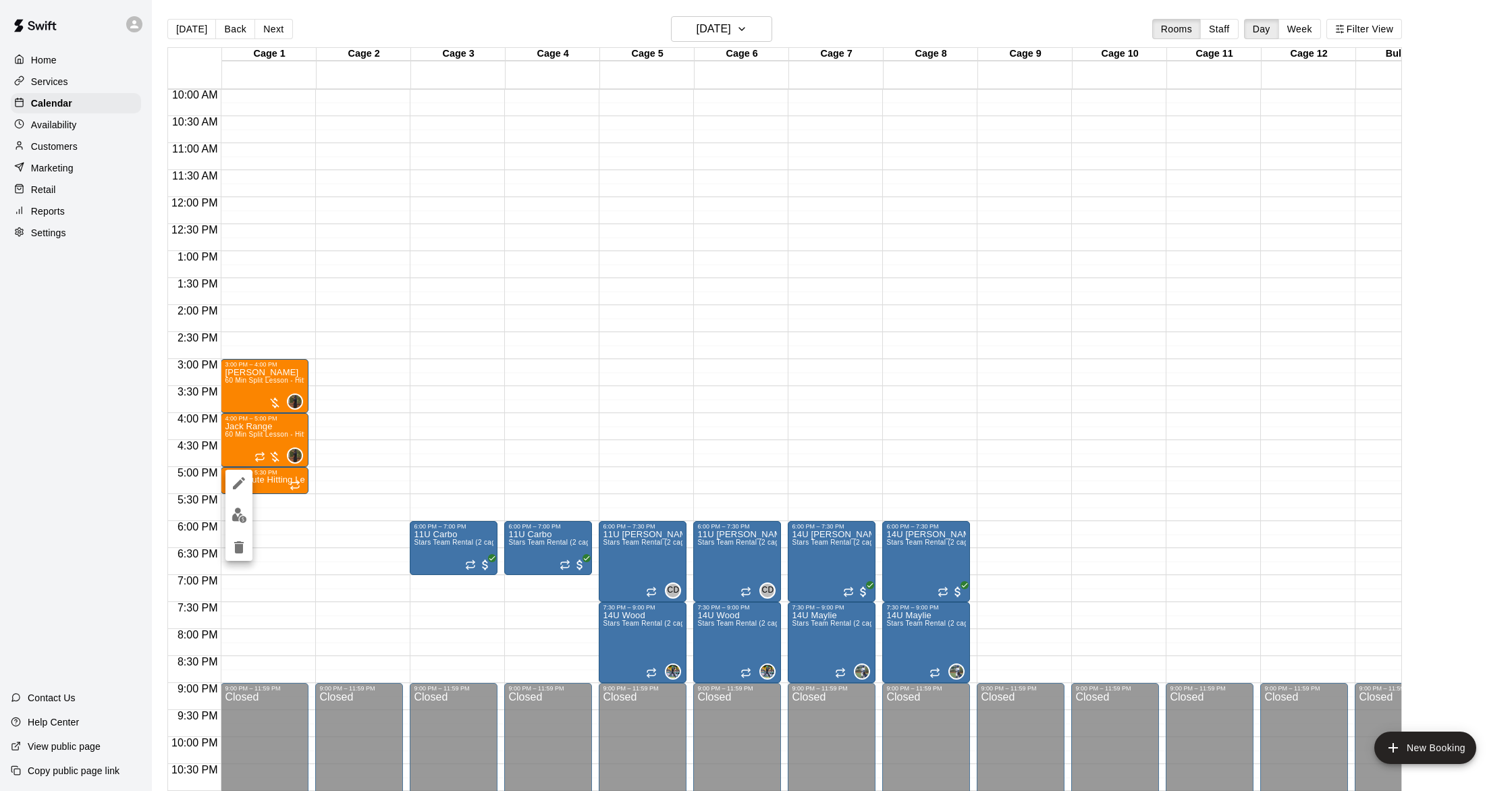
click at [241, 511] on img "edit" at bounding box center [240, 515] width 16 height 16
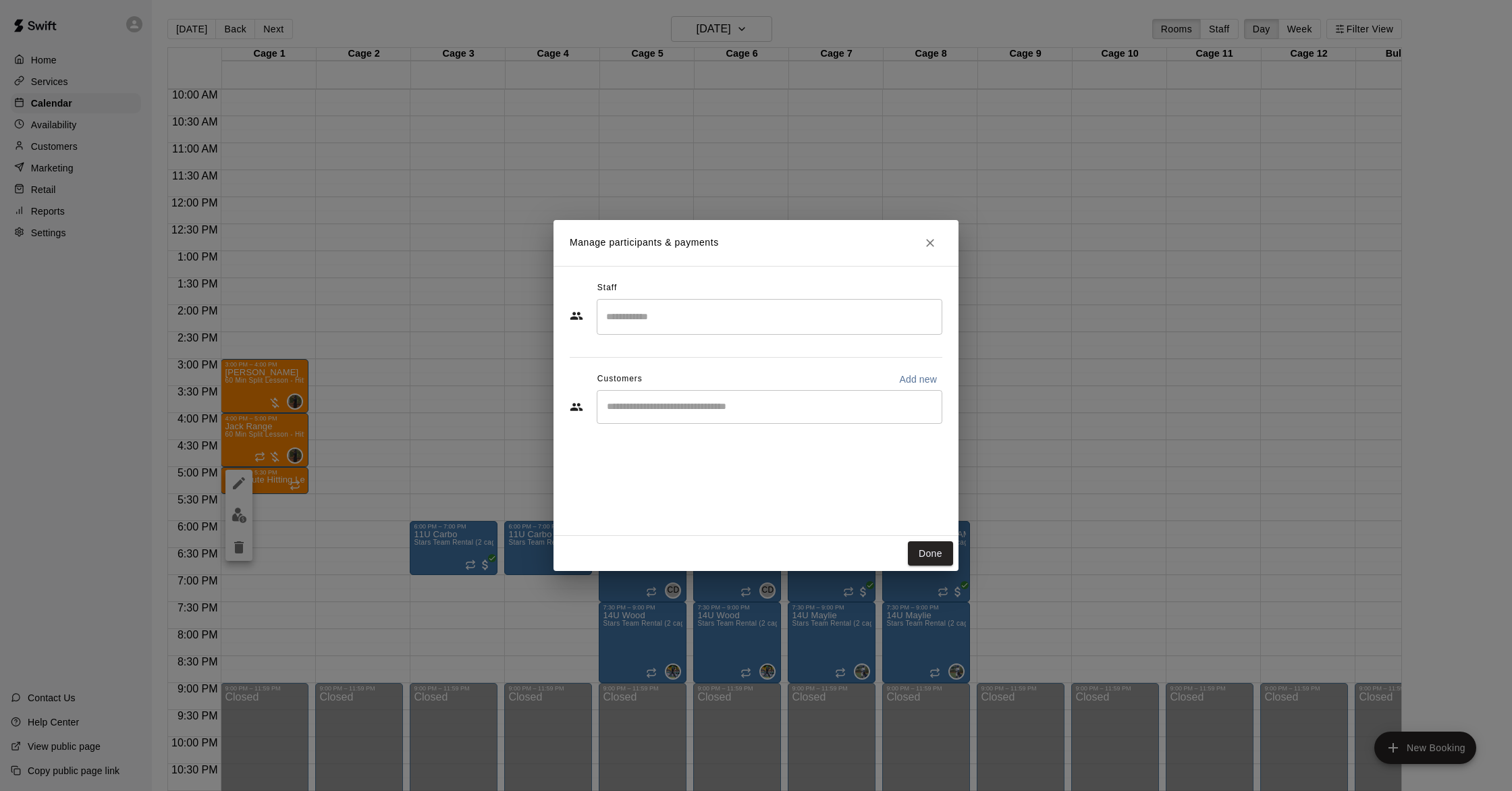
click at [640, 322] on input "Search staff" at bounding box center [769, 317] width 333 height 24
click at [682, 390] on li "[PERSON_NAME] Instructor" at bounding box center [769, 403] width 346 height 46
type input "****"
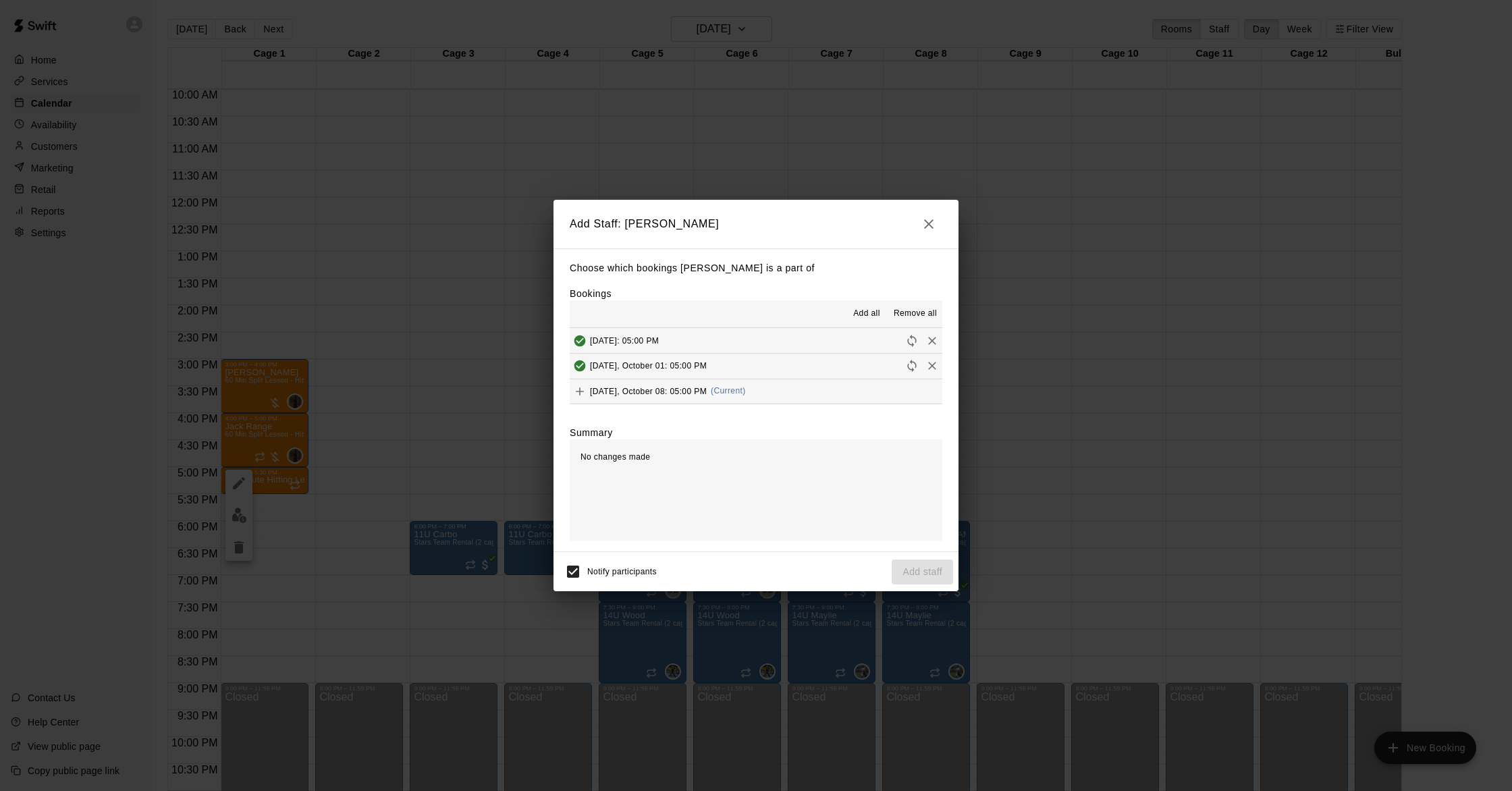
click at [746, 391] on span "(Current)" at bounding box center [728, 391] width 35 height 10
click at [911, 564] on button "Add staff" at bounding box center [922, 571] width 61 height 25
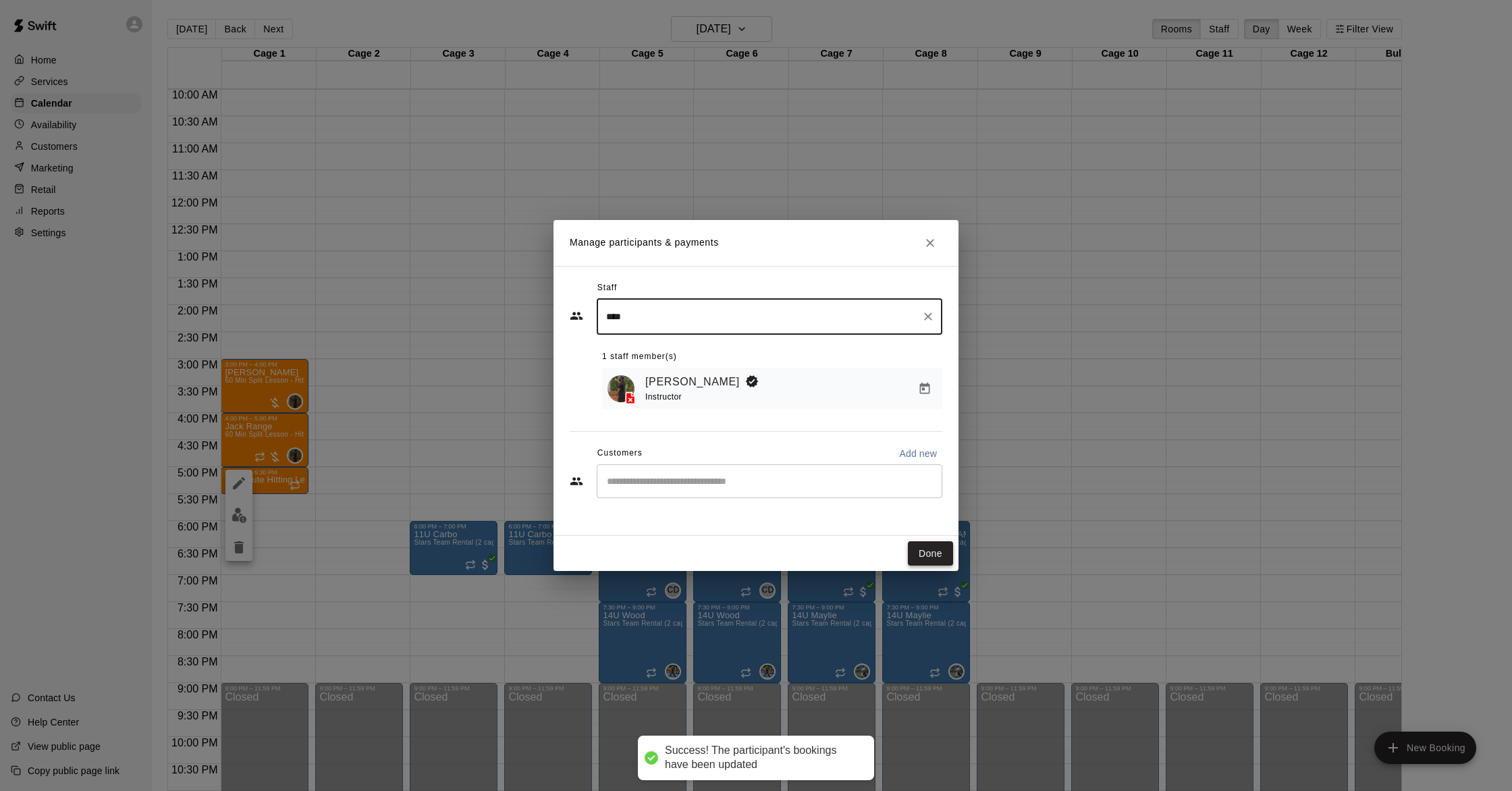
click at [941, 547] on button "Done" at bounding box center [931, 553] width 46 height 25
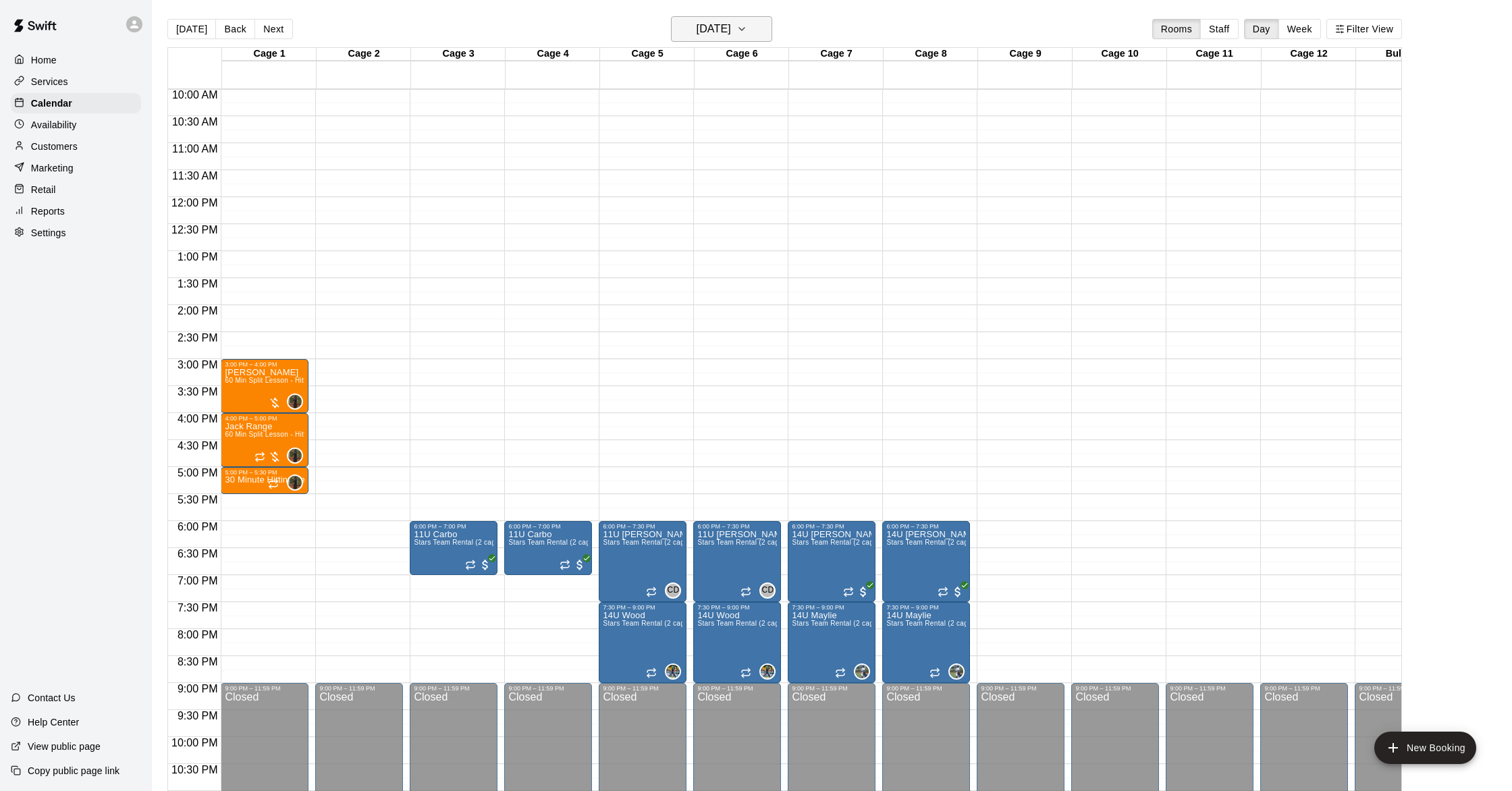
click at [694, 36] on button "[DATE]" at bounding box center [722, 29] width 101 height 26
click at [781, 64] on icon "Previous month" at bounding box center [779, 63] width 16 height 16
click at [717, 170] on button "17" at bounding box center [720, 170] width 25 height 25
click at [697, 33] on h6 "[DATE]" at bounding box center [714, 29] width 35 height 19
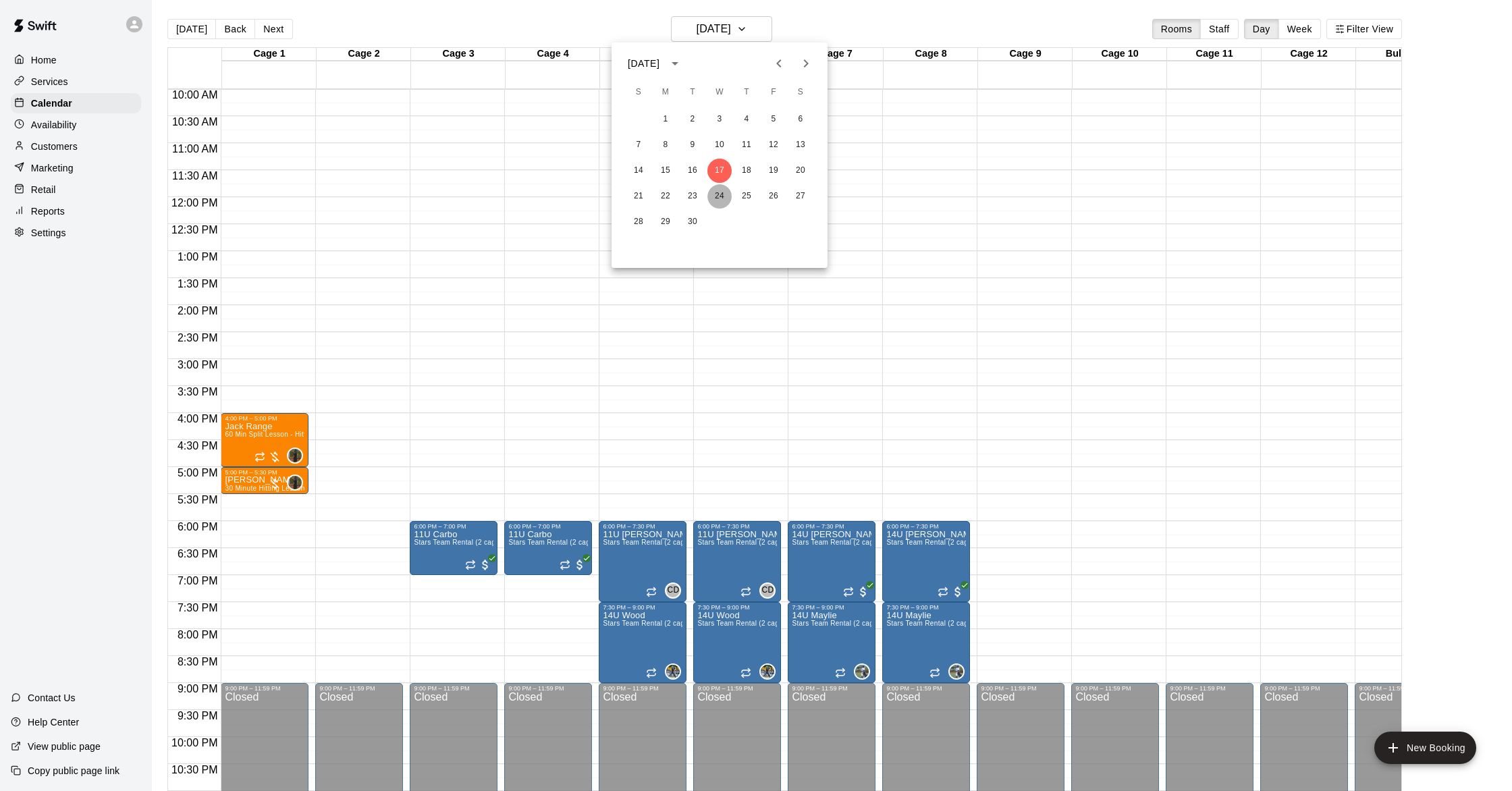
click at [722, 198] on button "24" at bounding box center [720, 196] width 25 height 25
click at [697, 29] on h6 "[DATE]" at bounding box center [714, 29] width 35 height 19
click at [802, 64] on icon "Next month" at bounding box center [806, 63] width 16 height 16
click at [718, 116] on button "1" at bounding box center [720, 119] width 25 height 25
click at [731, 31] on h6 "[DATE]" at bounding box center [714, 29] width 35 height 19
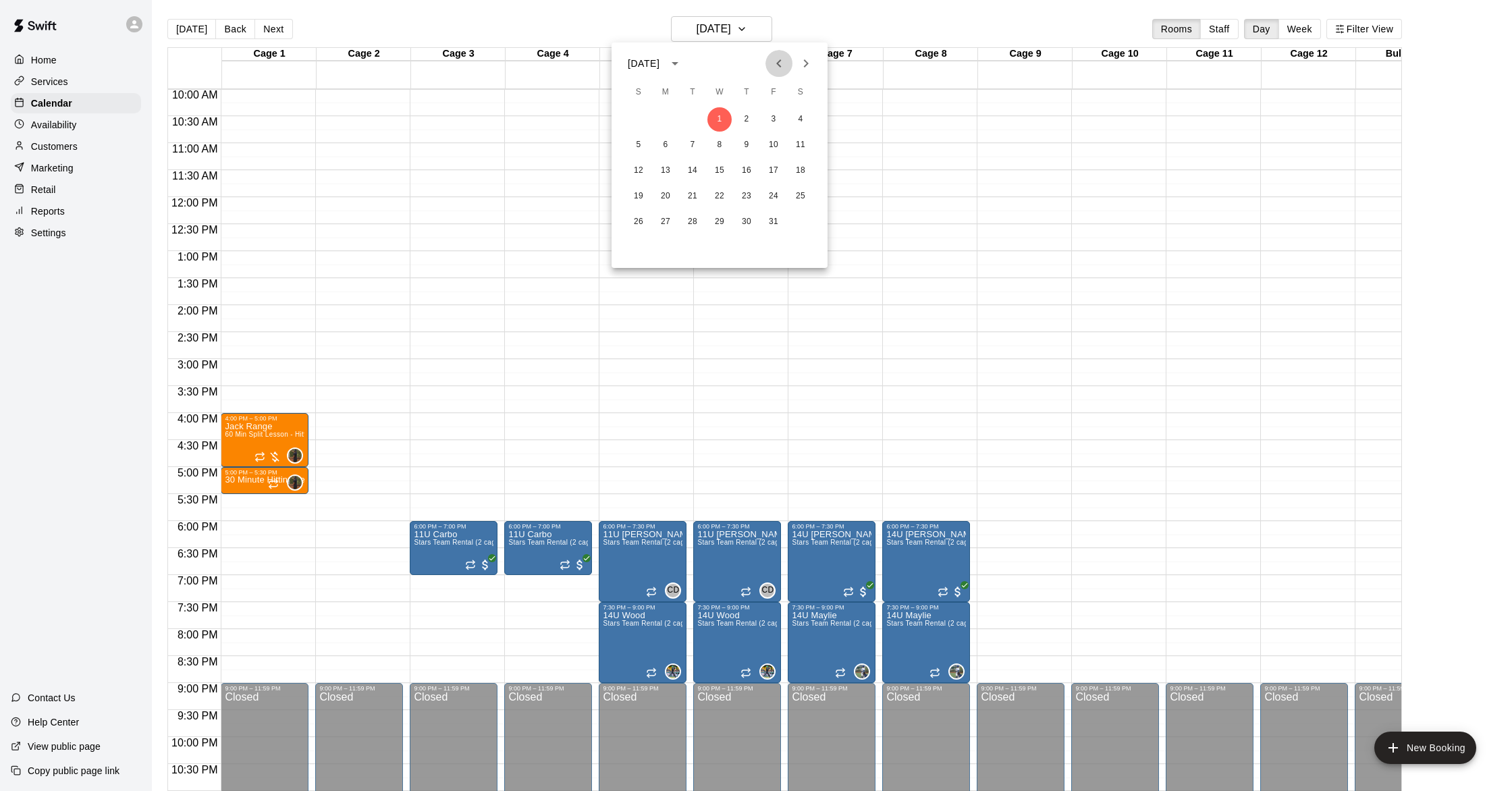
click at [782, 63] on icon "Previous month" at bounding box center [779, 63] width 16 height 16
click at [720, 201] on button "24" at bounding box center [720, 196] width 25 height 25
click at [731, 25] on h6 "[DATE]" at bounding box center [714, 29] width 35 height 19
click at [807, 56] on icon "Next month" at bounding box center [806, 63] width 16 height 16
click at [718, 116] on button "1" at bounding box center [720, 119] width 25 height 25
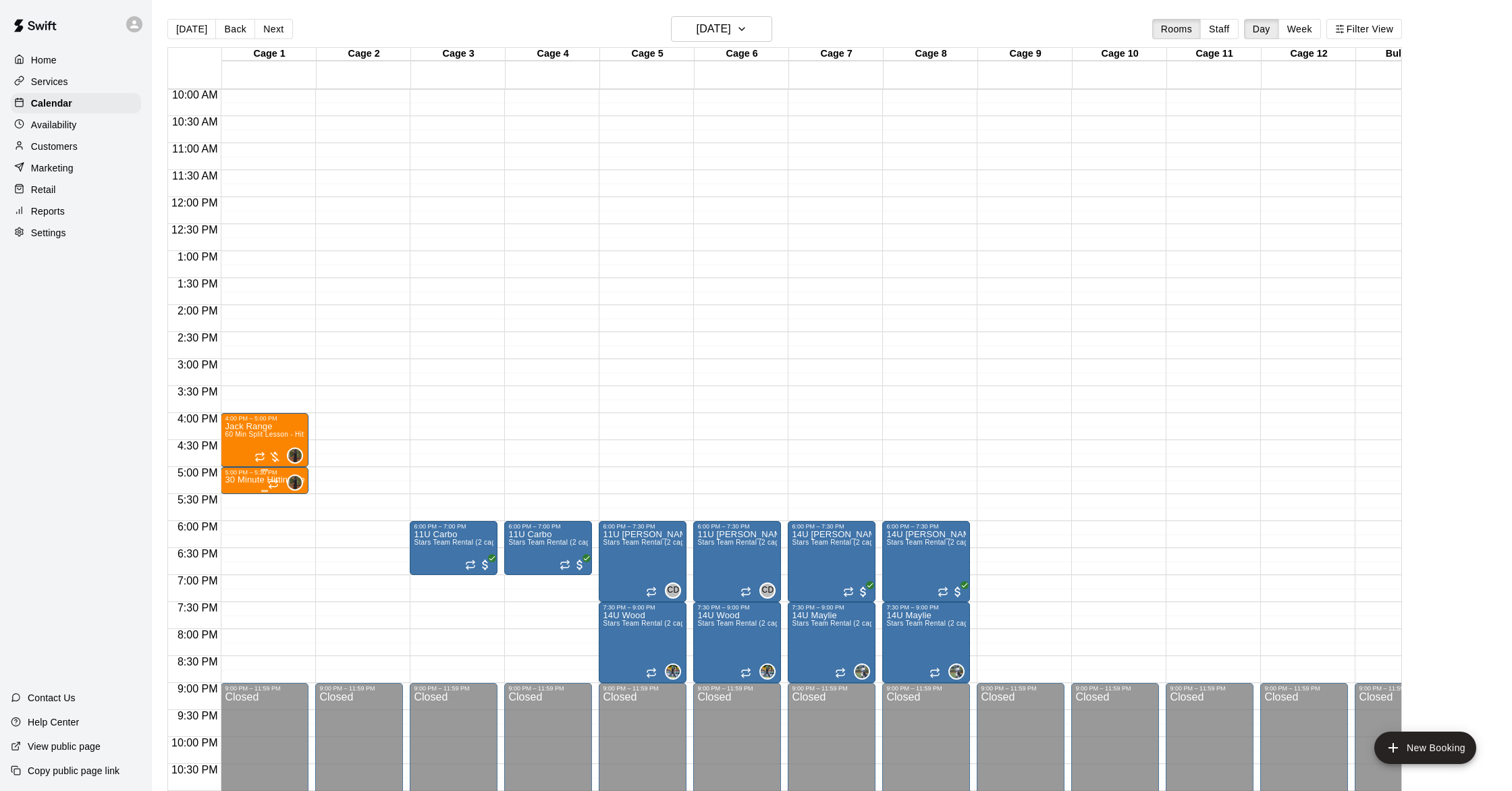
click at [242, 480] on p "30 Minute Hitting Lesson" at bounding box center [265, 480] width 79 height 0
click at [240, 525] on img "edit" at bounding box center [240, 527] width 16 height 16
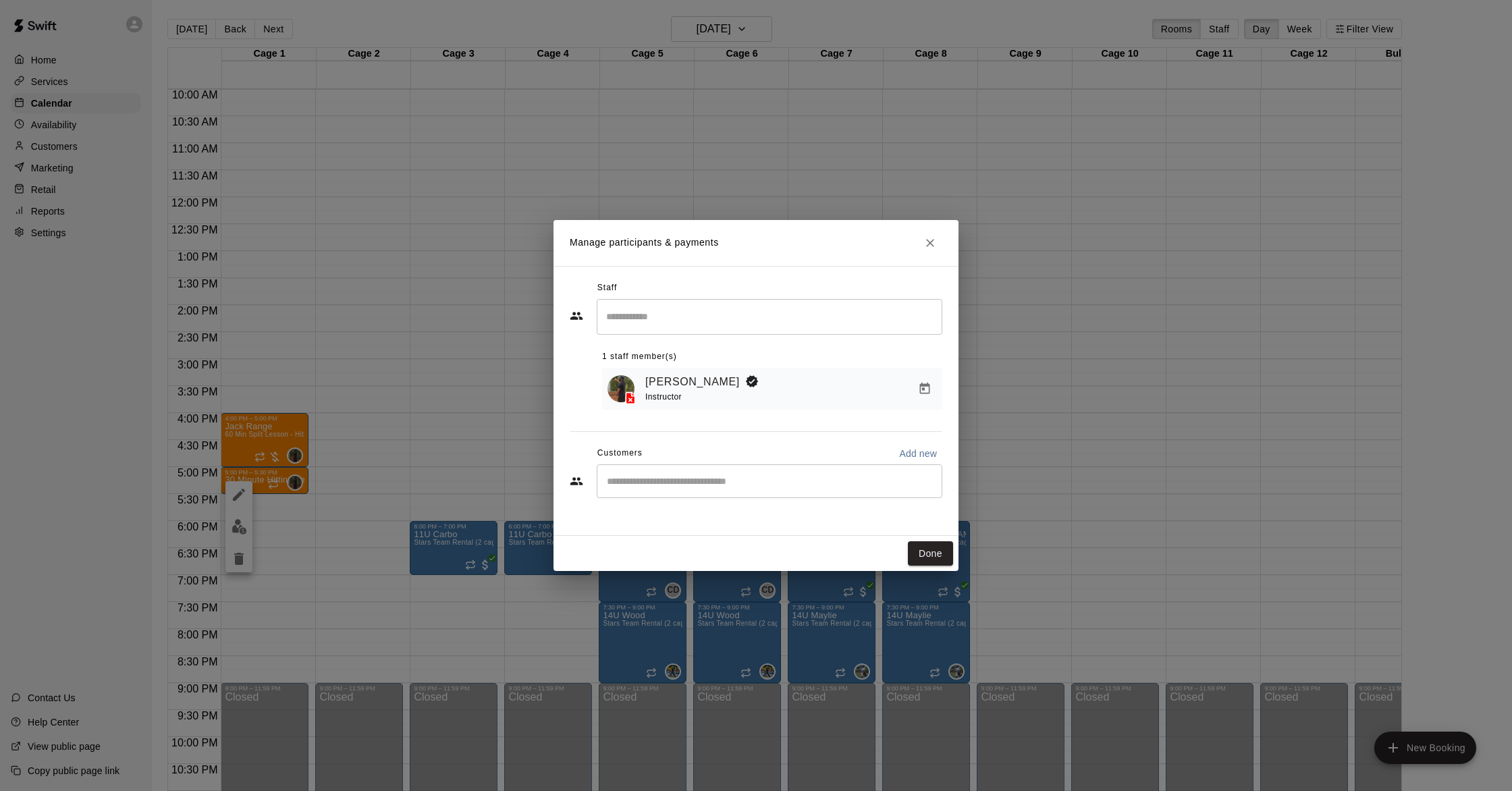
click at [715, 474] on div "​" at bounding box center [769, 481] width 346 height 34
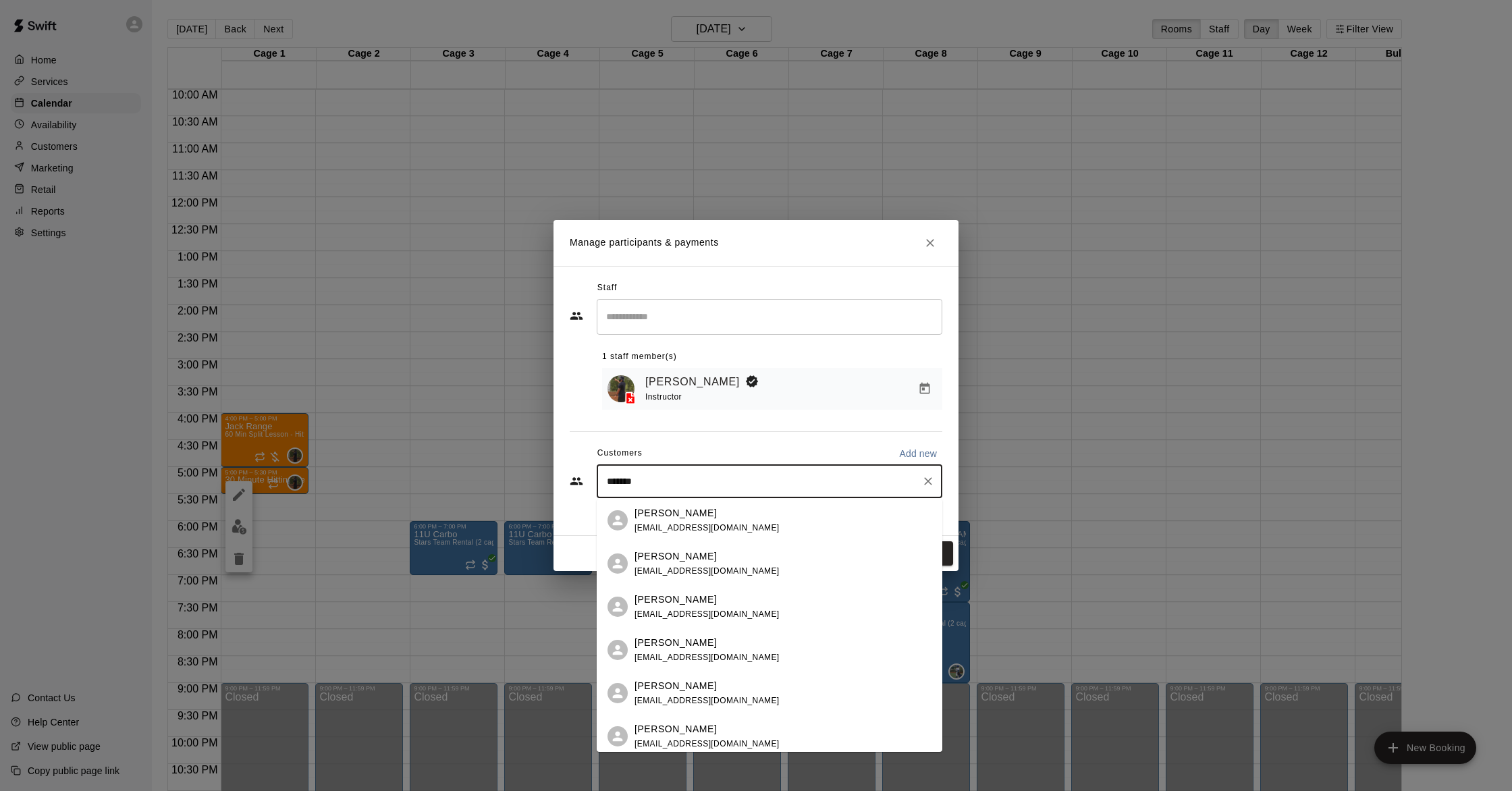
type input "********"
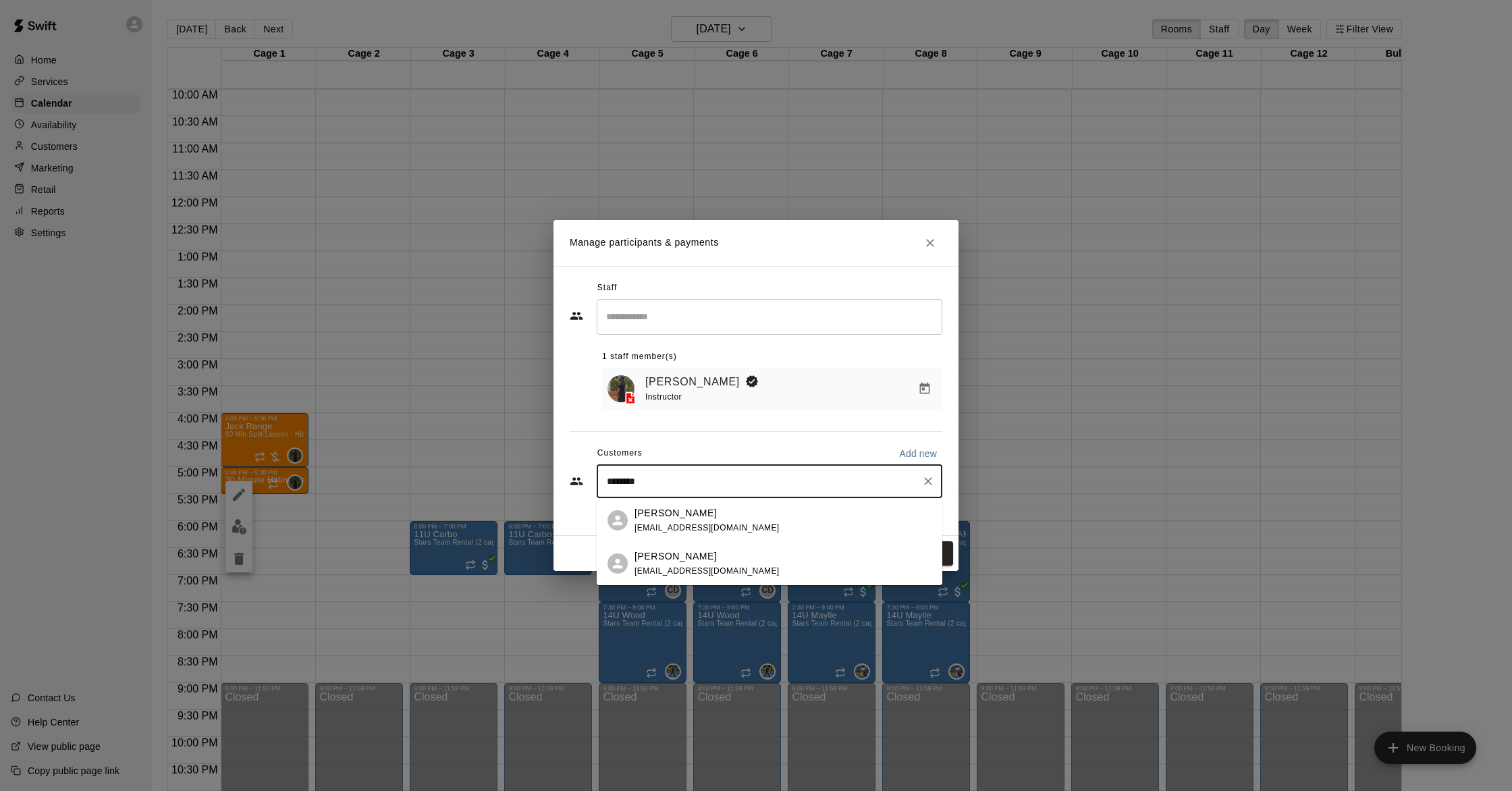
click at [754, 521] on div "[PERSON_NAME] [EMAIL_ADDRESS][DOMAIN_NAME]" at bounding box center [783, 520] width 297 height 29
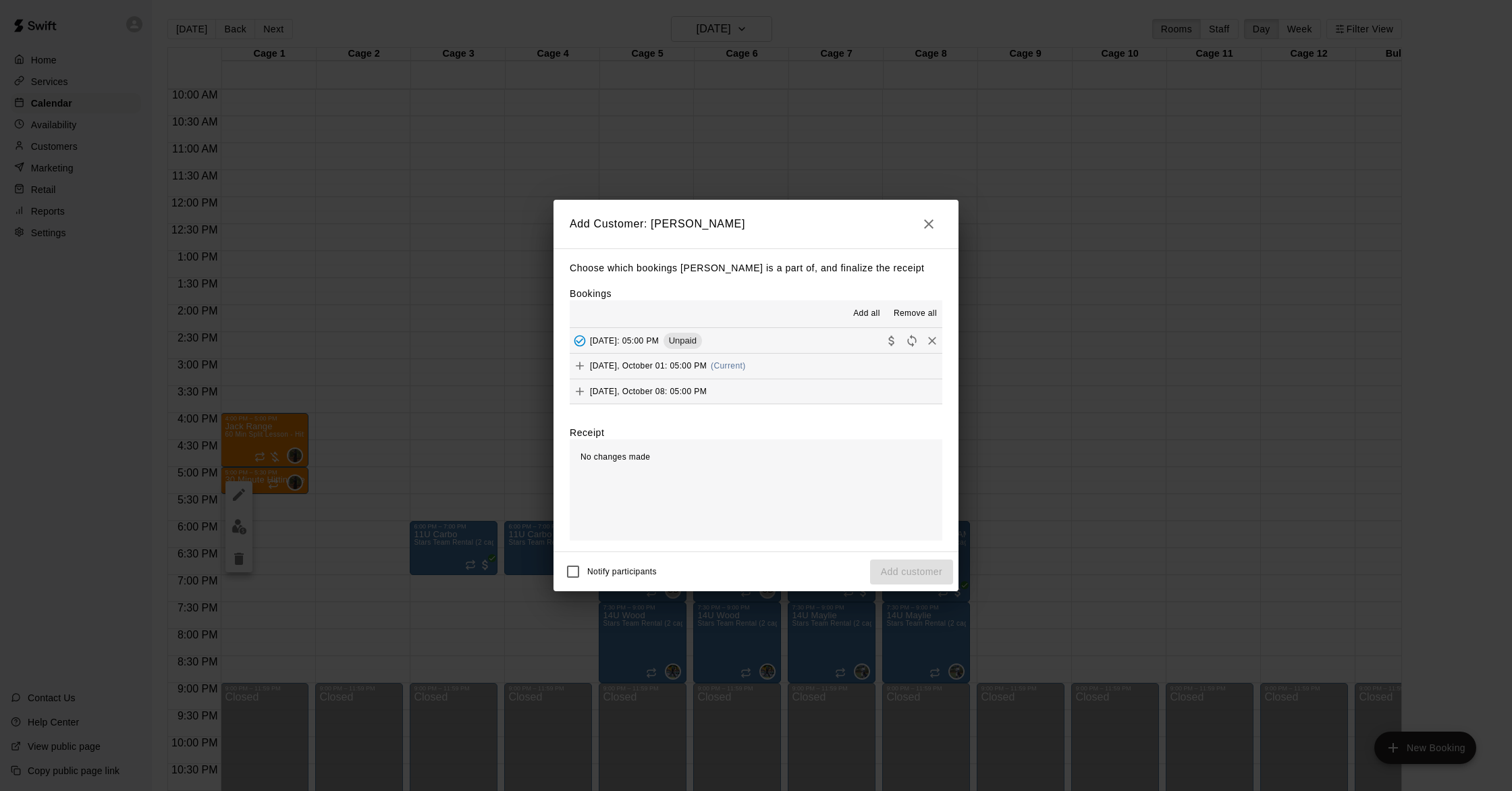
click at [738, 363] on span "(Current)" at bounding box center [728, 366] width 35 height 10
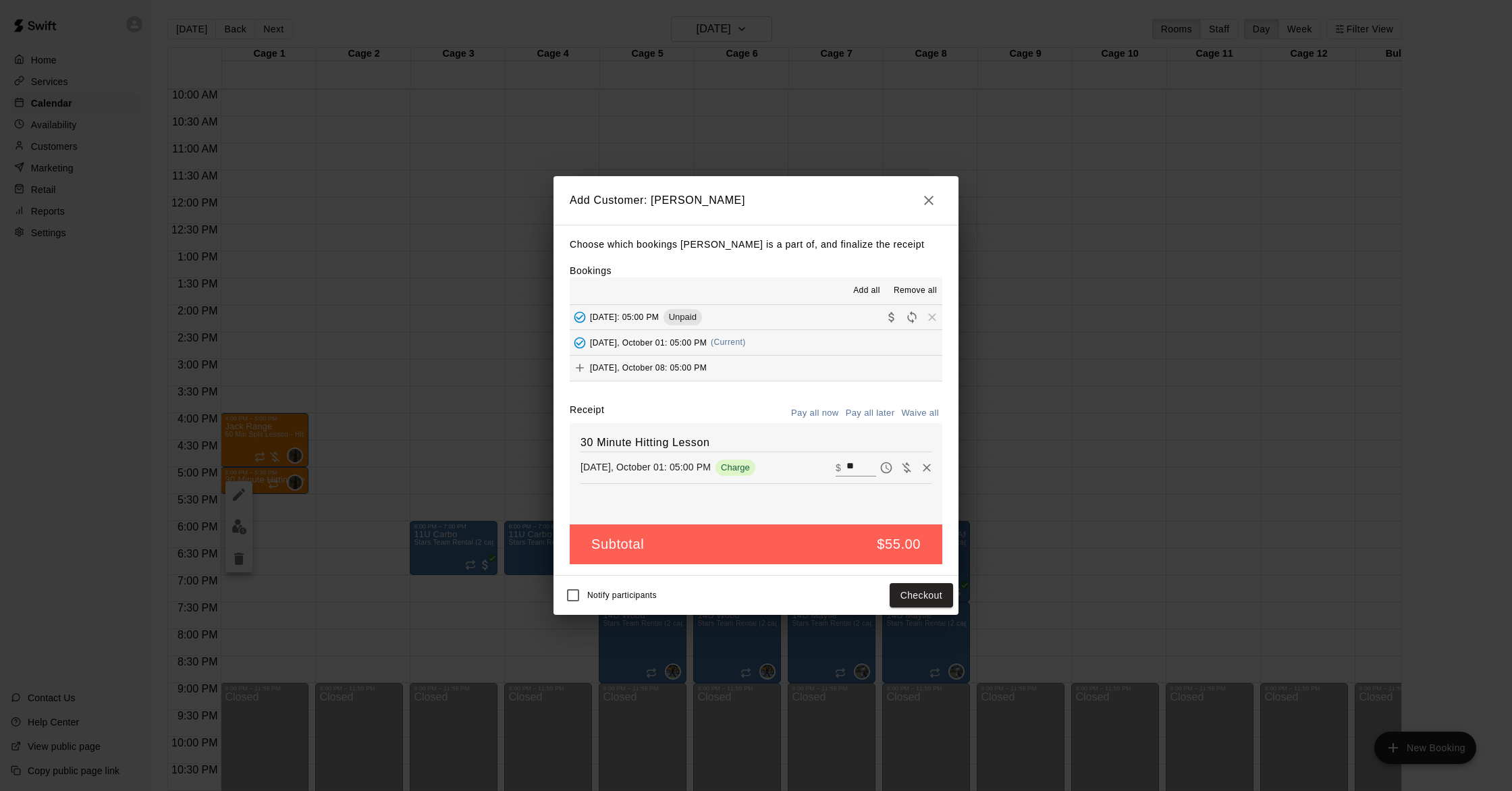
click at [863, 410] on button "Pay all later" at bounding box center [871, 413] width 57 height 21
click at [909, 593] on button "Add customer" at bounding box center [912, 595] width 83 height 25
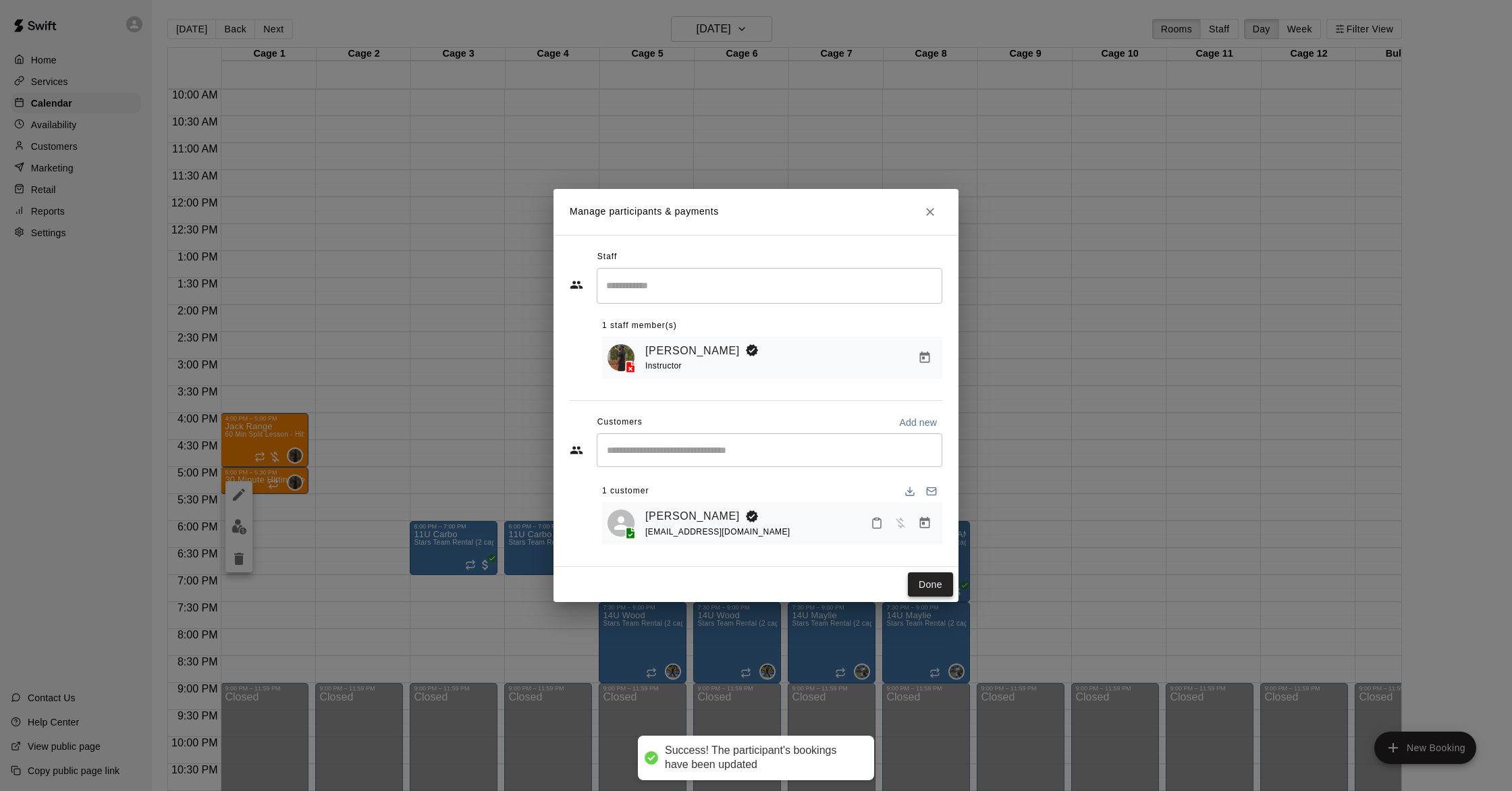
click at [938, 585] on button "Done" at bounding box center [931, 584] width 46 height 25
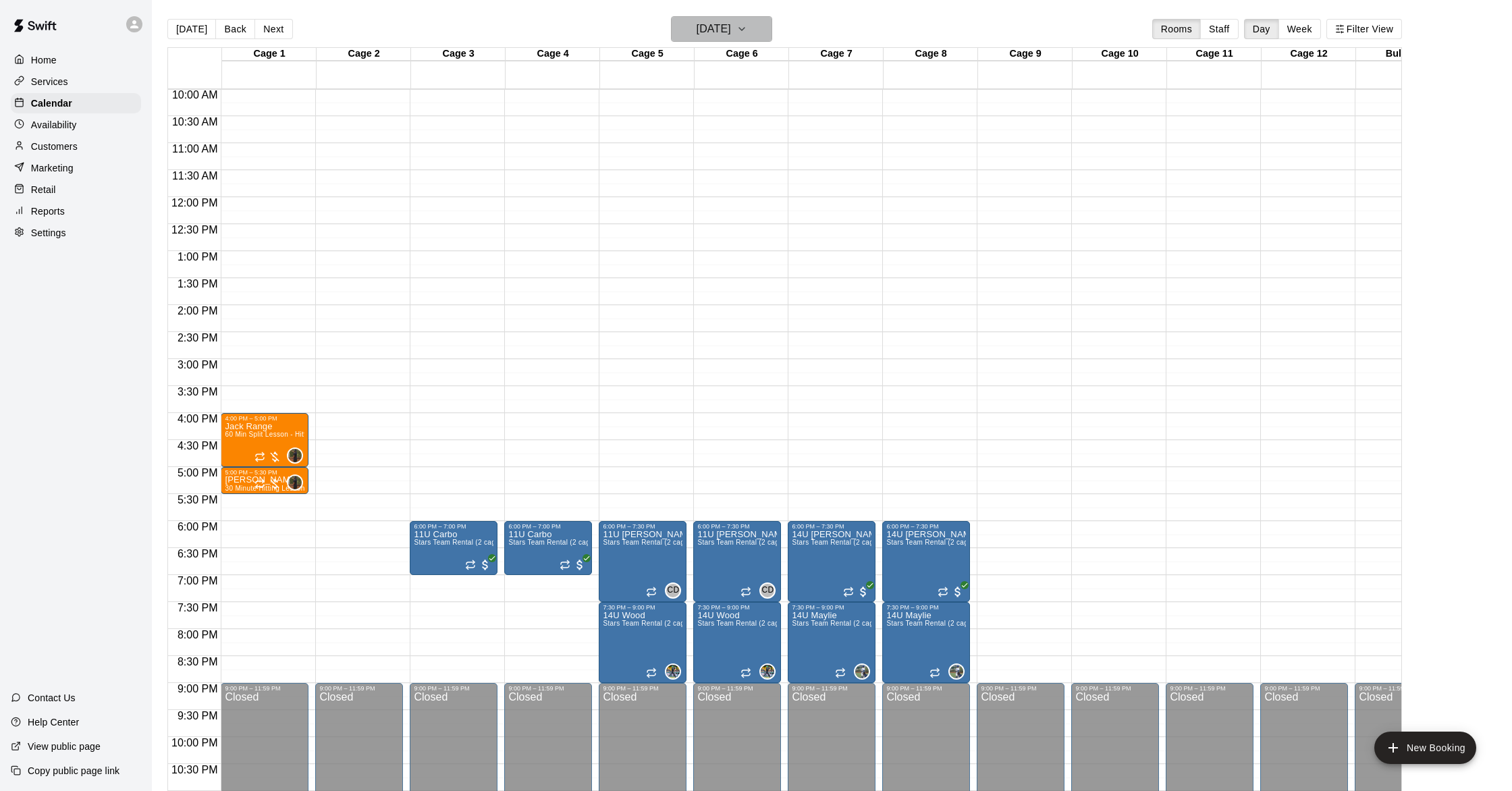
click at [709, 32] on h6 "[DATE]" at bounding box center [714, 29] width 35 height 19
click at [777, 54] on button "Previous month" at bounding box center [778, 62] width 27 height 27
click at [723, 194] on button "24" at bounding box center [720, 196] width 25 height 25
click at [731, 30] on h6 "[DATE]" at bounding box center [714, 29] width 35 height 19
click at [796, 62] on button "Next month" at bounding box center [805, 62] width 27 height 27
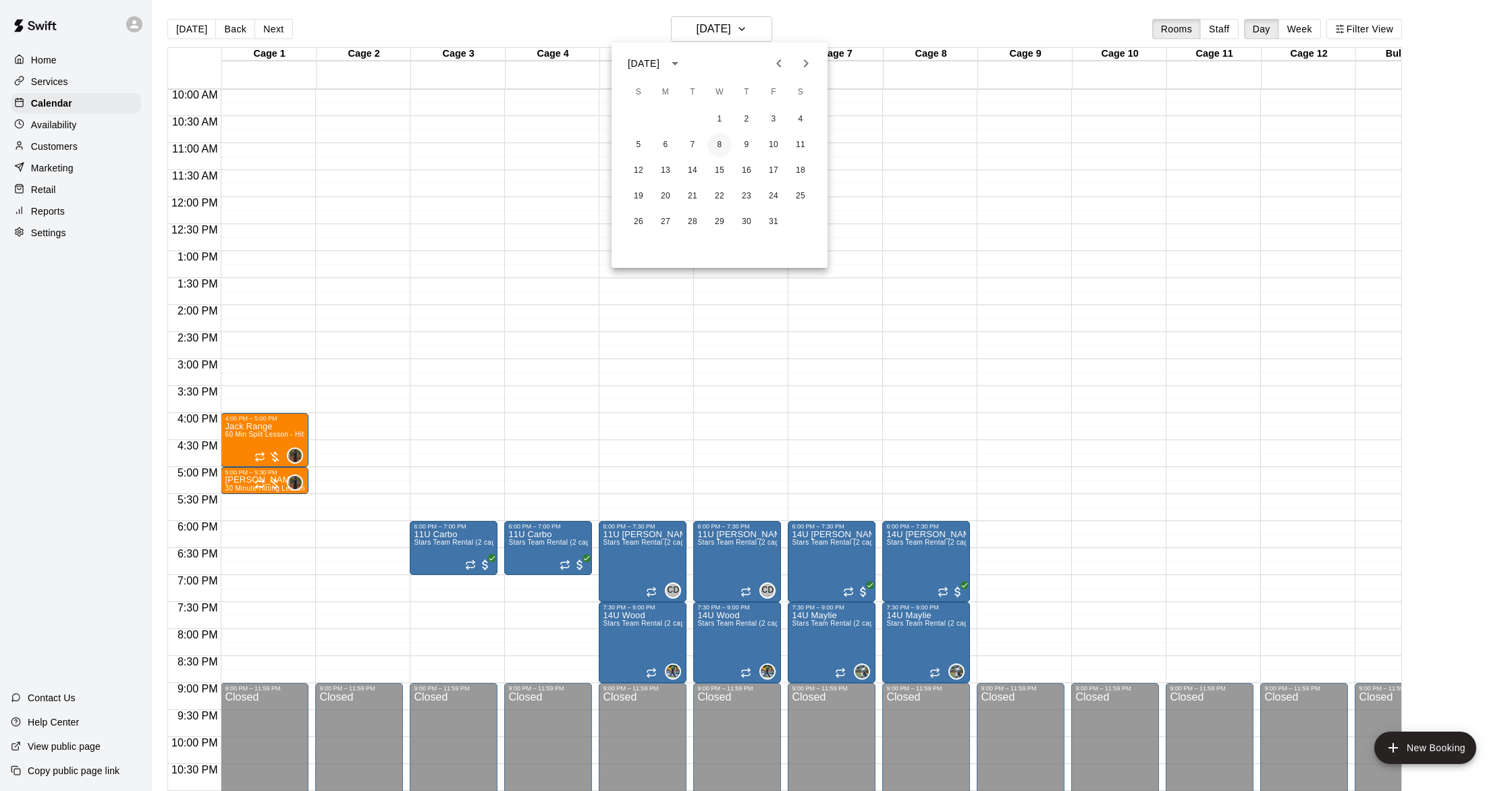
click at [721, 154] on button "8" at bounding box center [720, 145] width 25 height 25
click at [251, 480] on p "30 Minute Hitting Lesson" at bounding box center [265, 480] width 79 height 0
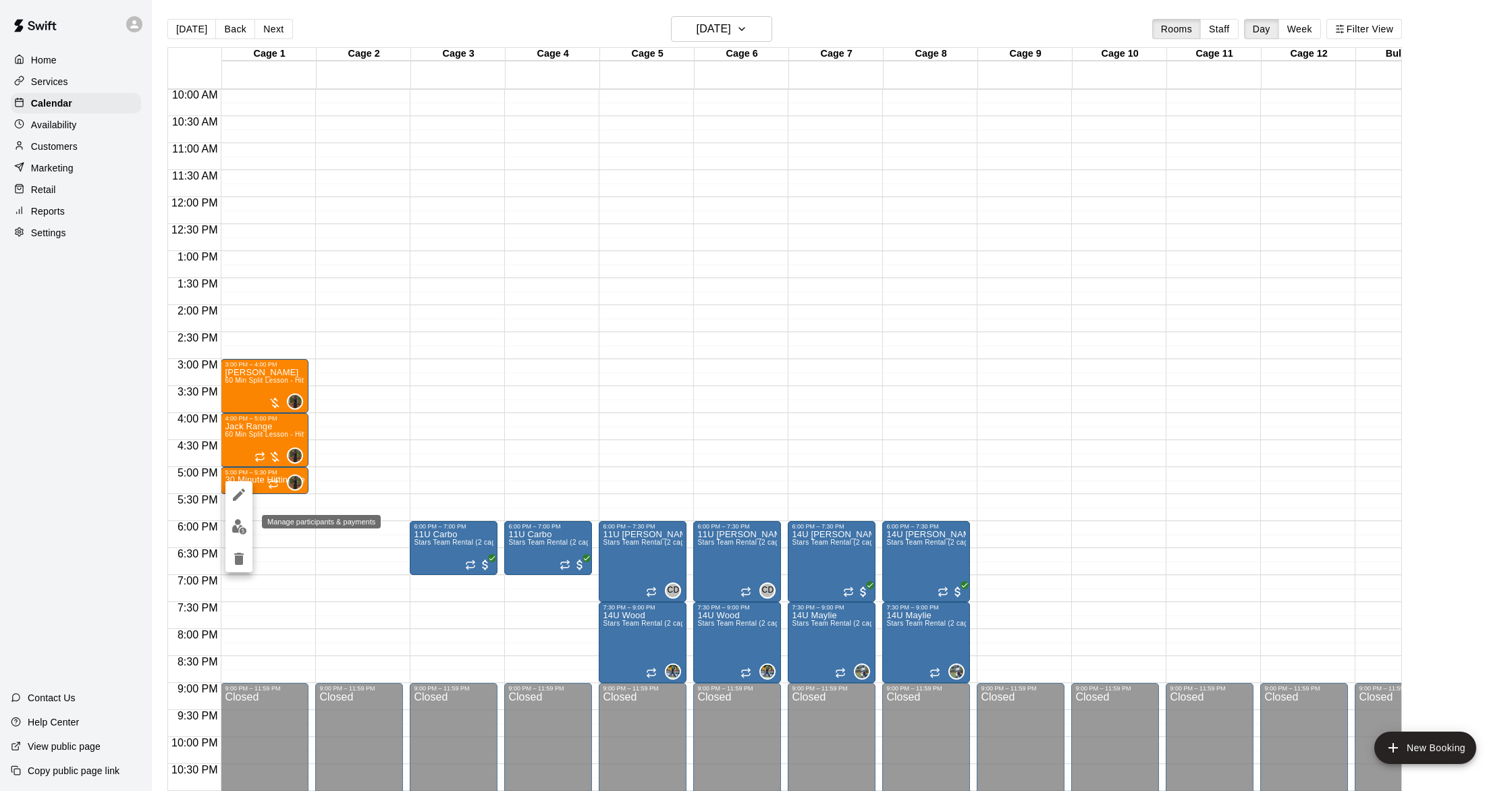
click at [235, 526] on img "edit" at bounding box center [240, 527] width 16 height 16
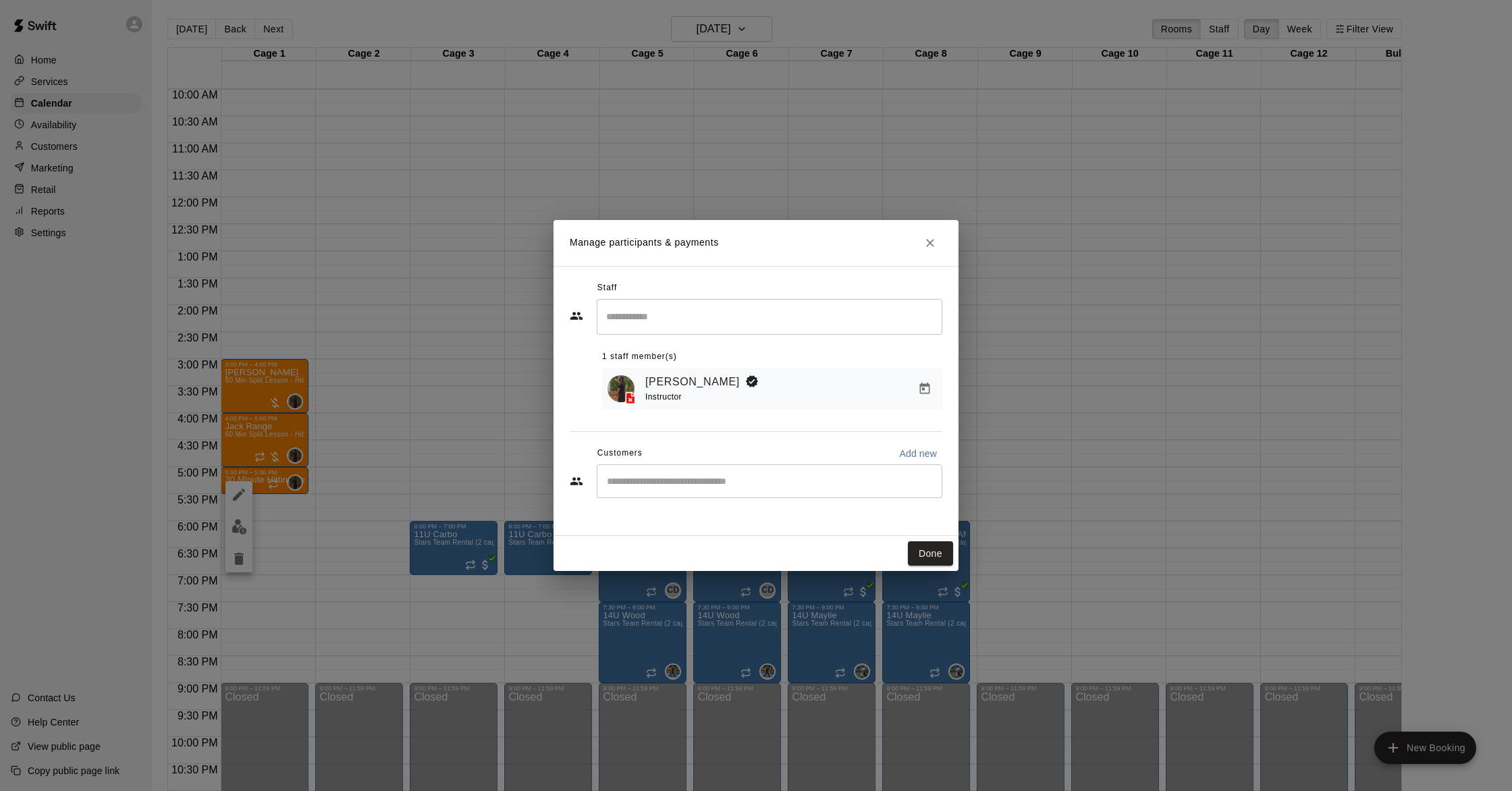
click at [634, 491] on div "​" at bounding box center [769, 481] width 346 height 34
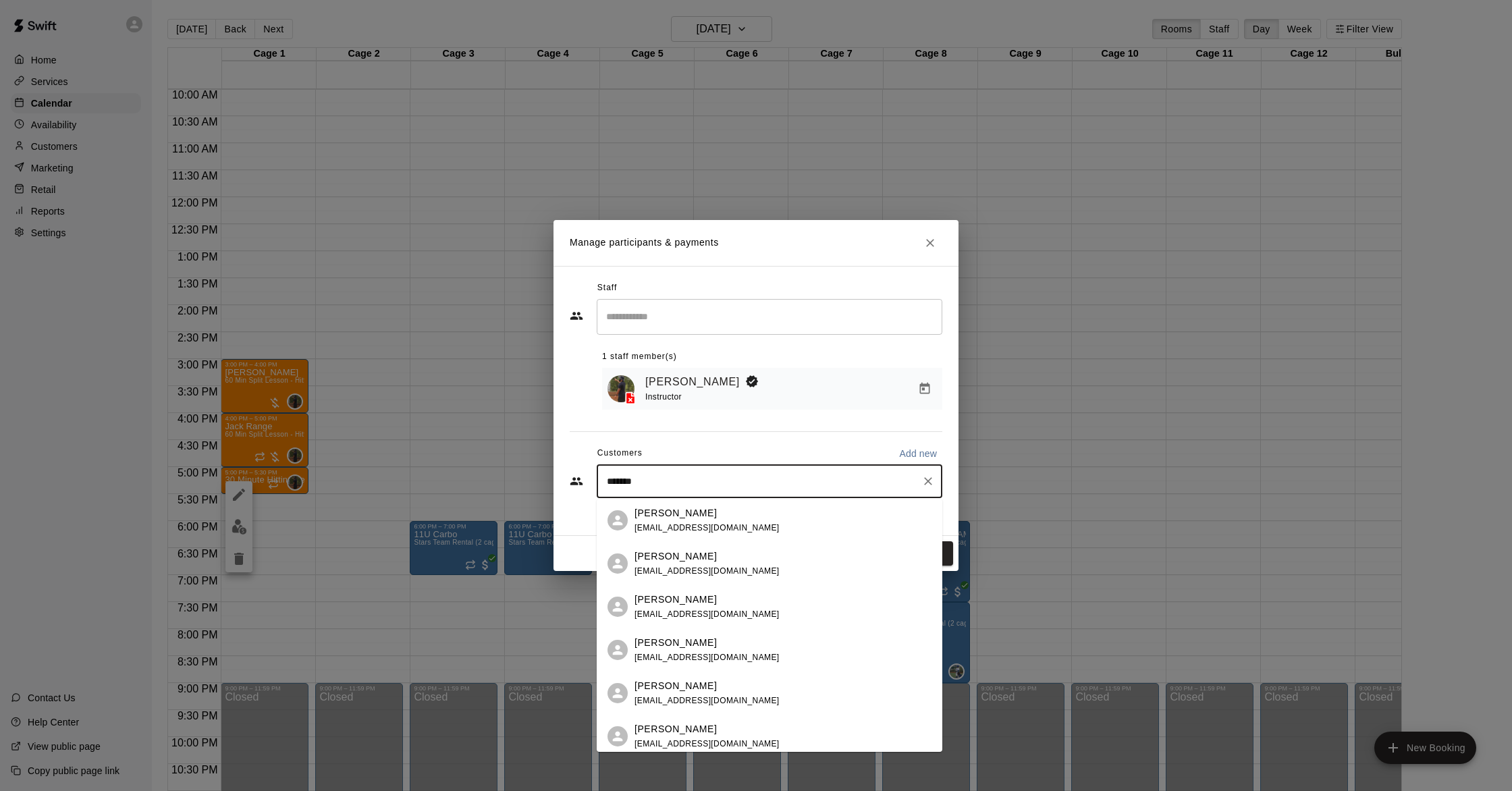
type input "********"
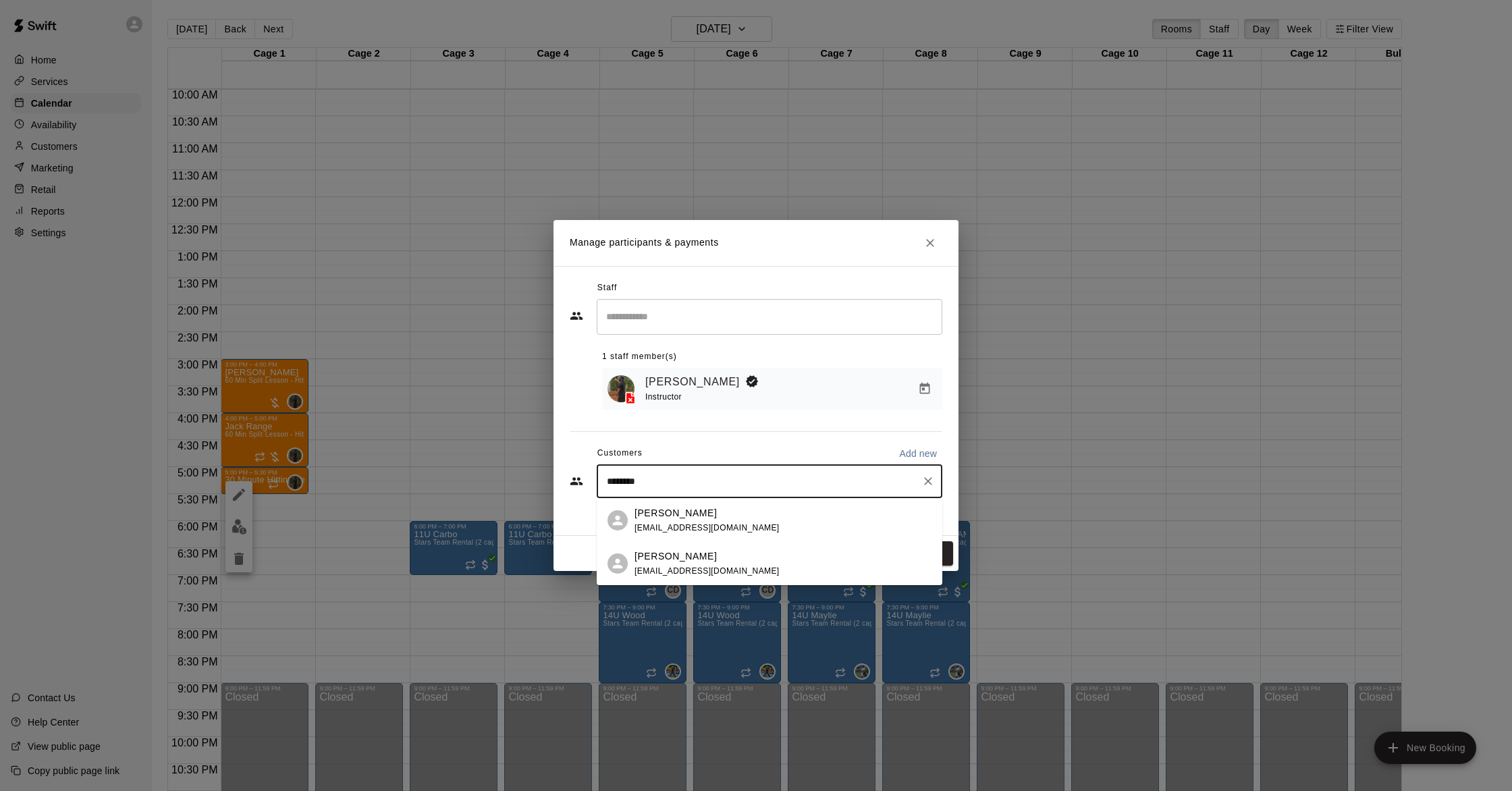
click at [670, 523] on span "[EMAIL_ADDRESS][DOMAIN_NAME]" at bounding box center [707, 528] width 145 height 10
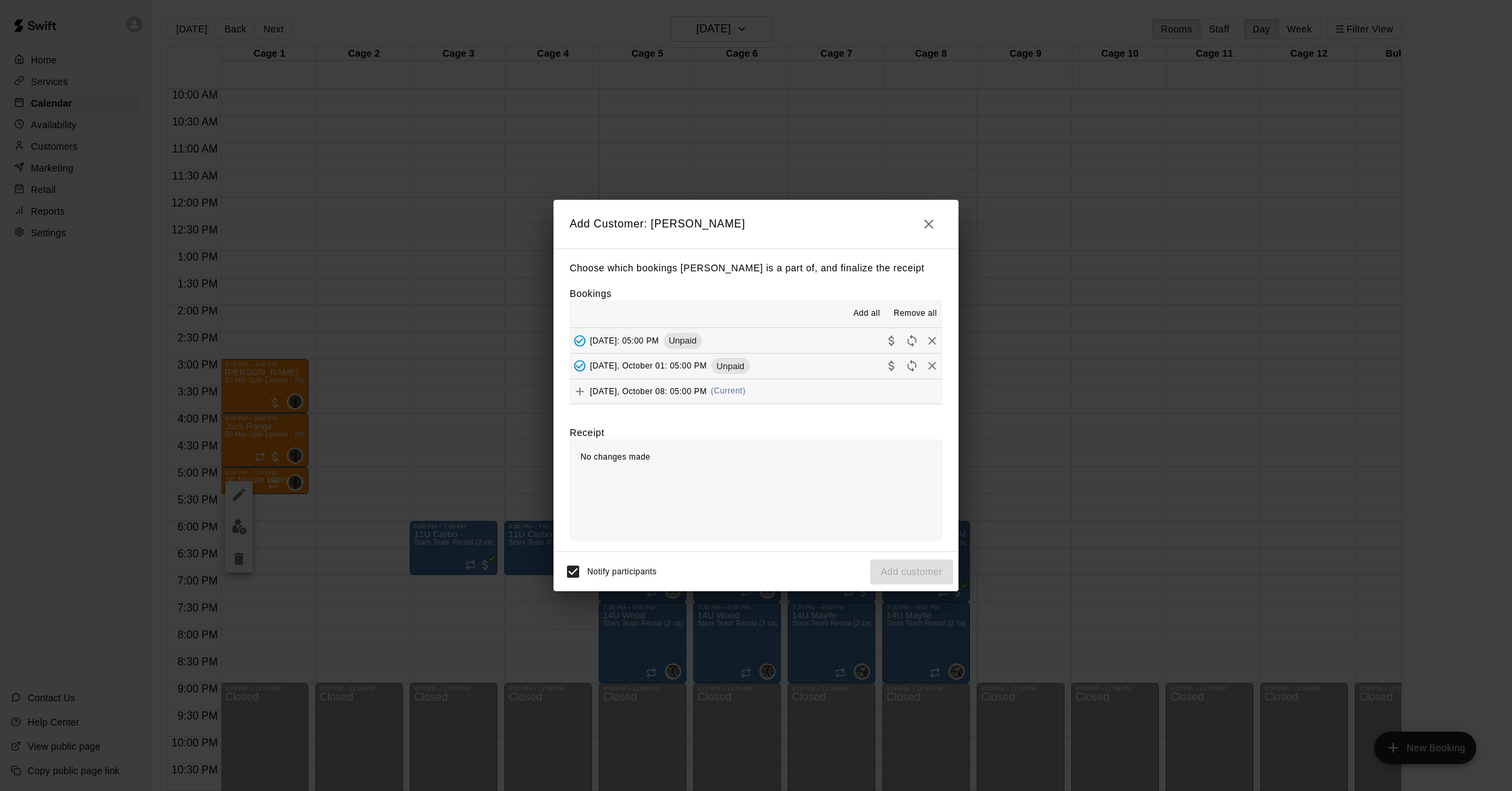
click at [746, 393] on span "(Current)" at bounding box center [728, 391] width 35 height 10
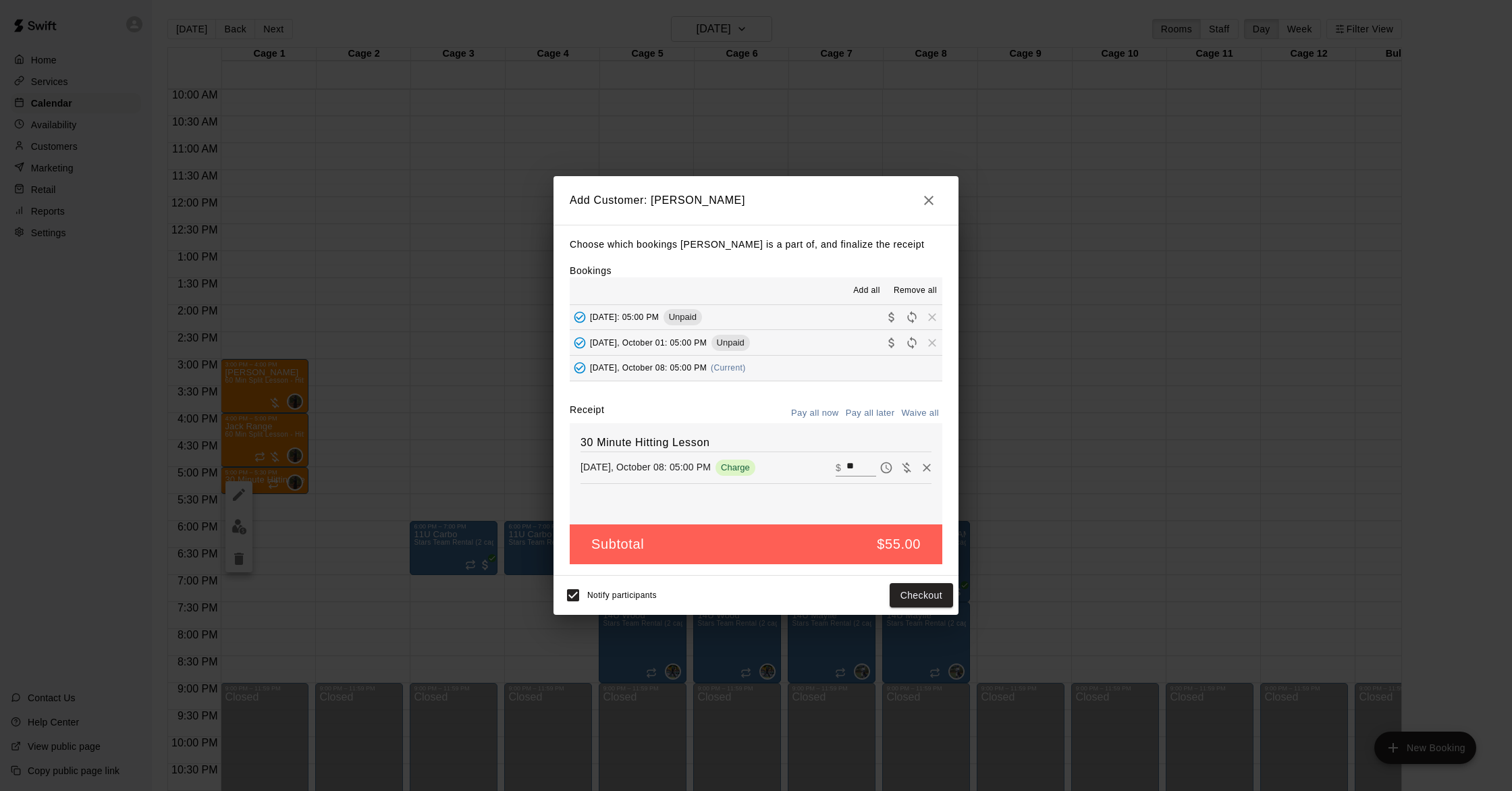
click at [869, 409] on button "Pay all later" at bounding box center [871, 413] width 57 height 21
click at [901, 594] on button "Add customer" at bounding box center [912, 595] width 83 height 25
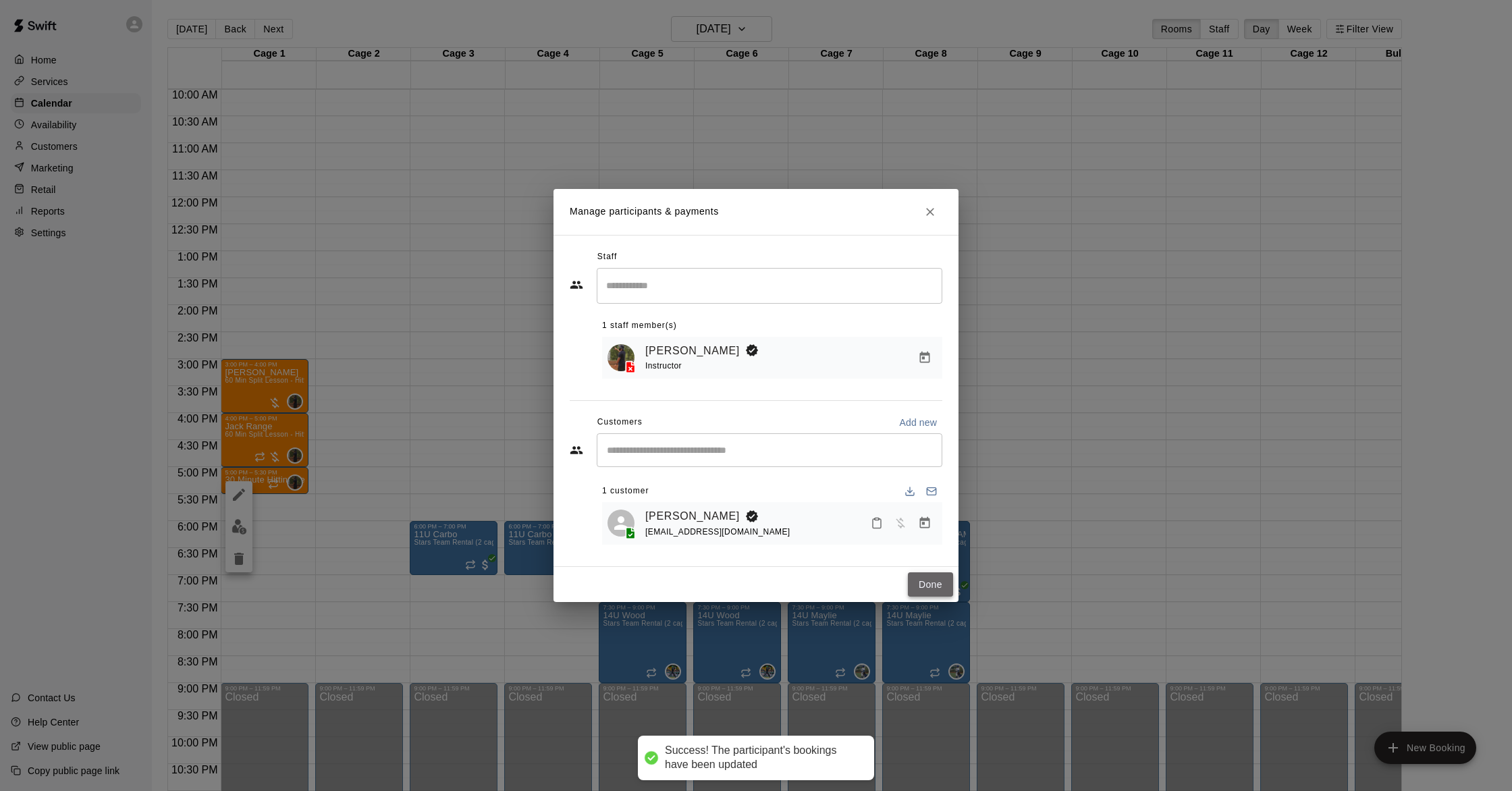
click at [926, 579] on button "Done" at bounding box center [931, 584] width 46 height 25
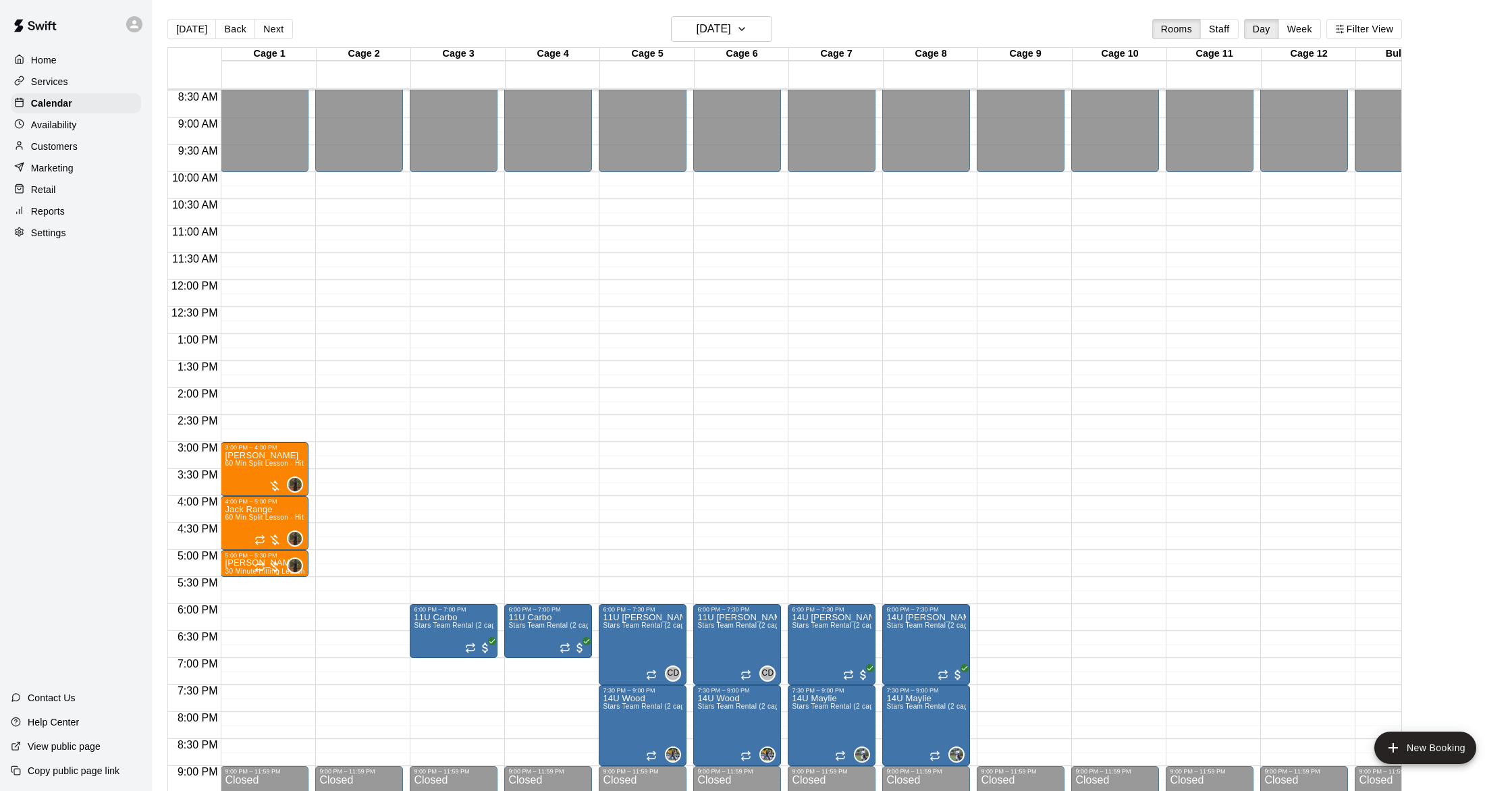
scroll to position [456, 0]
click at [698, 27] on h6 "[DATE]" at bounding box center [714, 29] width 35 height 19
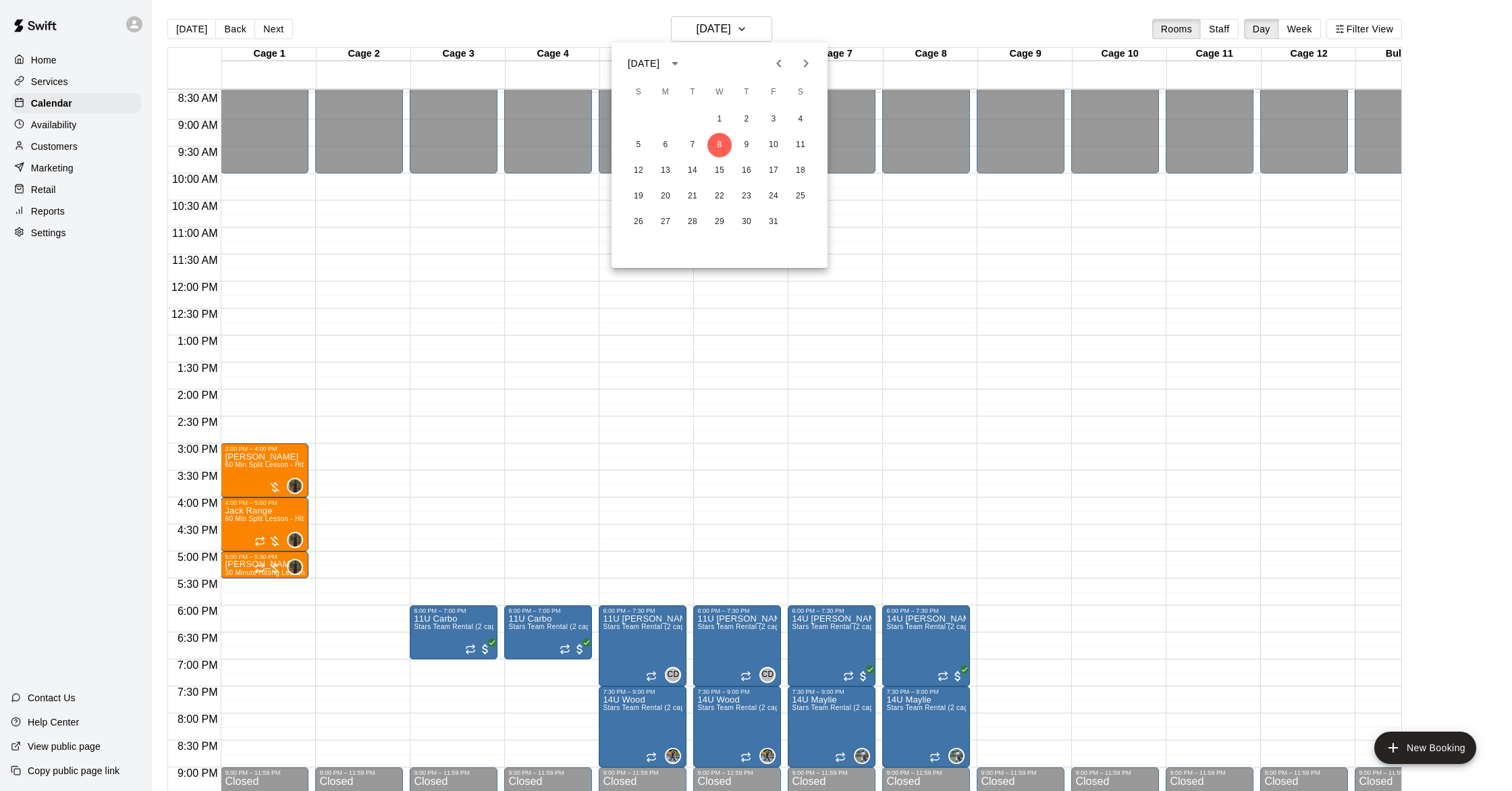
click at [183, 20] on div at bounding box center [756, 396] width 1512 height 791
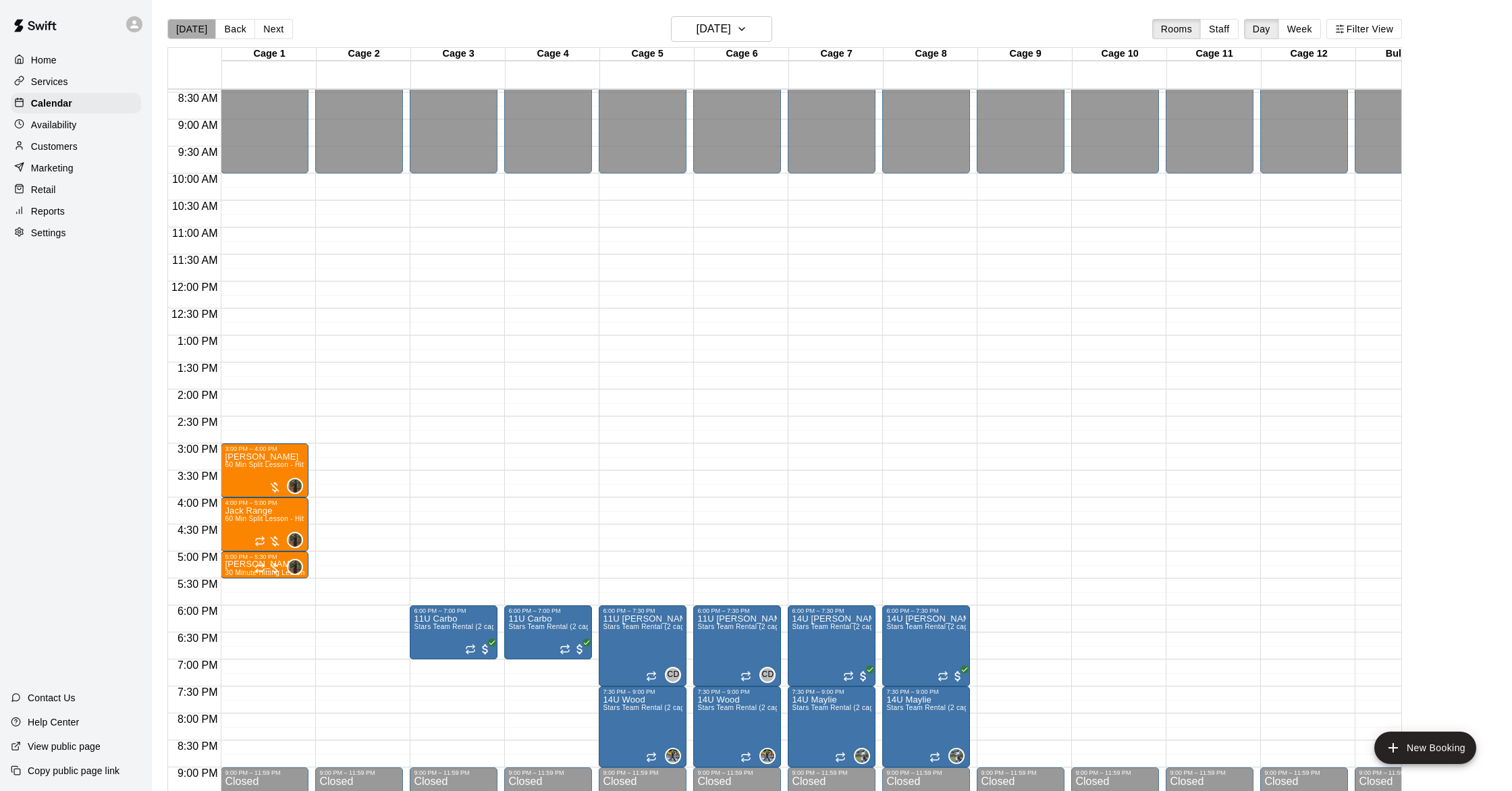
click at [195, 30] on button "[DATE]" at bounding box center [191, 29] width 49 height 20
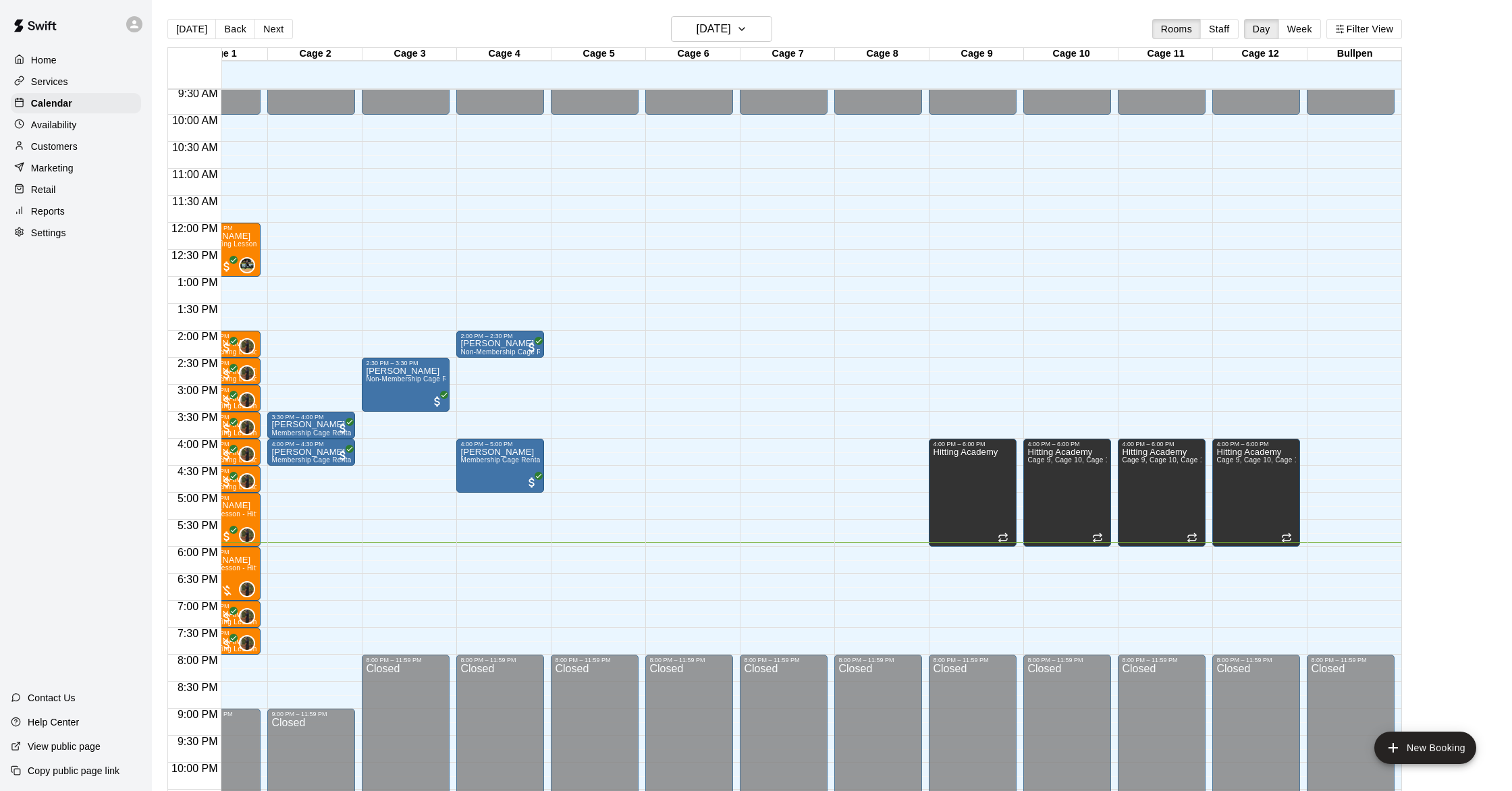
scroll to position [0, 0]
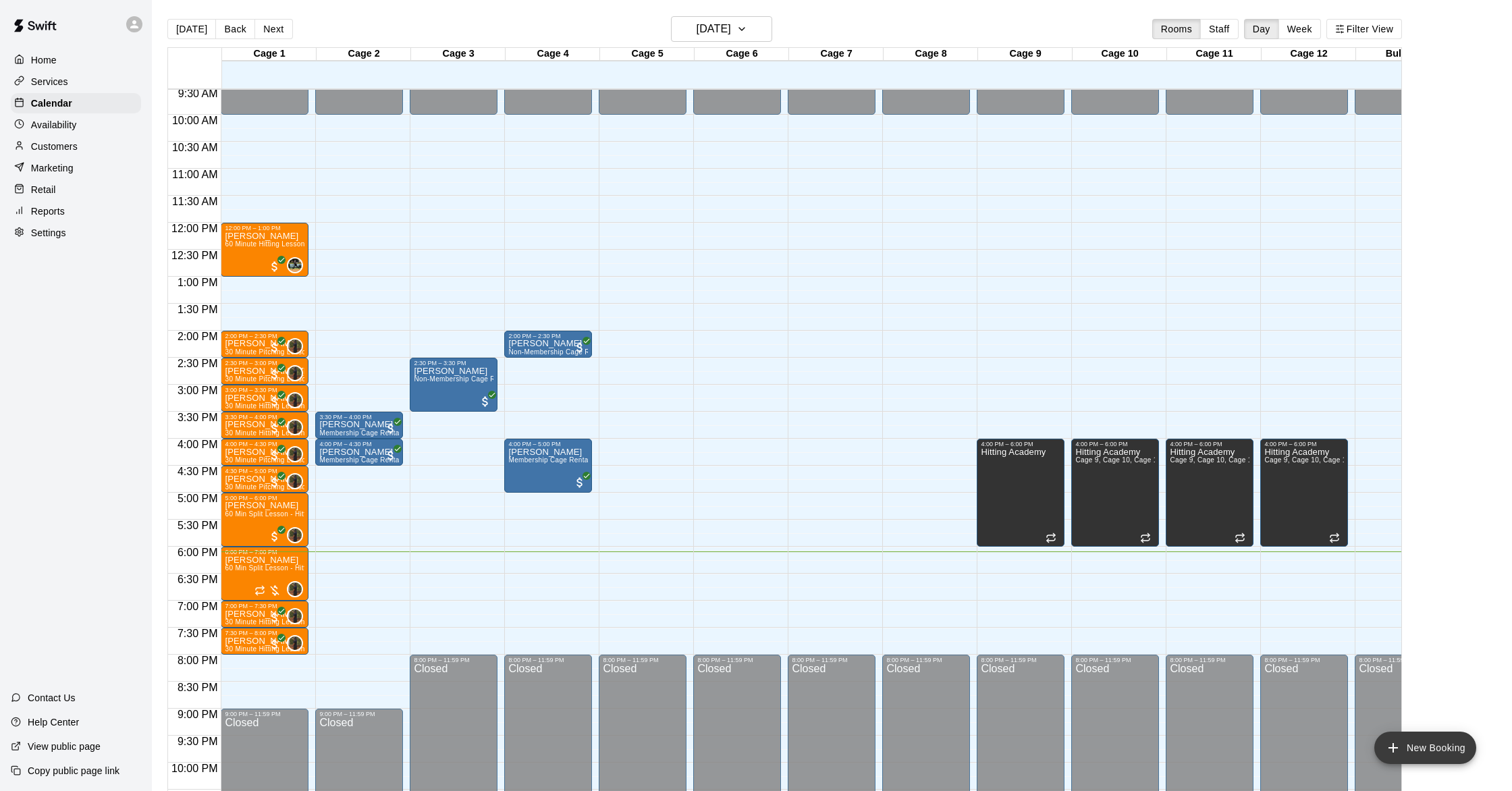
click at [1393, 751] on icon "add" at bounding box center [1394, 748] width 10 height 10
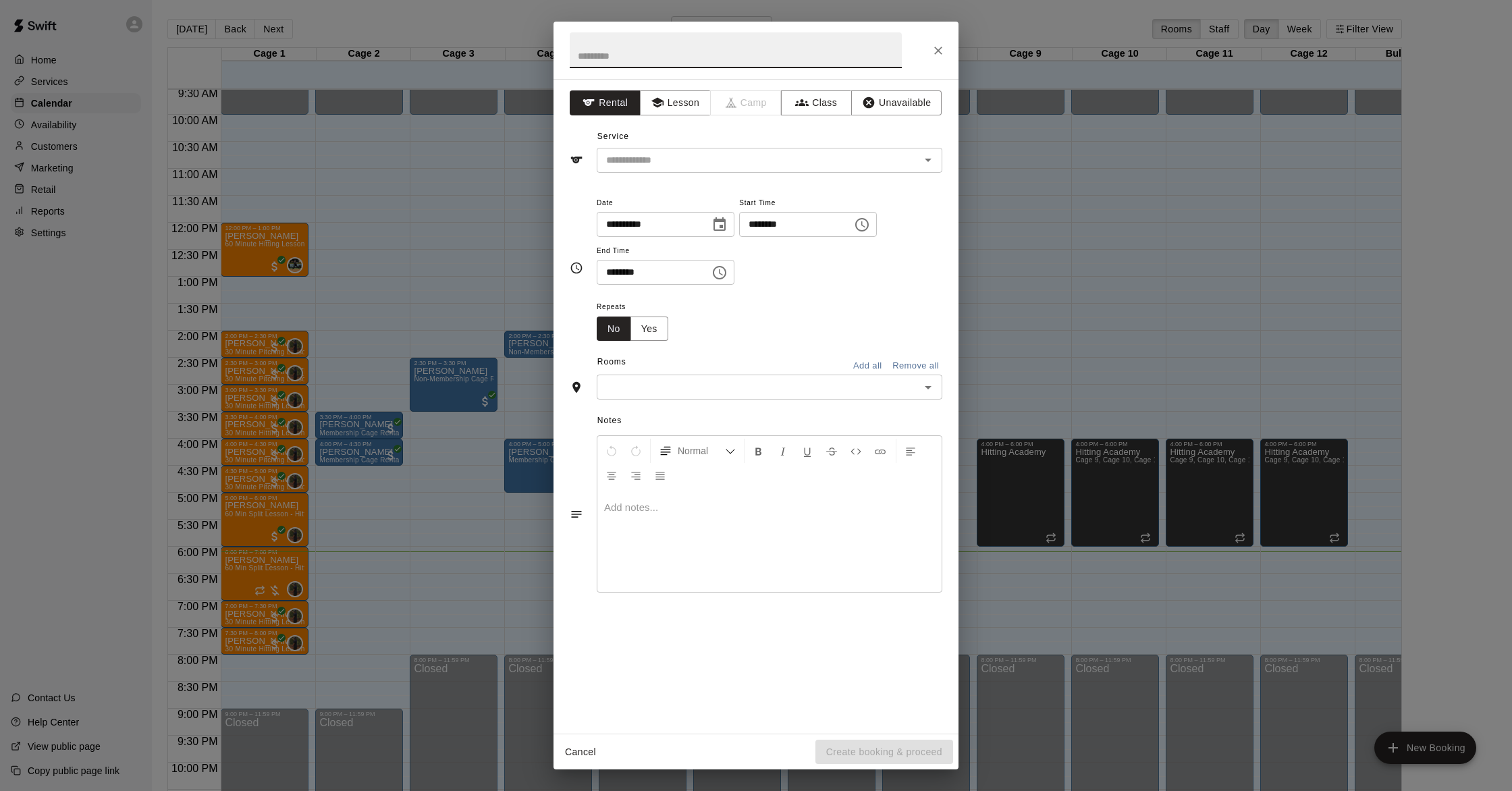
click at [683, 376] on div "​" at bounding box center [769, 387] width 346 height 25
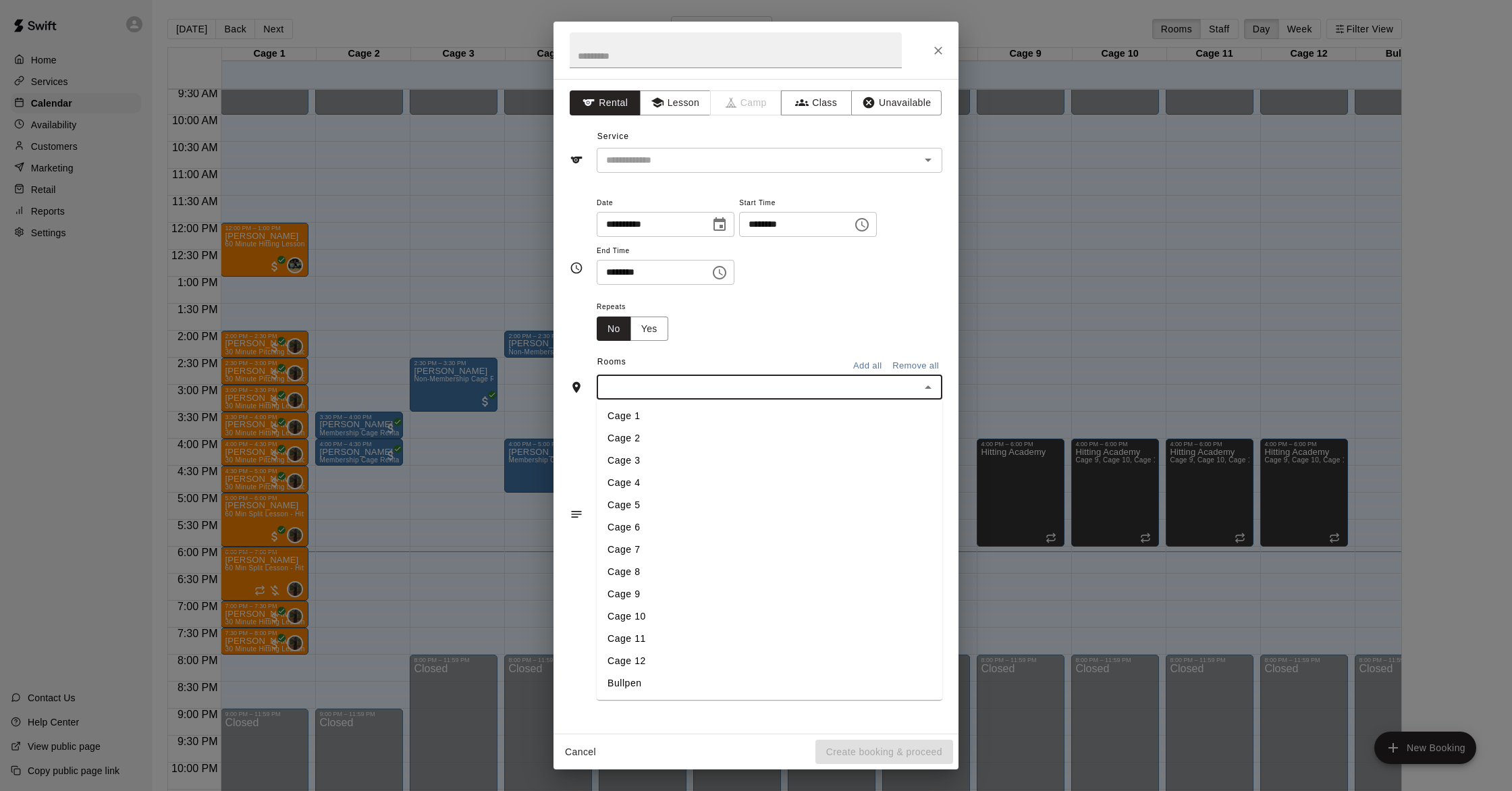
click at [639, 568] on li "Cage 8" at bounding box center [769, 572] width 346 height 22
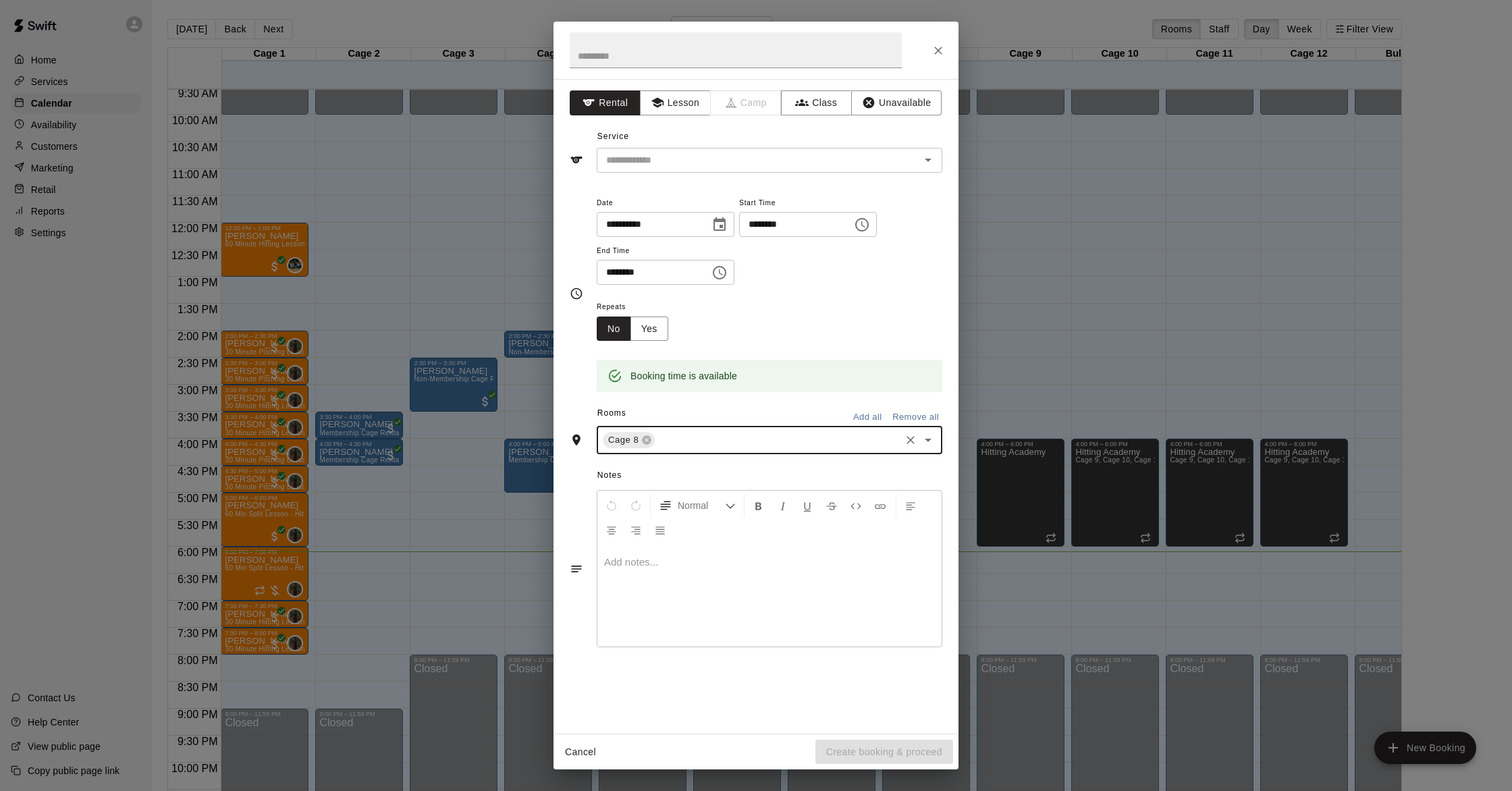
click at [630, 273] on input "********" at bounding box center [648, 272] width 104 height 25
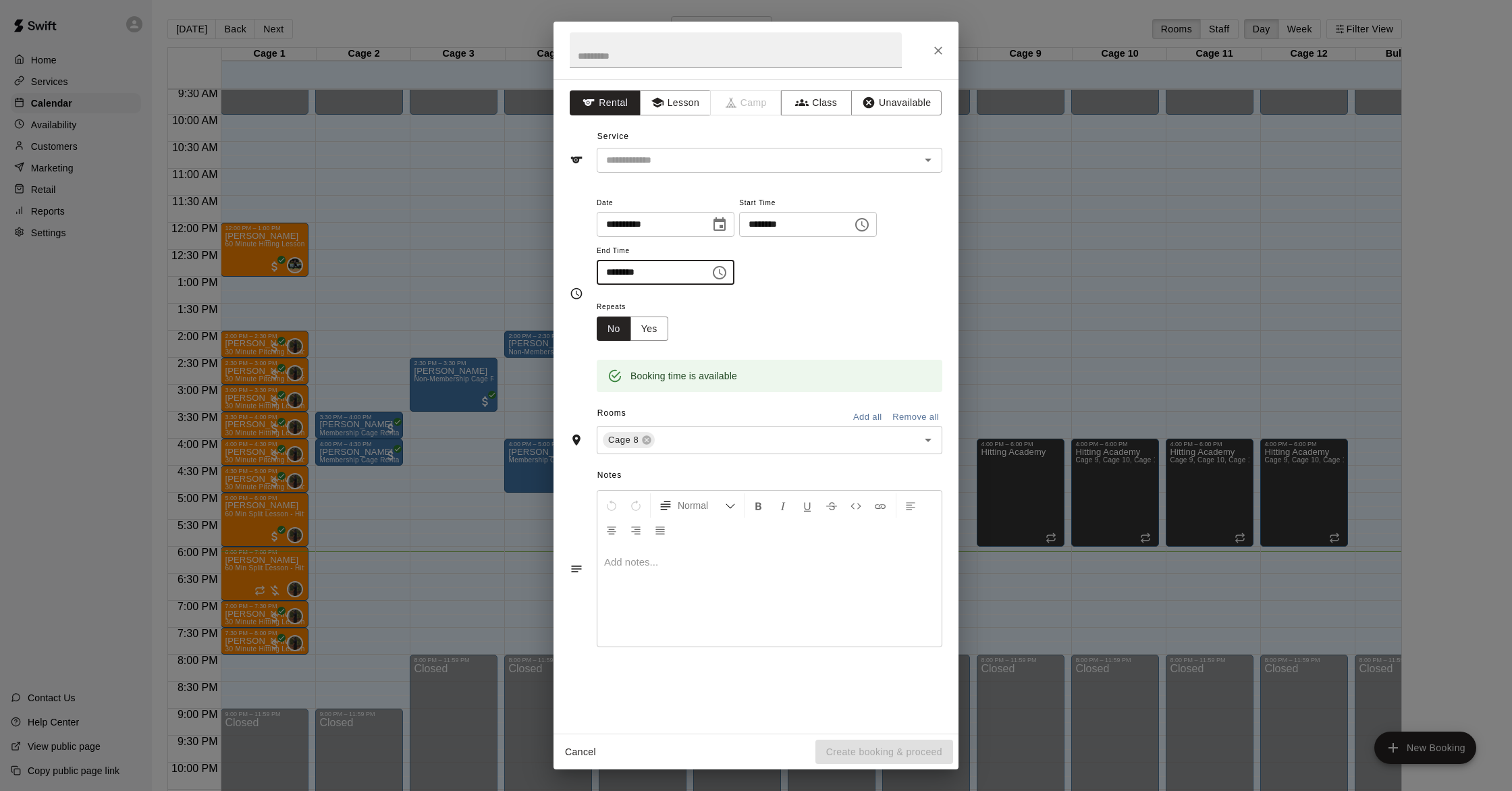
click at [613, 274] on input "********" at bounding box center [648, 272] width 104 height 25
type input "********"
click at [684, 156] on input "text" at bounding box center [750, 160] width 297 height 17
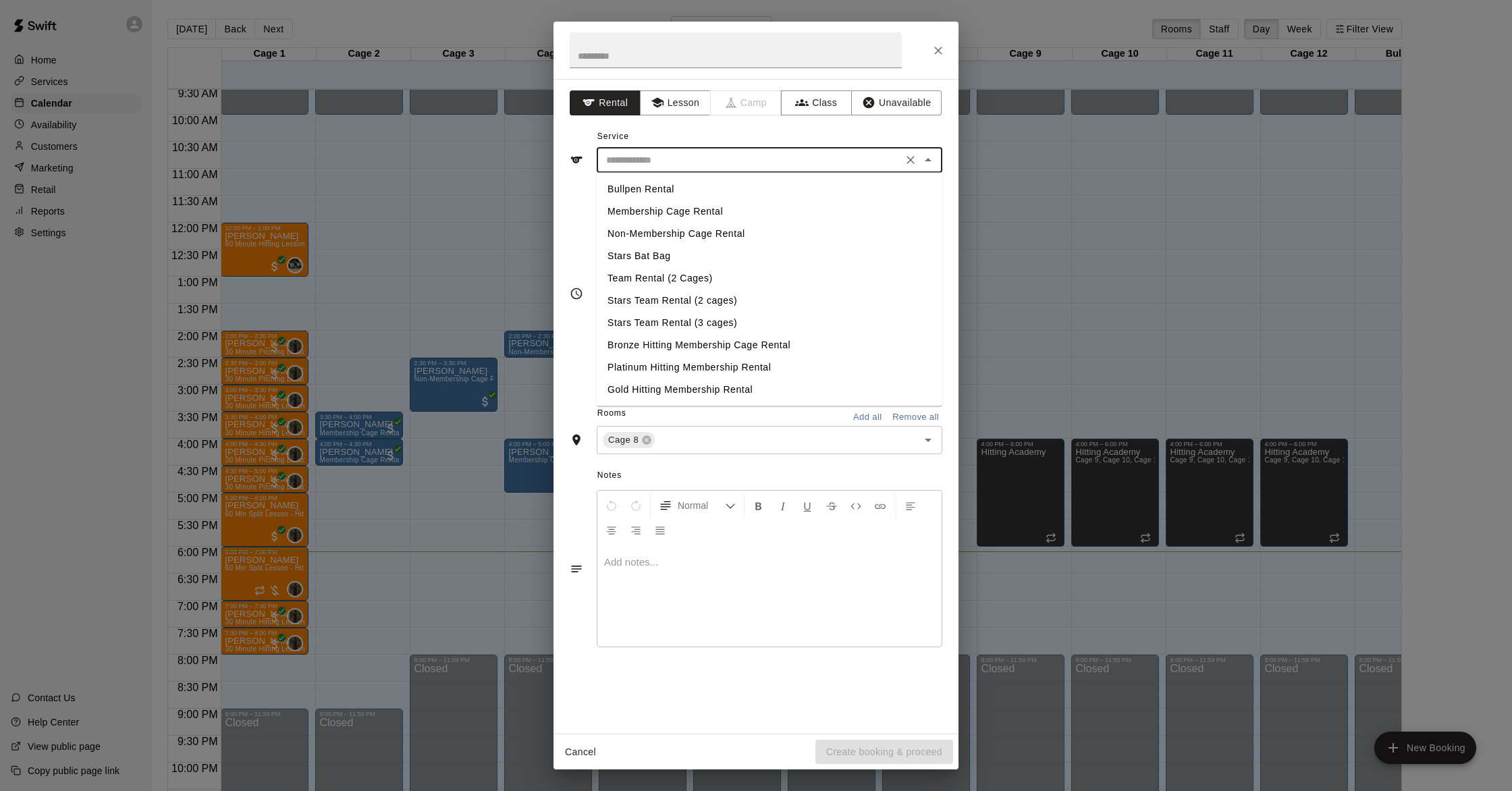
click at [690, 211] on li "Membership Cage Rental" at bounding box center [769, 211] width 346 height 22
type input "**********"
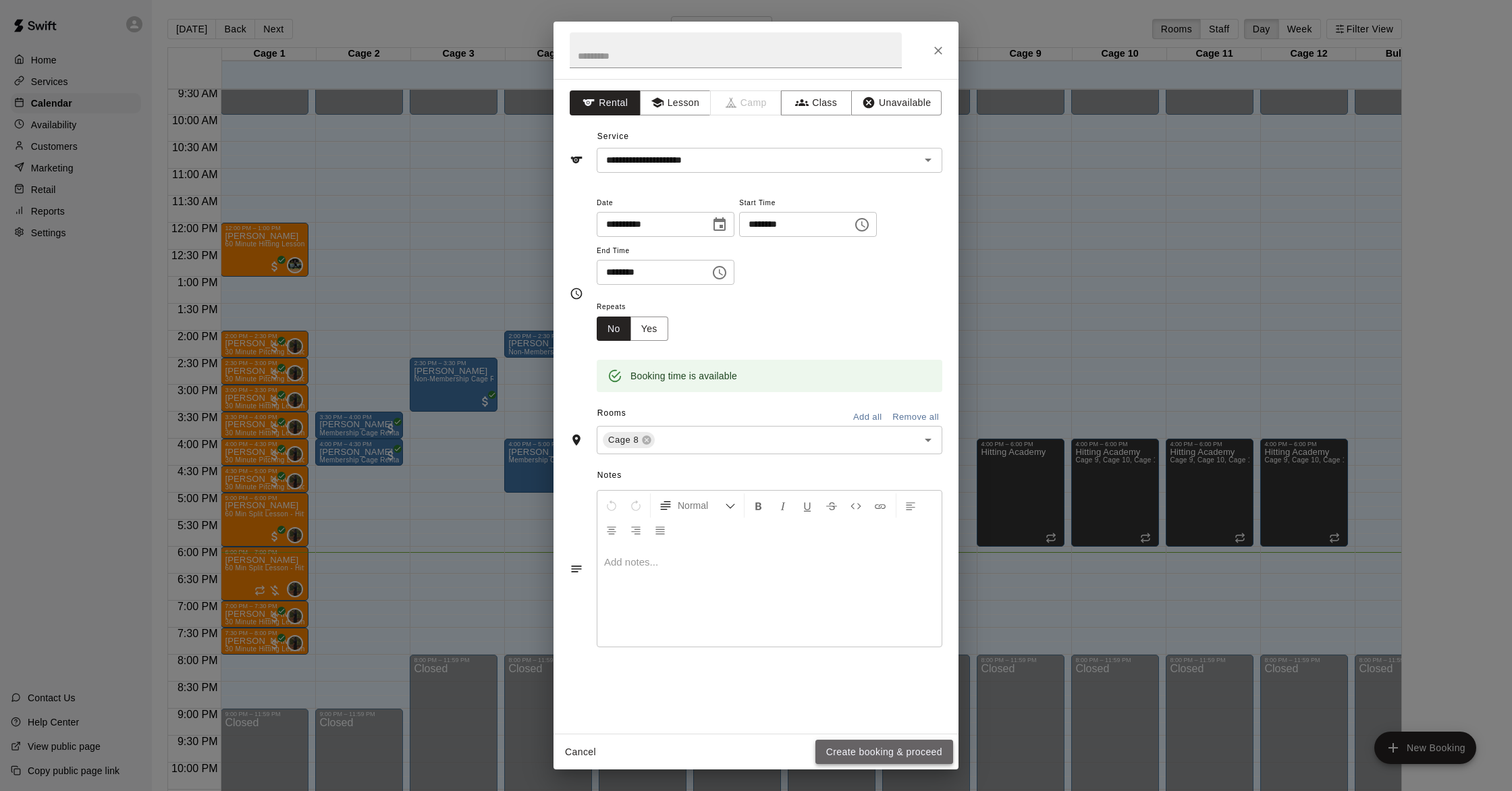
click at [854, 752] on button "Create booking & proceed" at bounding box center [884, 751] width 138 height 25
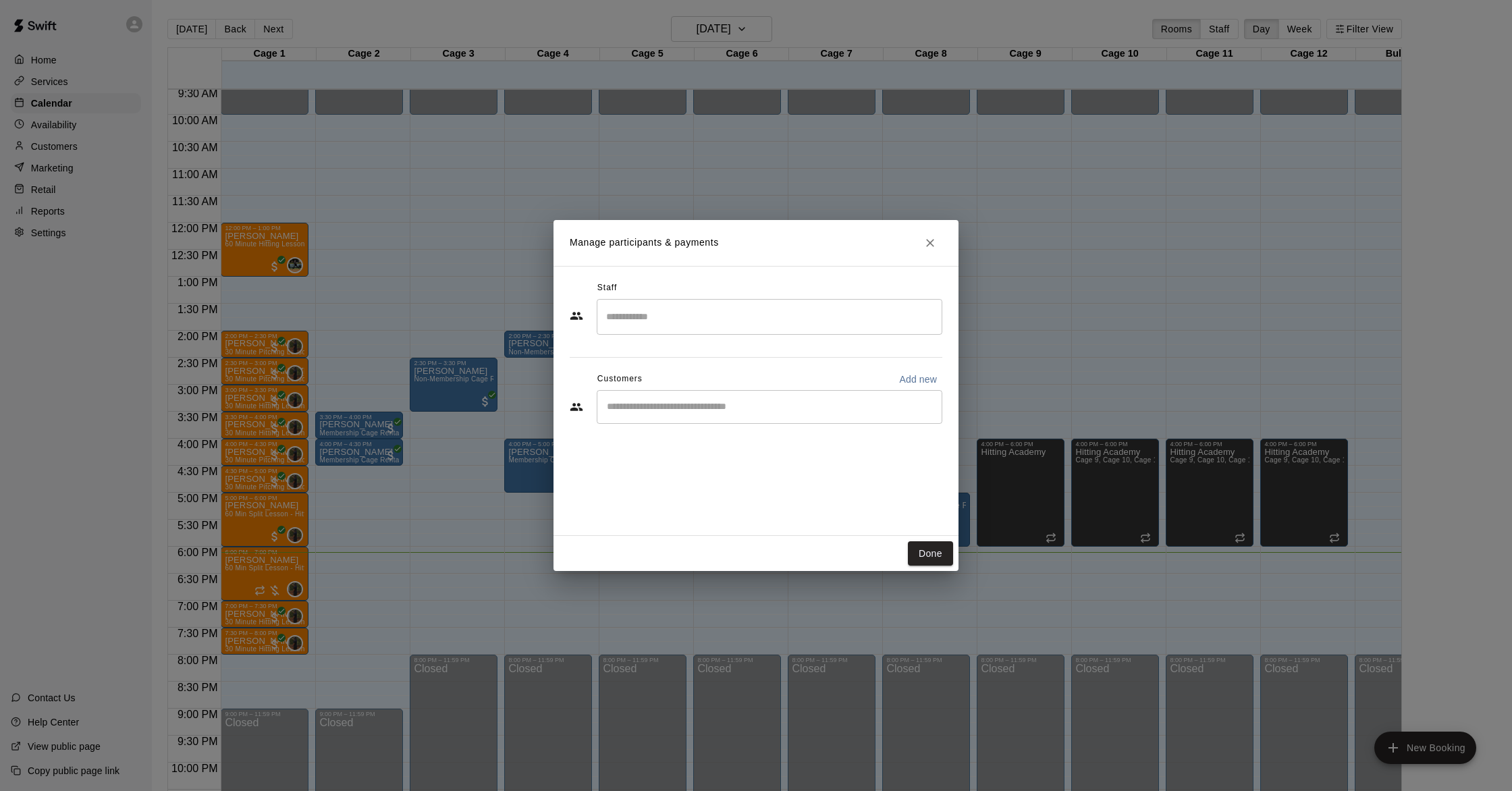
click at [742, 398] on div "​" at bounding box center [769, 407] width 346 height 34
click at [742, 409] on input "Start typing to search customers..." at bounding box center [769, 407] width 333 height 14
type input "*****"
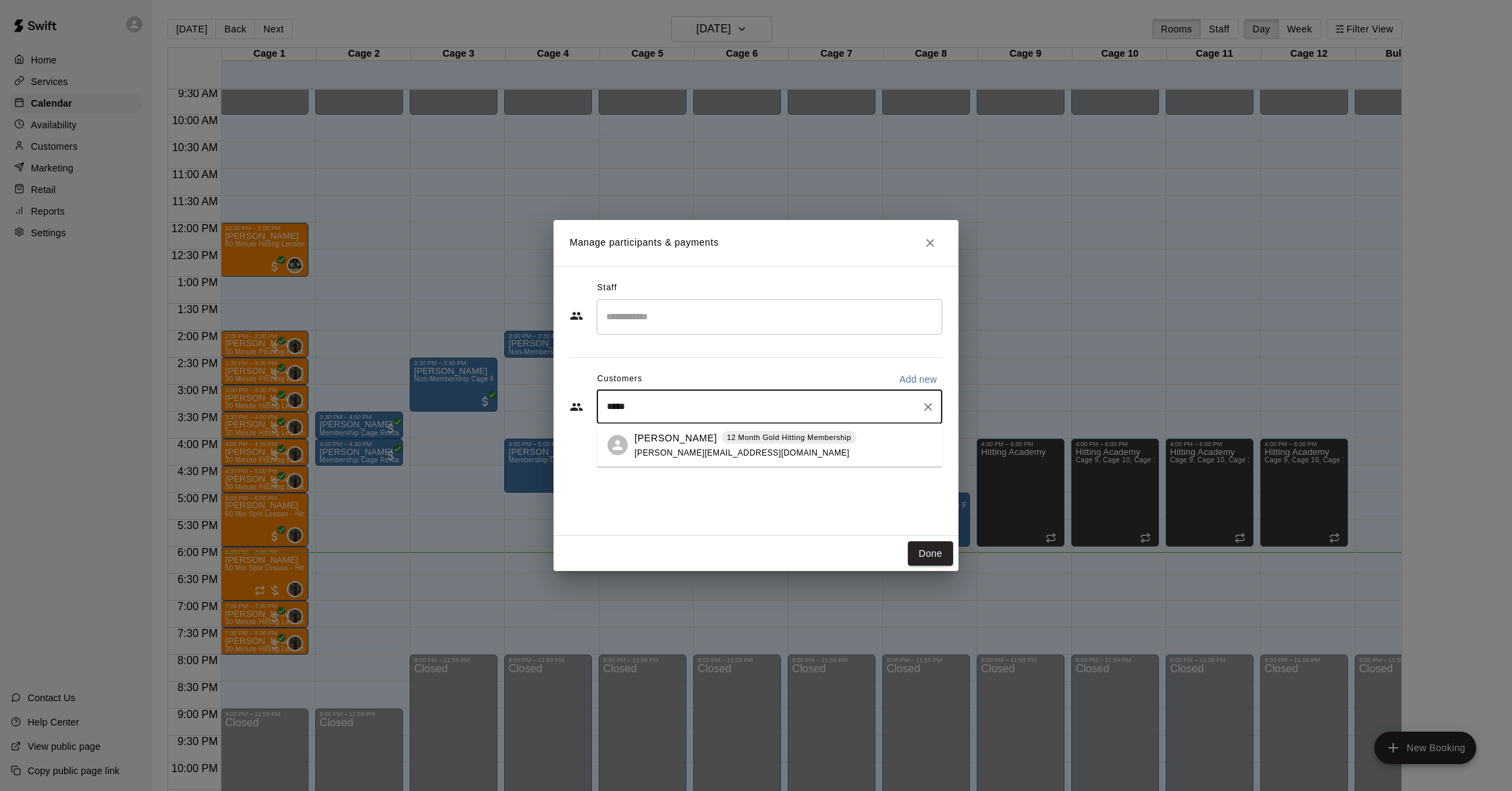
click at [713, 447] on div "[PERSON_NAME] 12 Month Gold Hitting Membership [PERSON_NAME][EMAIL_ADDRESS][DOM…" at bounding box center [746, 444] width 222 height 29
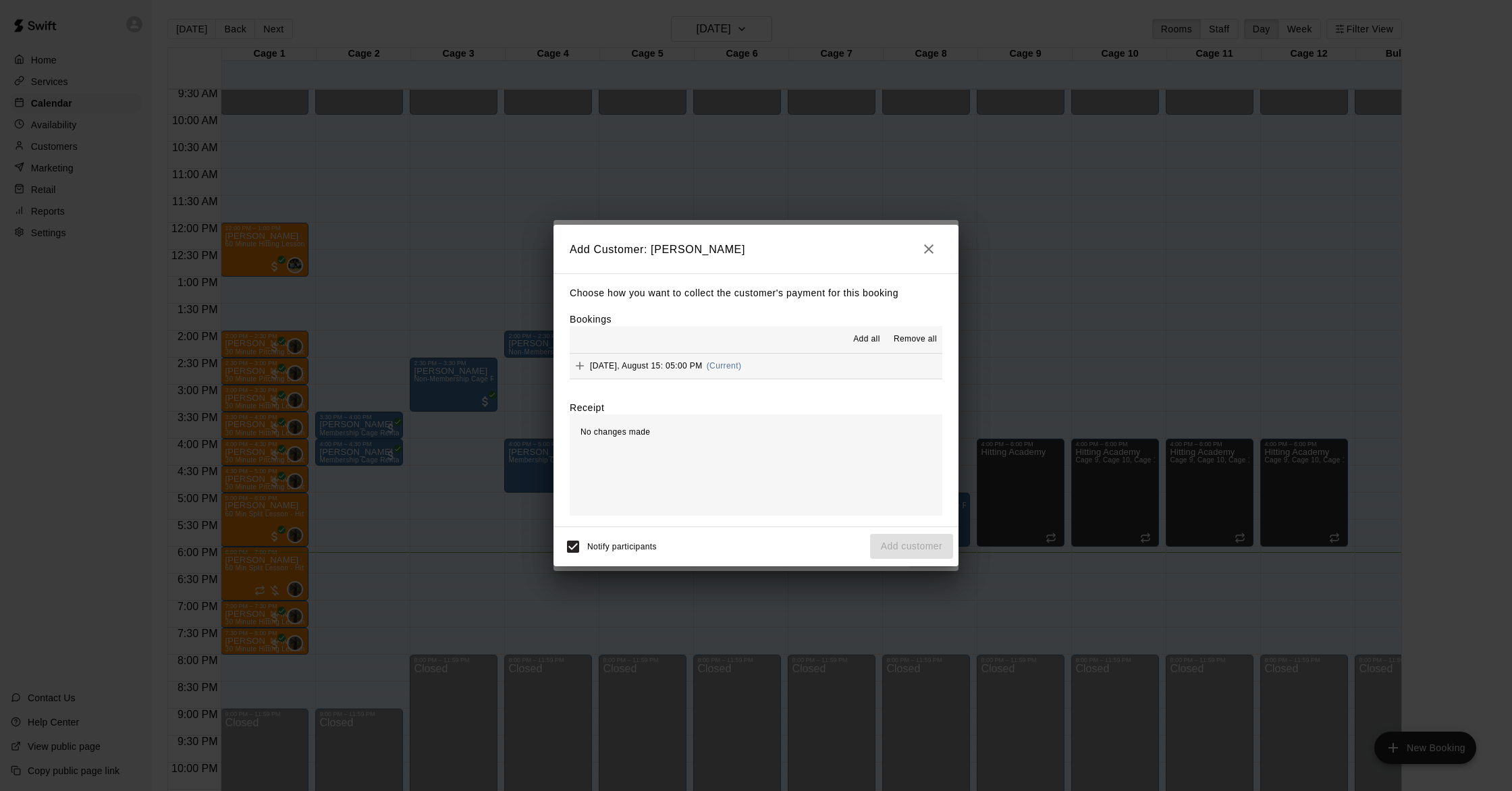
click at [724, 365] on span "(Current)" at bounding box center [724, 366] width 35 height 10
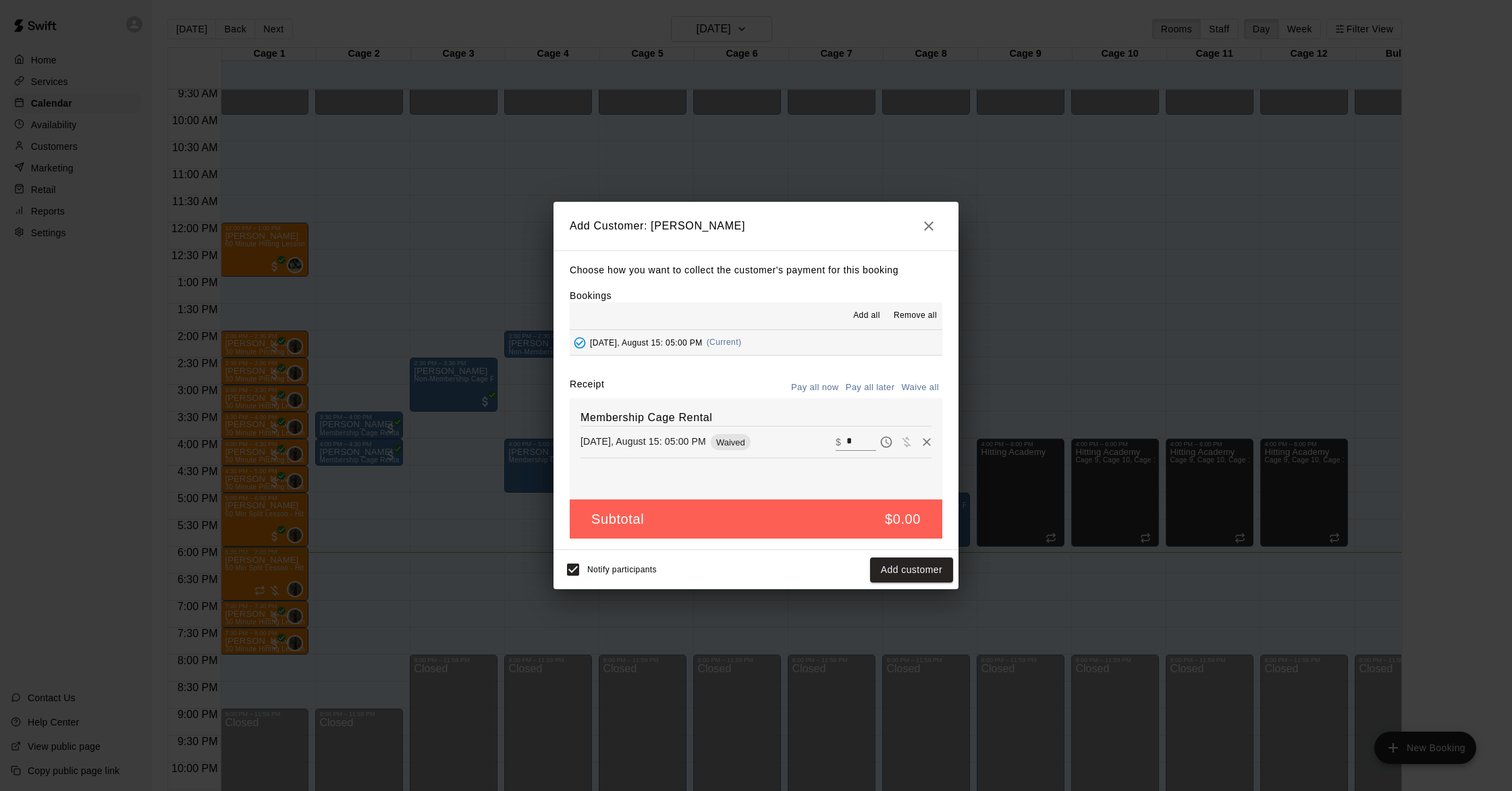
click at [912, 389] on button "Waive all" at bounding box center [920, 388] width 45 height 21
click at [894, 570] on button "Add customer" at bounding box center [912, 569] width 83 height 25
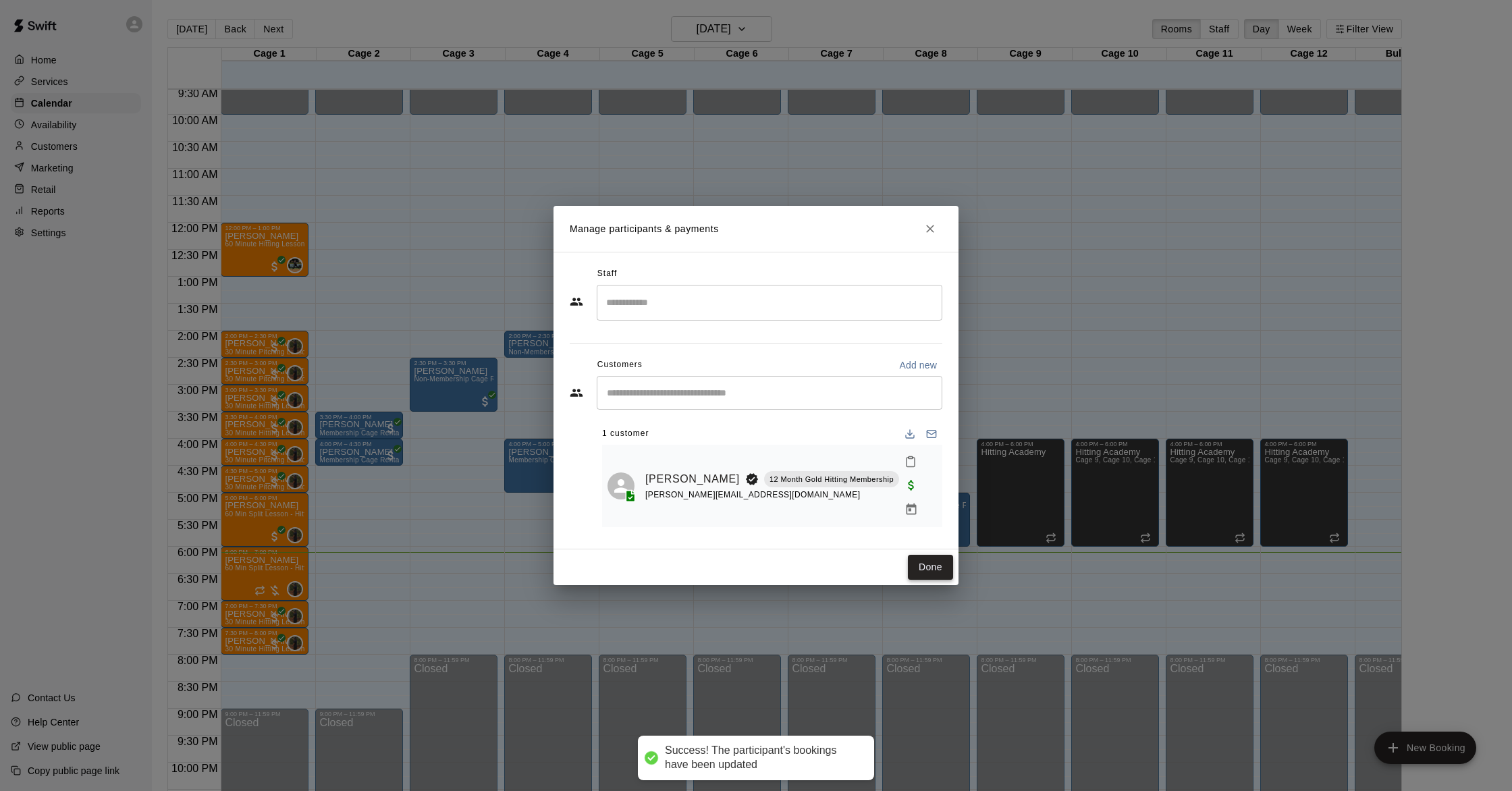
click at [920, 555] on button "Done" at bounding box center [931, 567] width 46 height 25
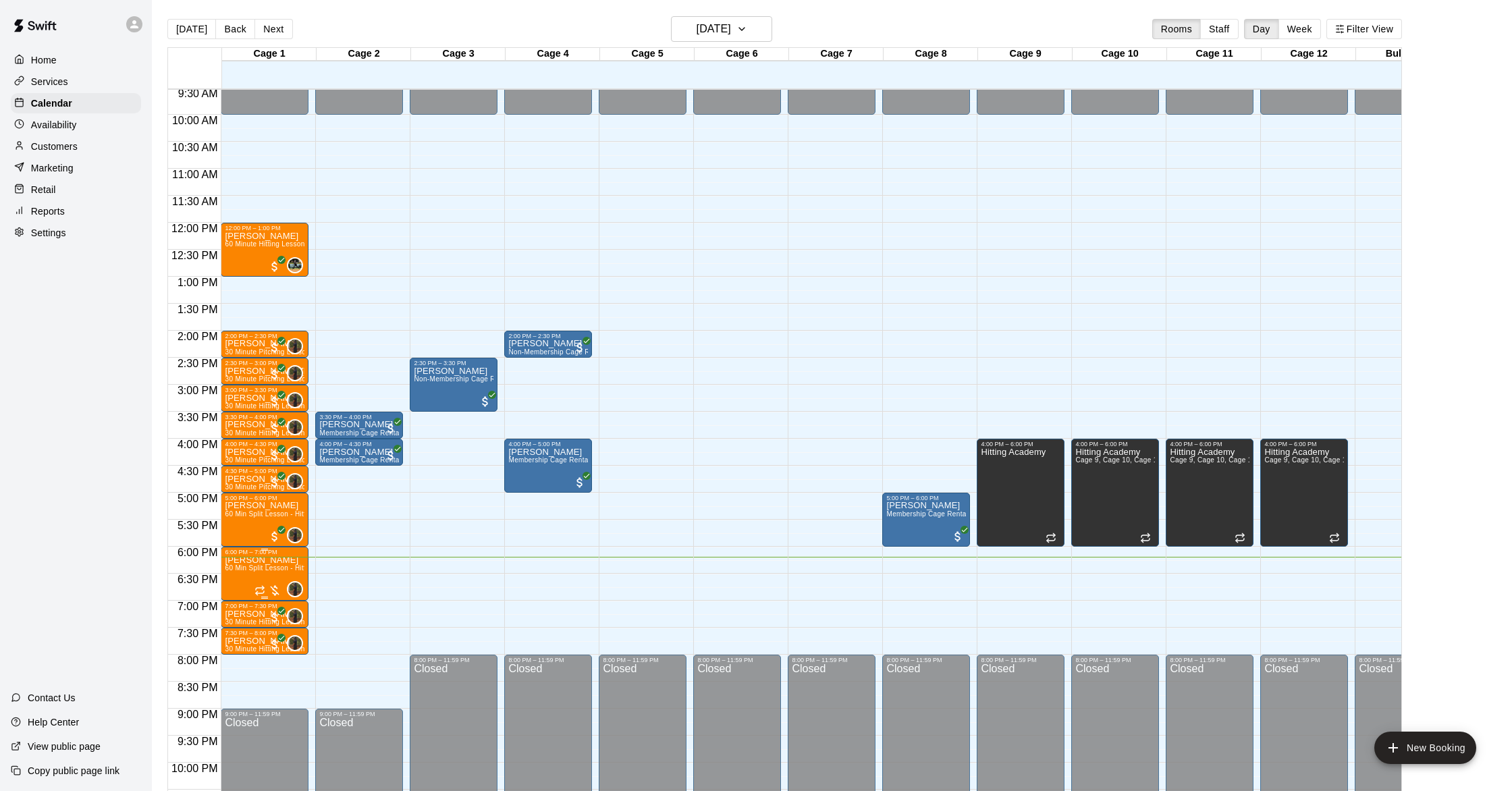
click at [279, 590] on div at bounding box center [268, 591] width 27 height 14
click at [269, 621] on button "edit" at bounding box center [268, 629] width 27 height 27
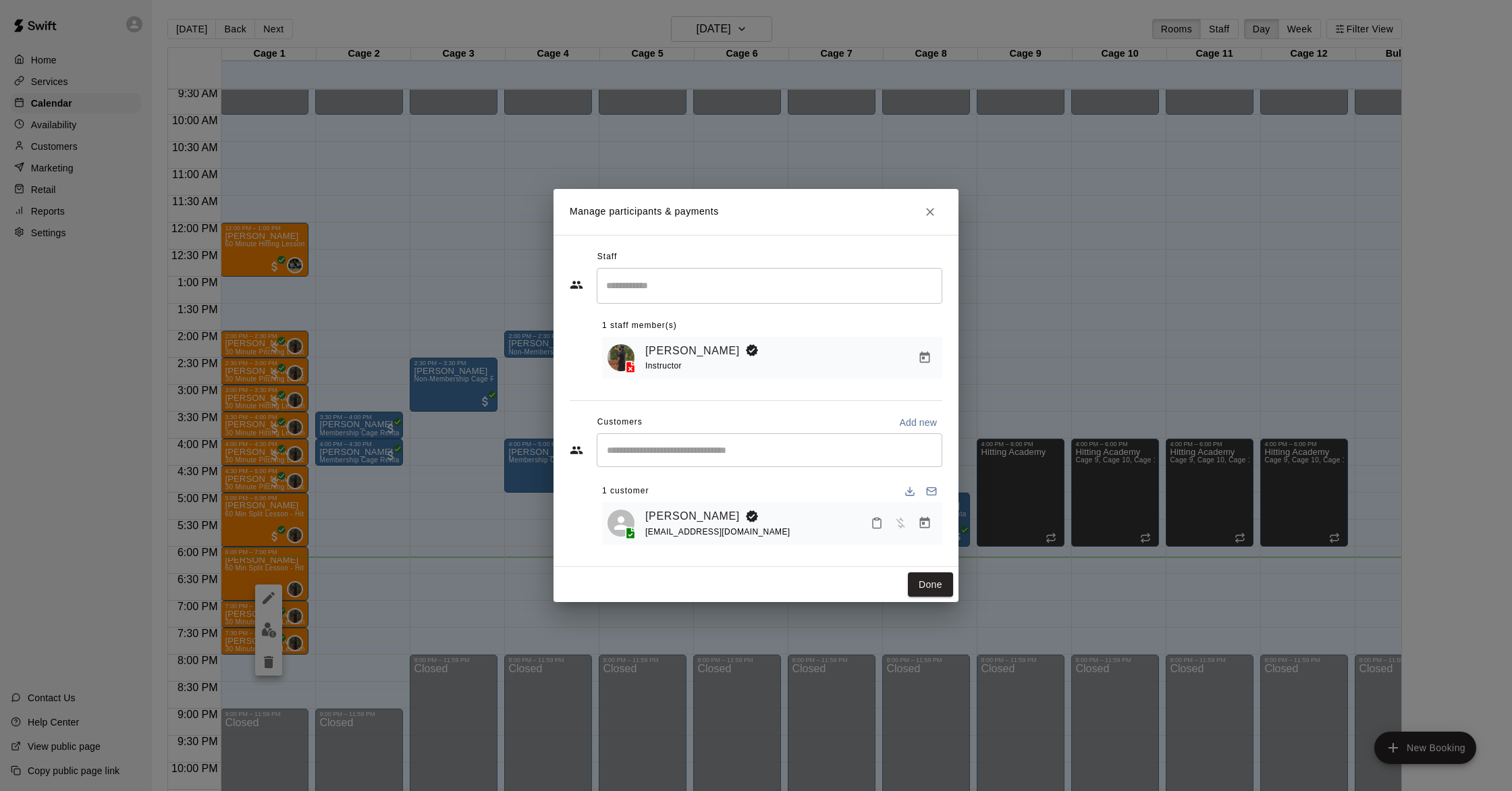
click at [927, 525] on icon "Manage bookings & payment" at bounding box center [925, 523] width 14 height 14
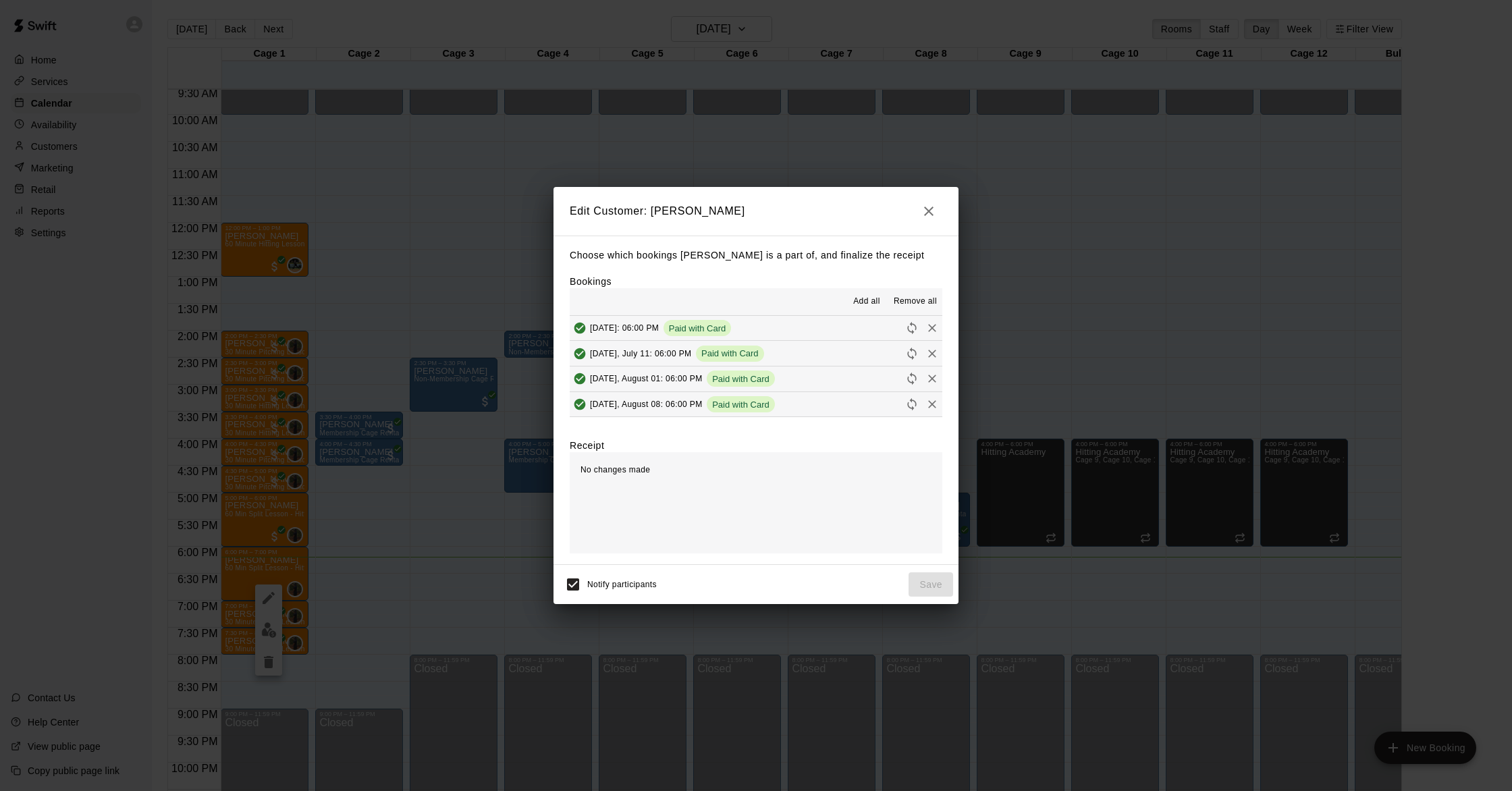
click at [928, 204] on icon "button" at bounding box center [929, 211] width 16 height 16
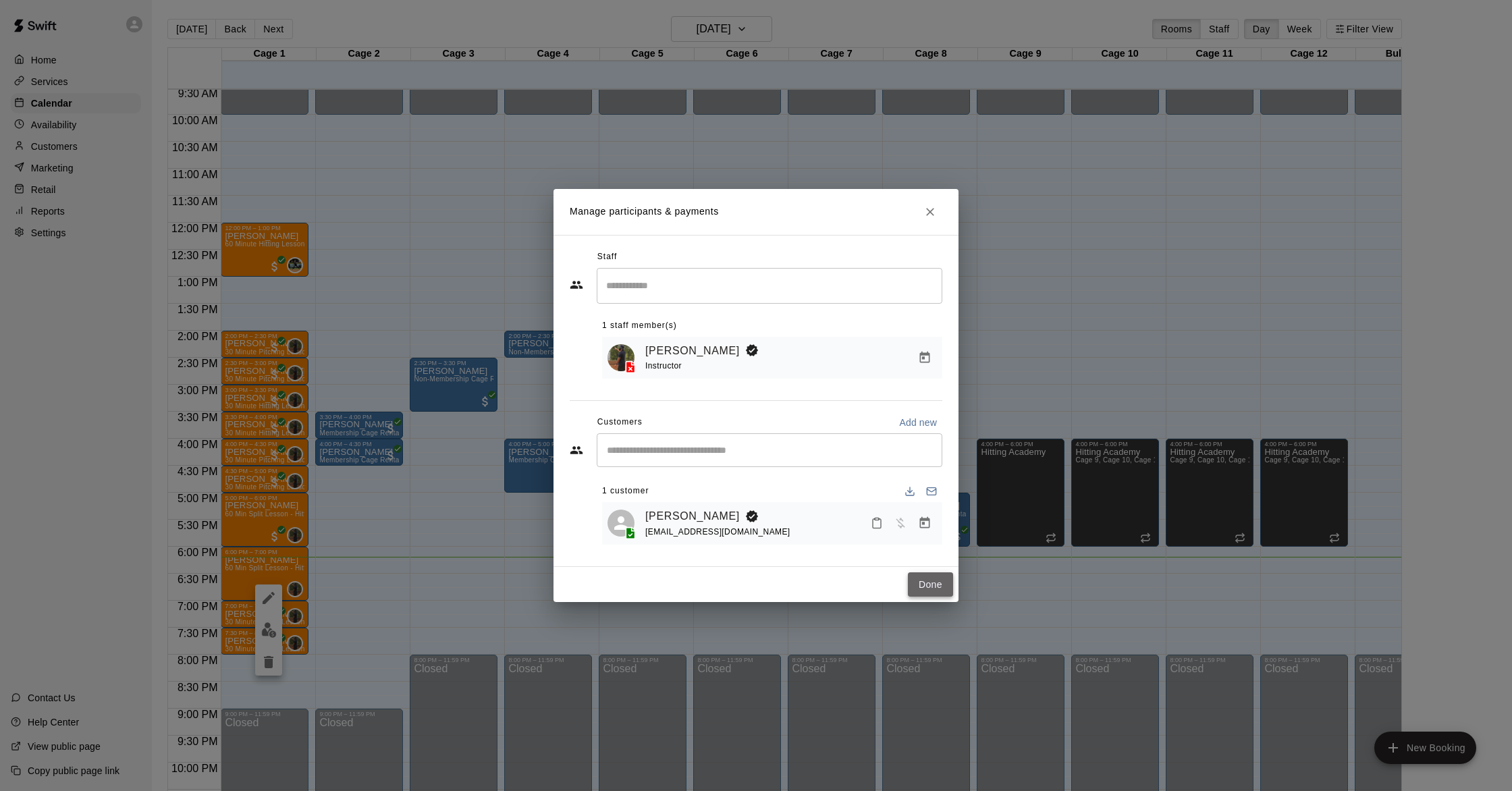
click at [945, 583] on button "Done" at bounding box center [931, 584] width 46 height 25
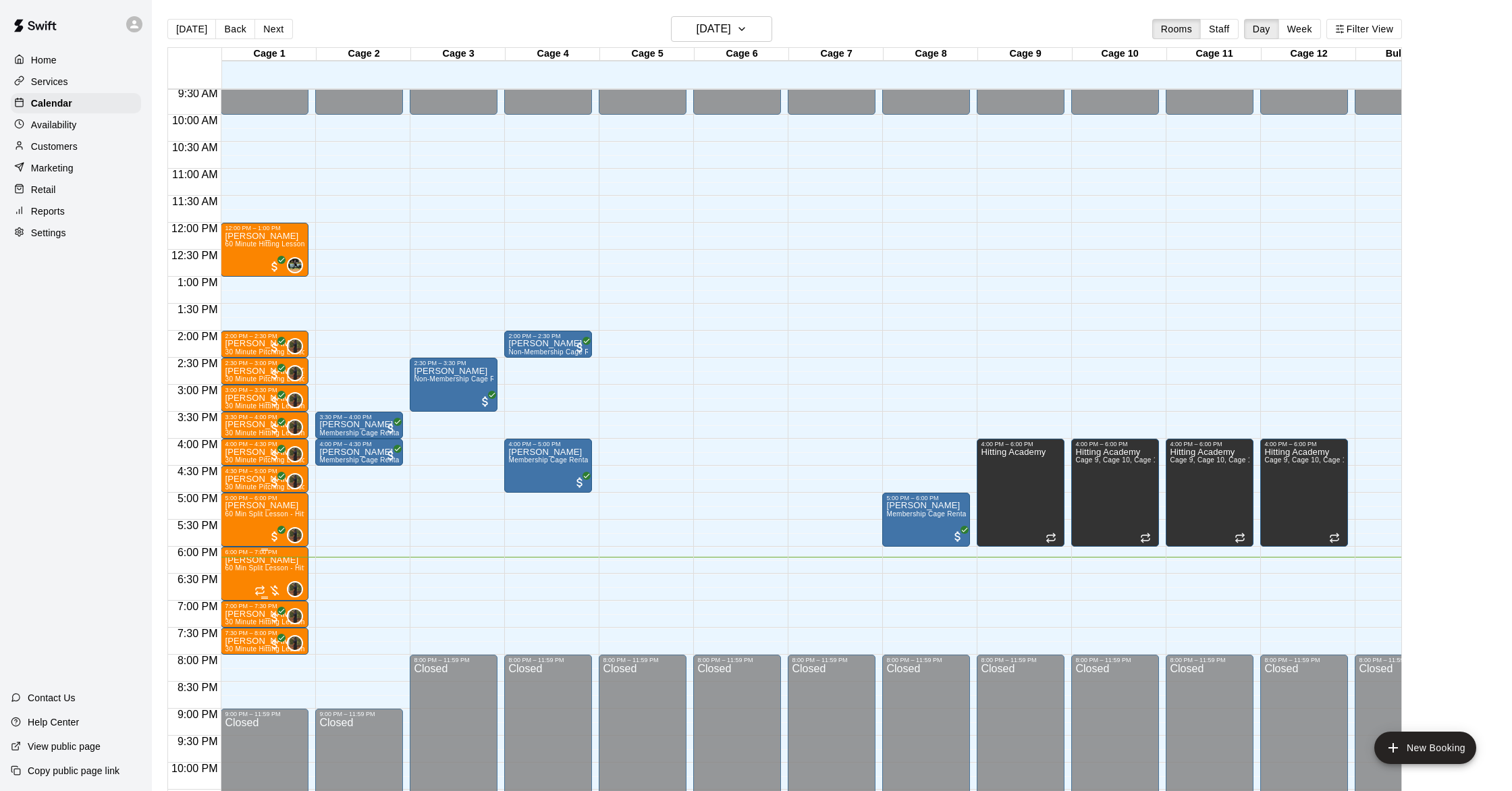
click at [276, 587] on div at bounding box center [268, 591] width 27 height 14
click at [271, 622] on img "edit" at bounding box center [270, 630] width 16 height 16
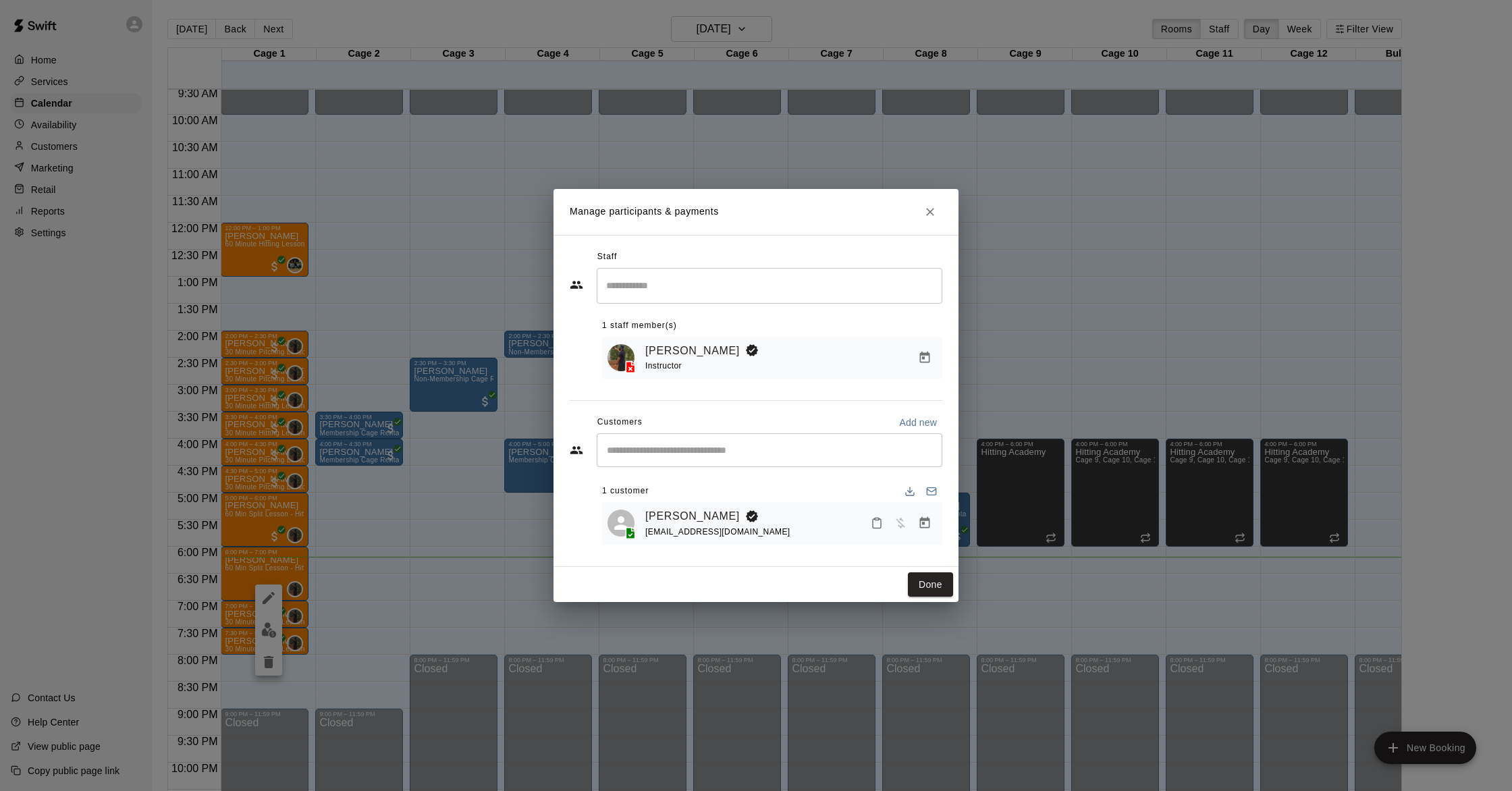
click at [931, 523] on icon "Manage bookings & payment" at bounding box center [925, 523] width 14 height 14
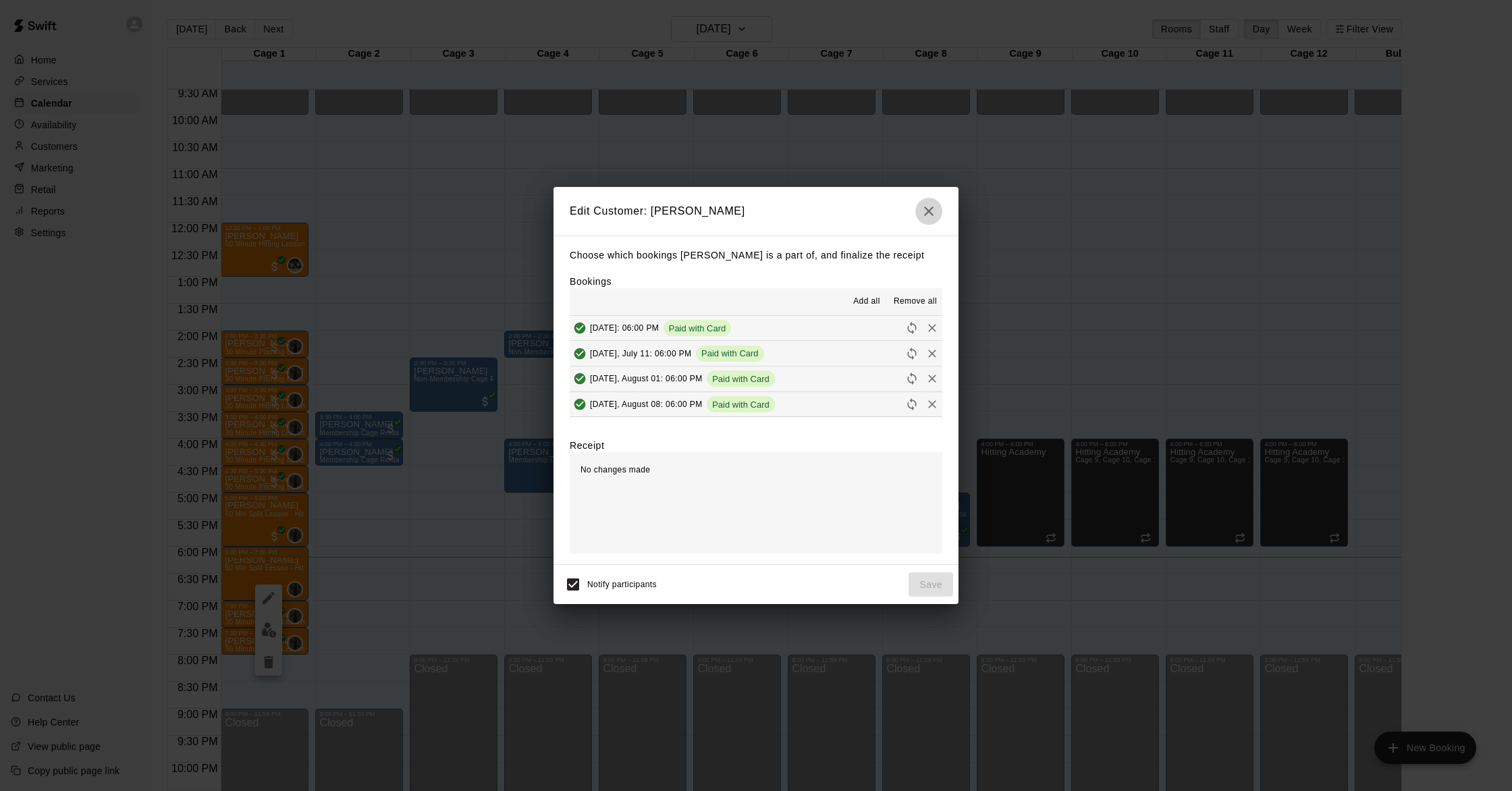
click at [929, 210] on icon "button" at bounding box center [929, 211] width 10 height 10
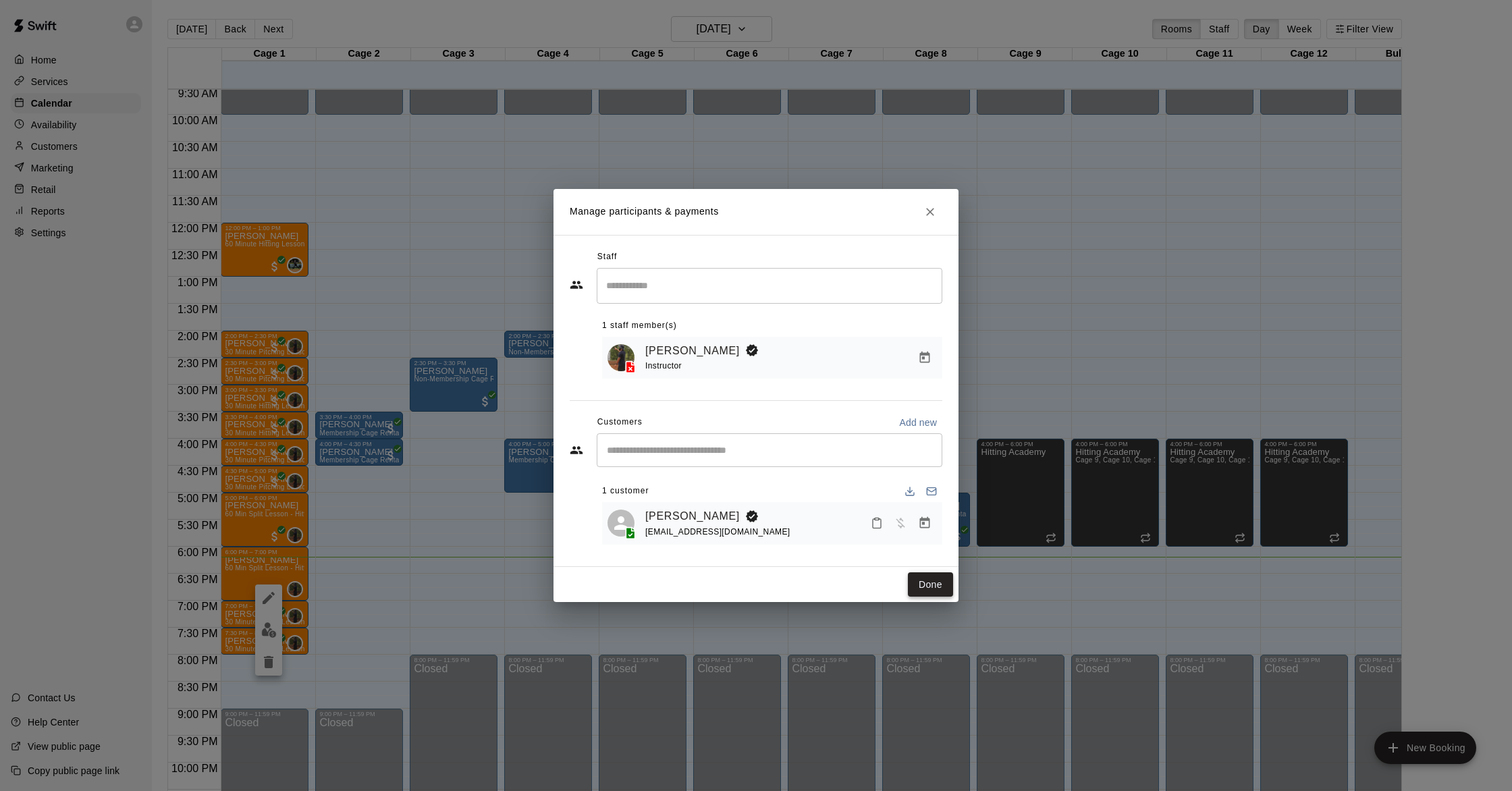
click at [935, 586] on button "Done" at bounding box center [931, 584] width 46 height 25
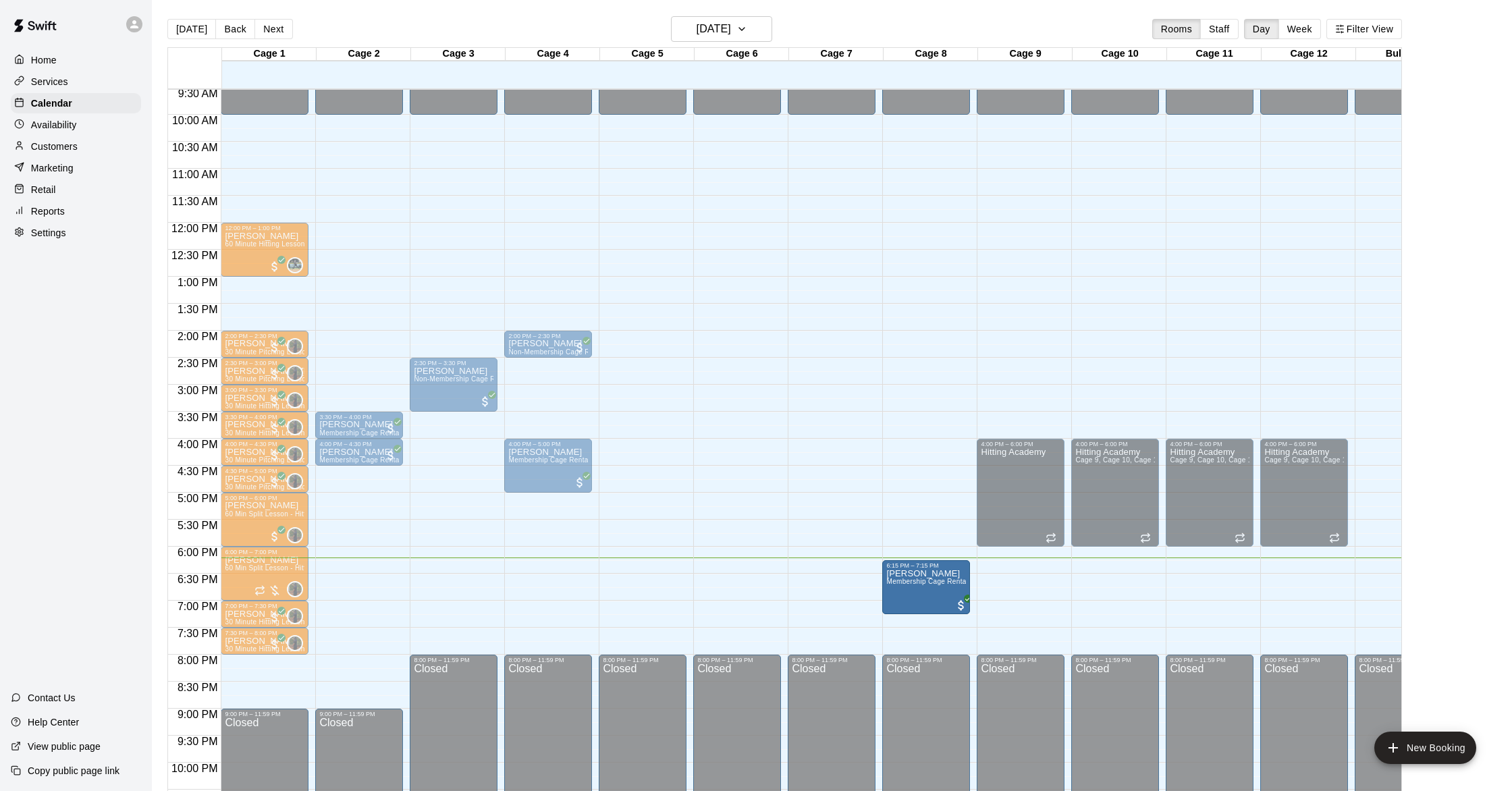
drag, startPoint x: 916, startPoint y: 527, endPoint x: 934, endPoint y: 596, distance: 71.3
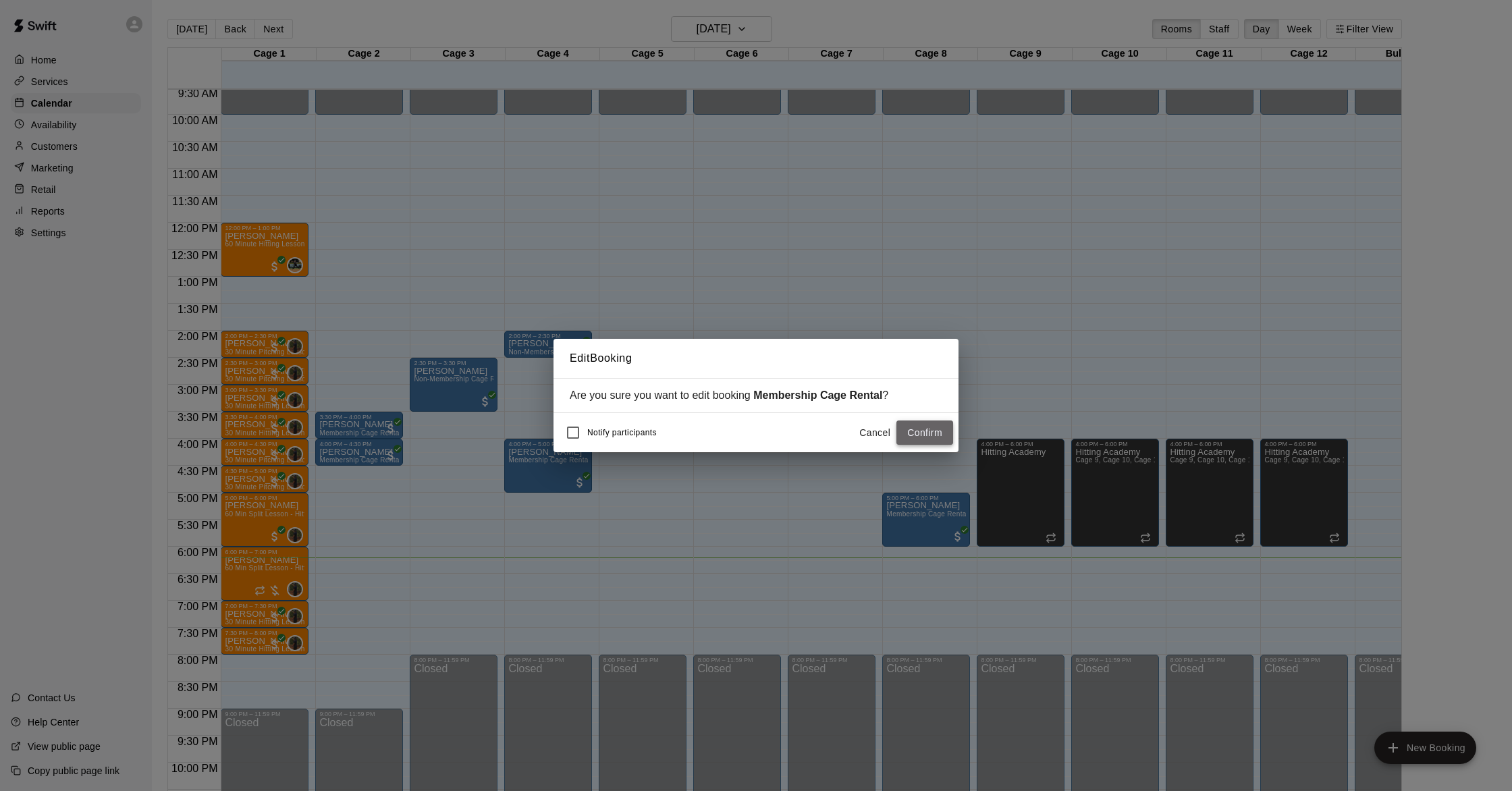
click at [915, 425] on button "Confirm" at bounding box center [924, 432] width 57 height 25
